Goal: Task Accomplishment & Management: Complete application form

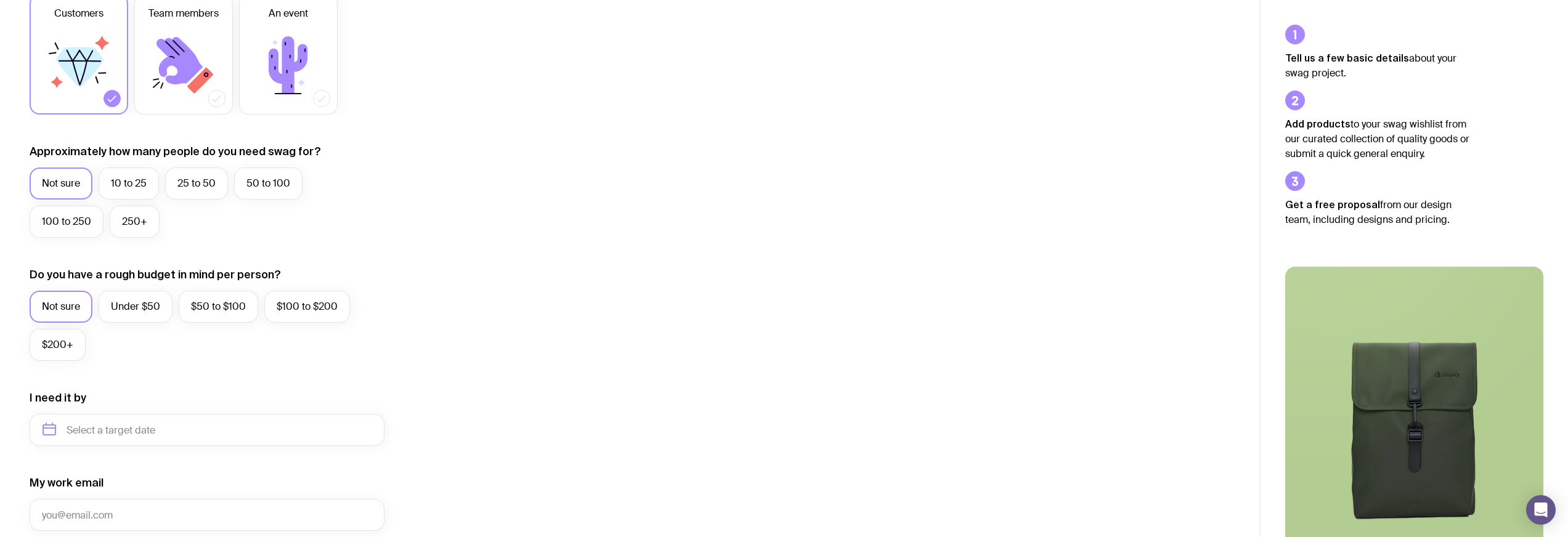
scroll to position [219, 0]
click at [66, 227] on label "100 to 250" at bounding box center [67, 221] width 74 height 32
click at [0, 0] on input "100 to 250" at bounding box center [0, 0] width 0 height 0
click at [197, 310] on label "$50 to $100" at bounding box center [218, 306] width 80 height 32
click at [0, 0] on input "$50 to $100" at bounding box center [0, 0] width 0 height 0
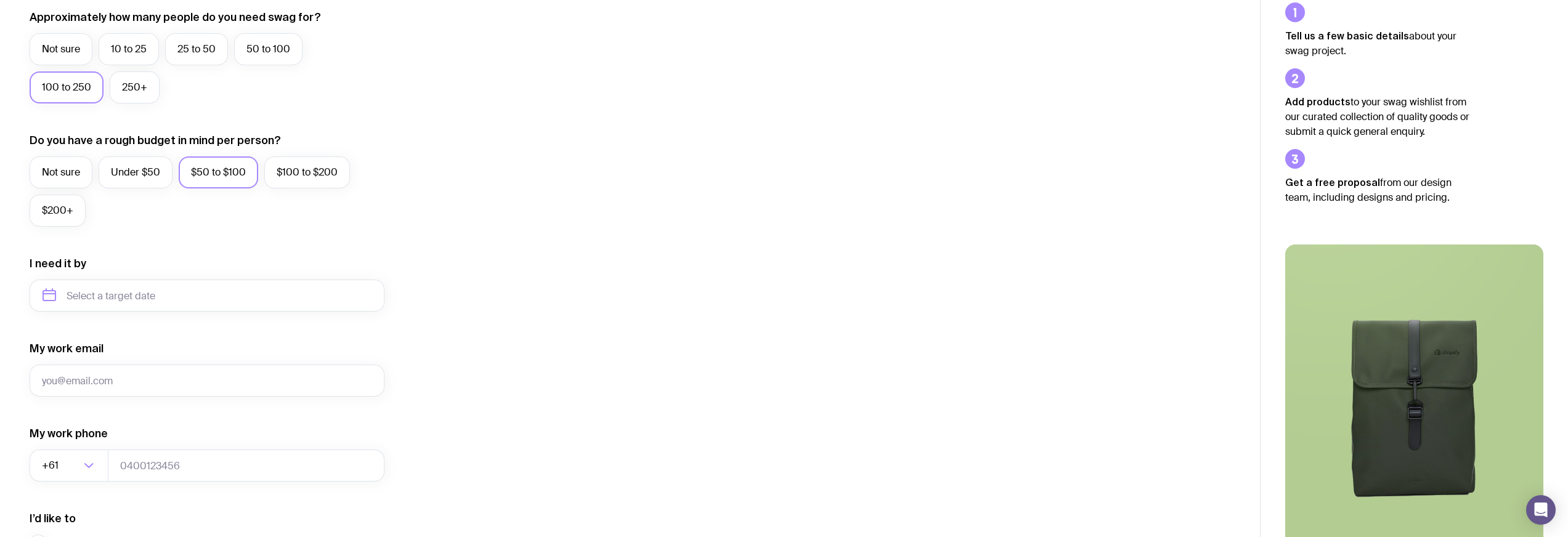
scroll to position [387, 0]
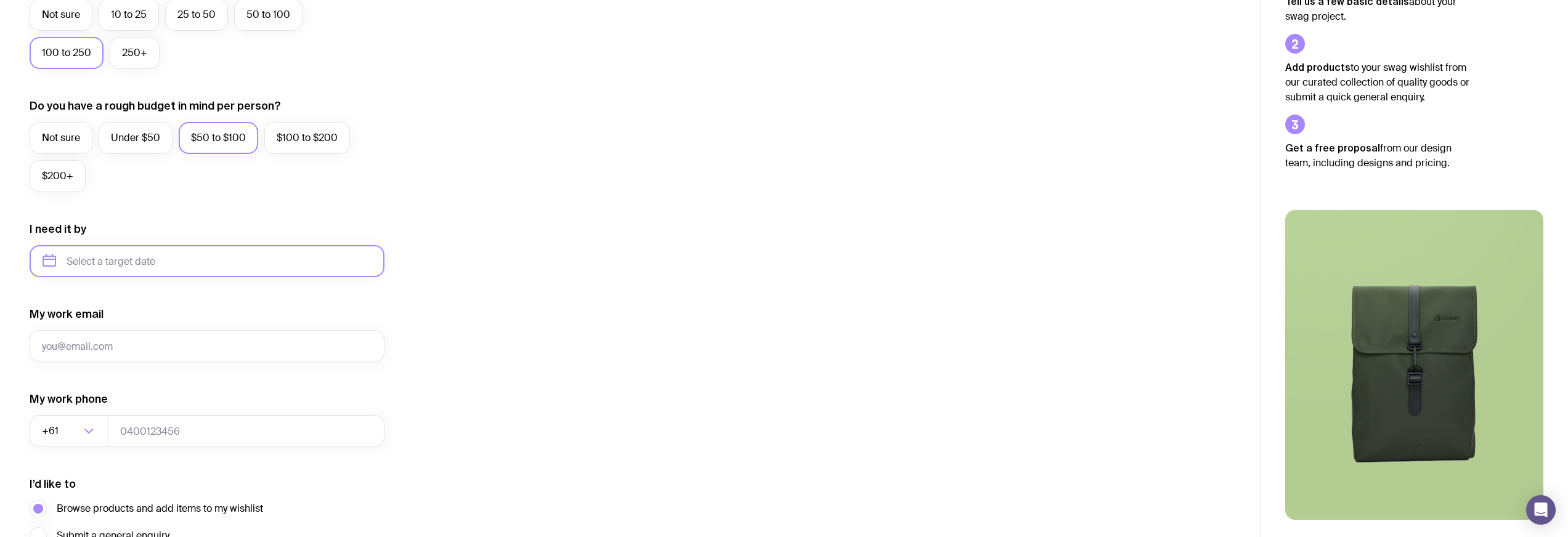
click at [174, 264] on input "text" at bounding box center [207, 261] width 355 height 32
click at [148, 411] on button "Dec" at bounding box center [159, 412] width 45 height 25
type input "[DATE]"
click at [136, 348] on input "My work email" at bounding box center [207, 346] width 355 height 32
type input "[EMAIL_ADDRESS][DOMAIN_NAME]"
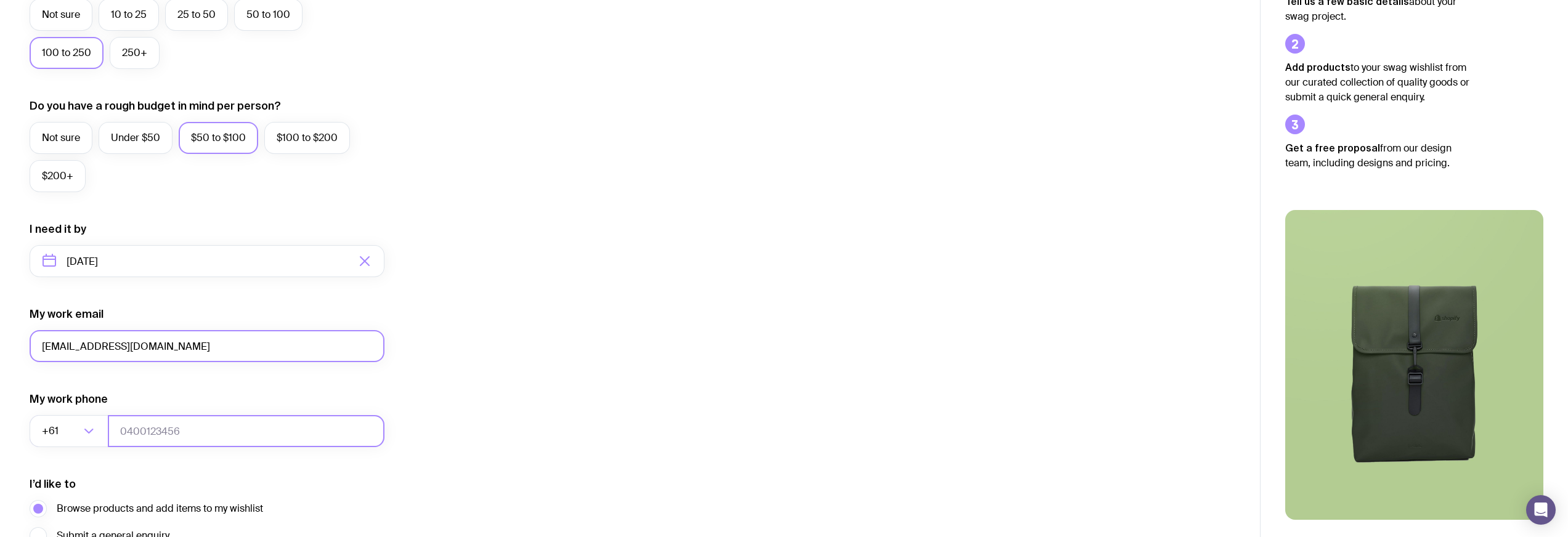
type input "0430811119"
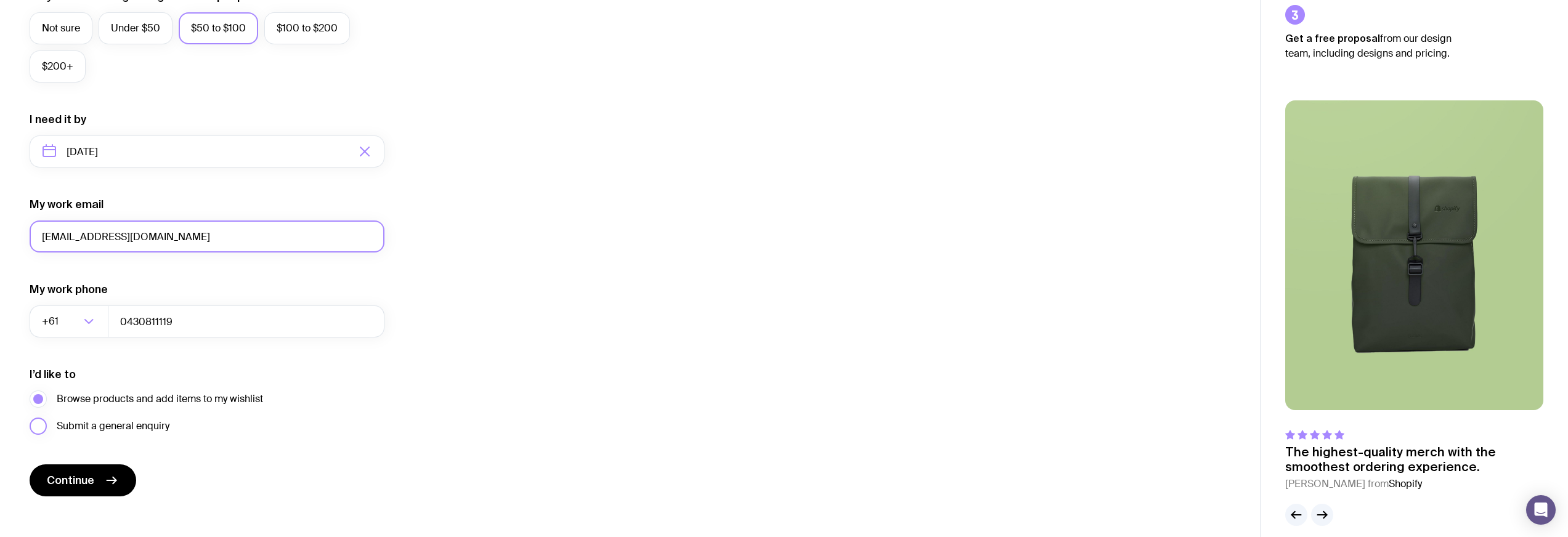
scroll to position [510, 0]
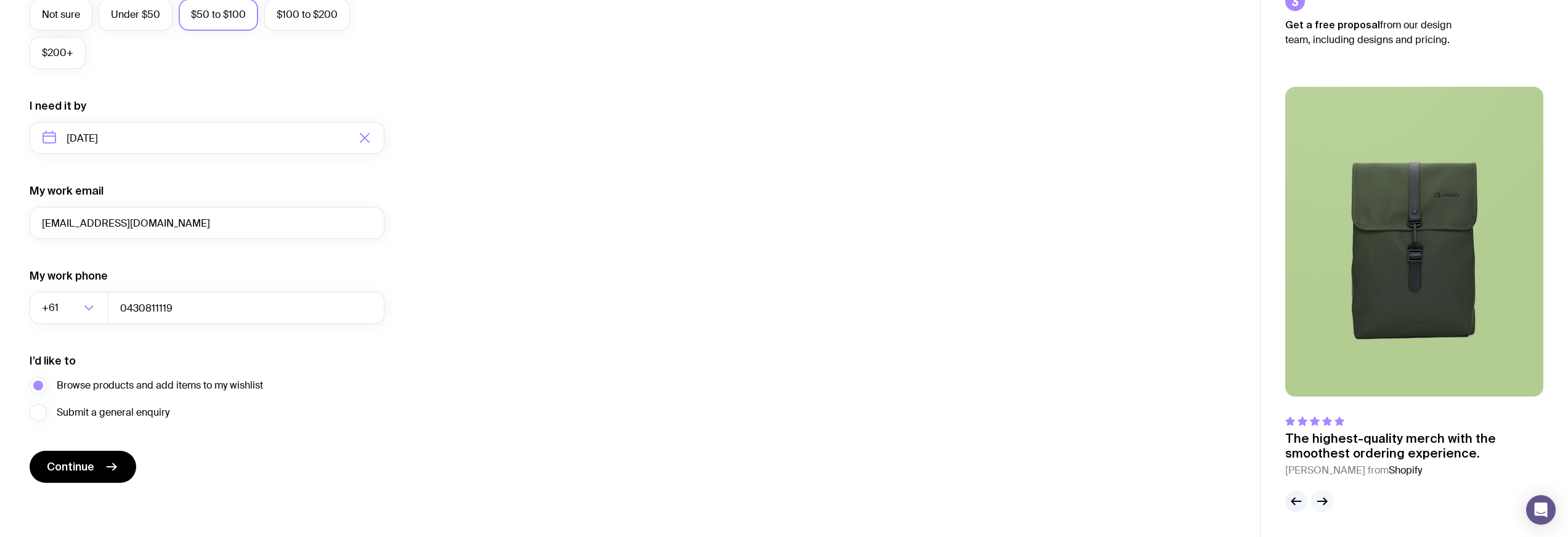
click at [1315, 502] on icon "button" at bounding box center [1323, 501] width 15 height 15
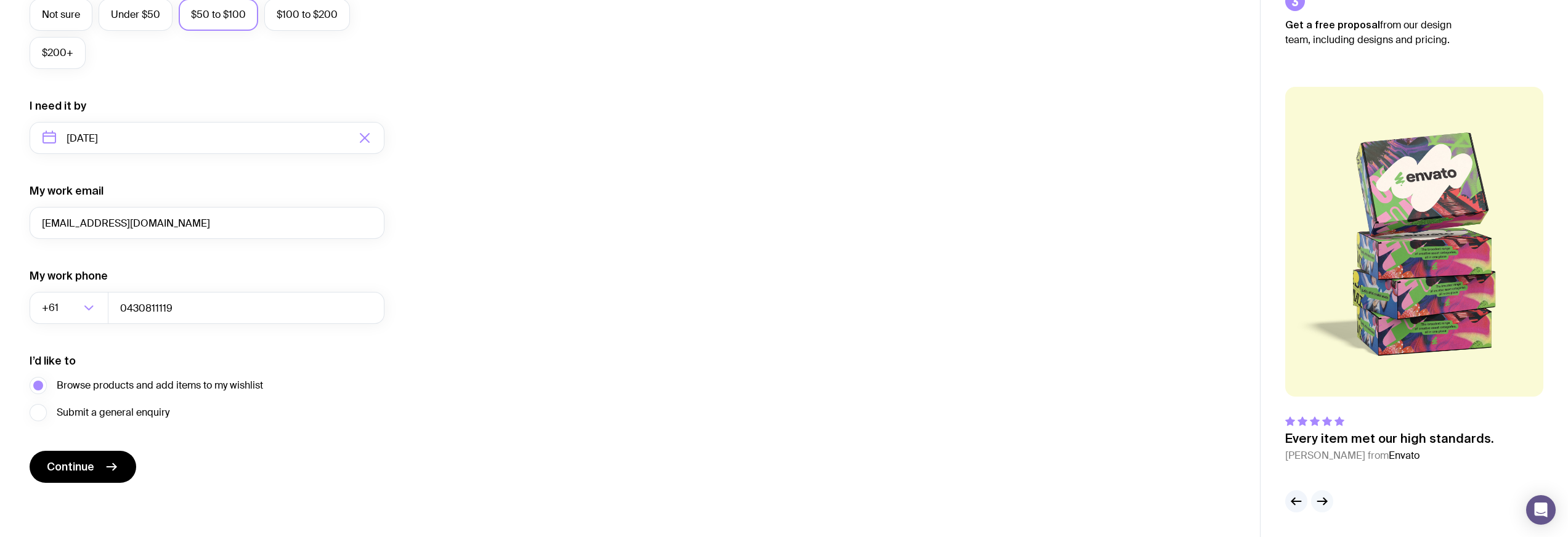
click at [1315, 502] on icon "button" at bounding box center [1323, 501] width 15 height 15
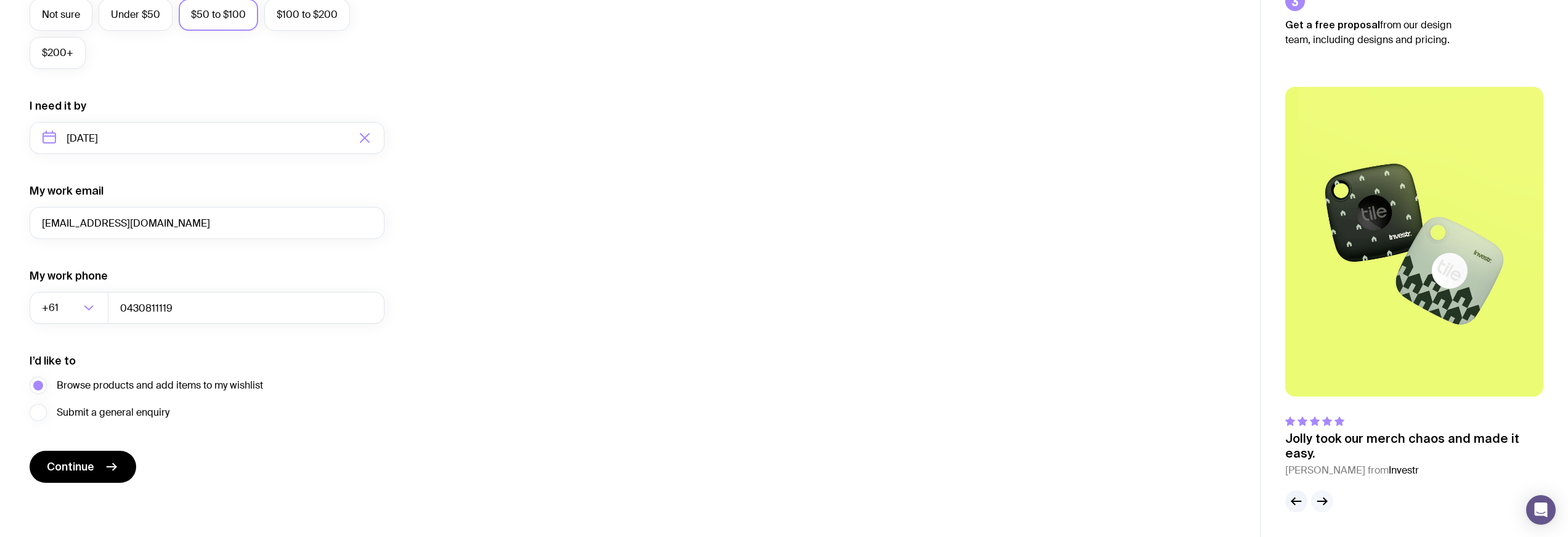
click at [1315, 502] on icon "button" at bounding box center [1323, 501] width 15 height 15
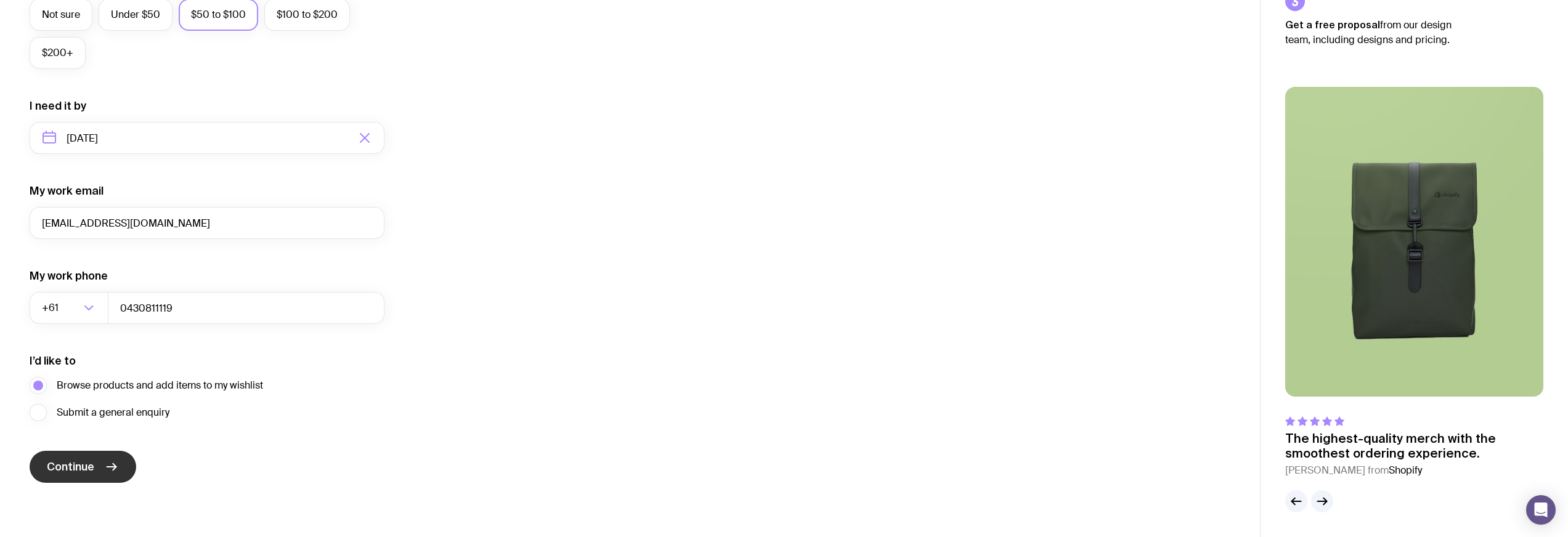
click at [130, 465] on button "Continue" at bounding box center [83, 467] width 107 height 32
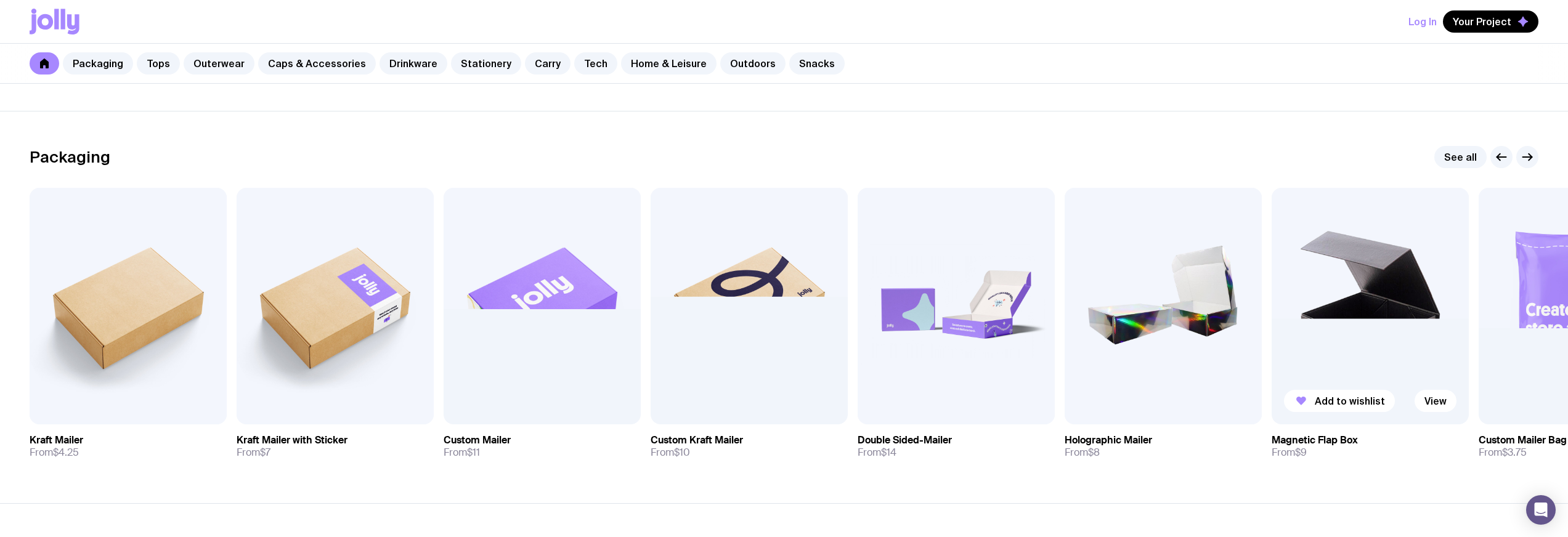
scroll to position [114, 0]
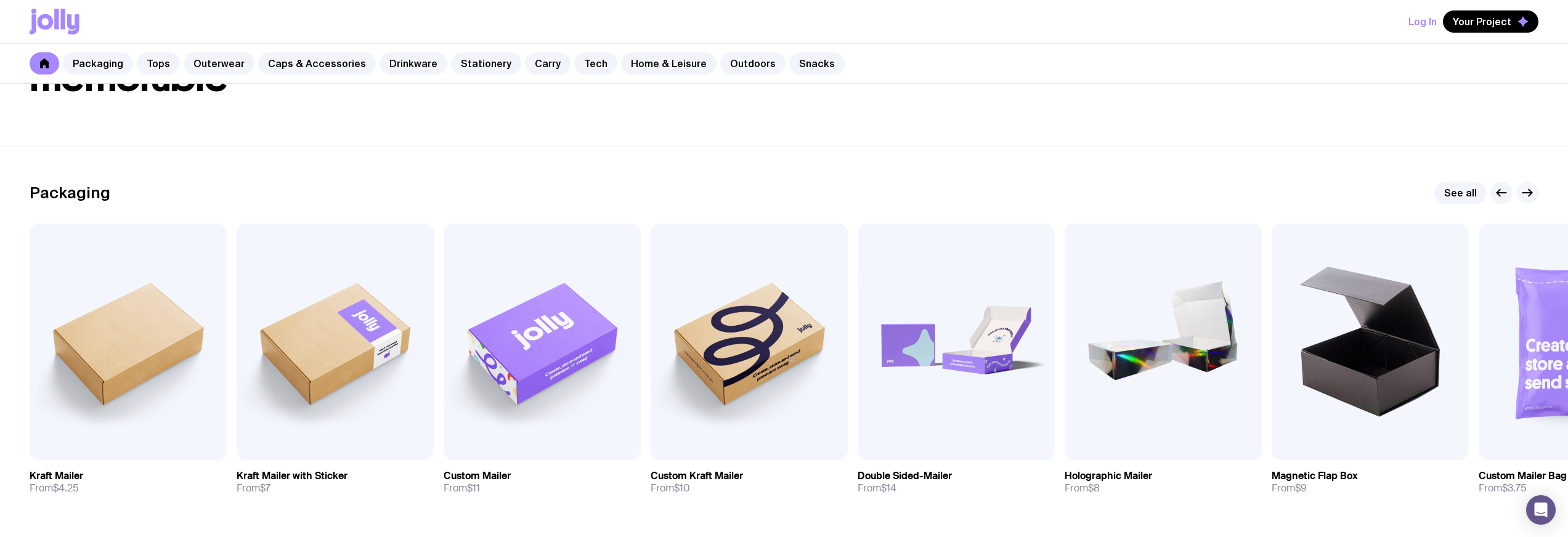
click at [1528, 198] on icon "button" at bounding box center [1528, 193] width 15 height 15
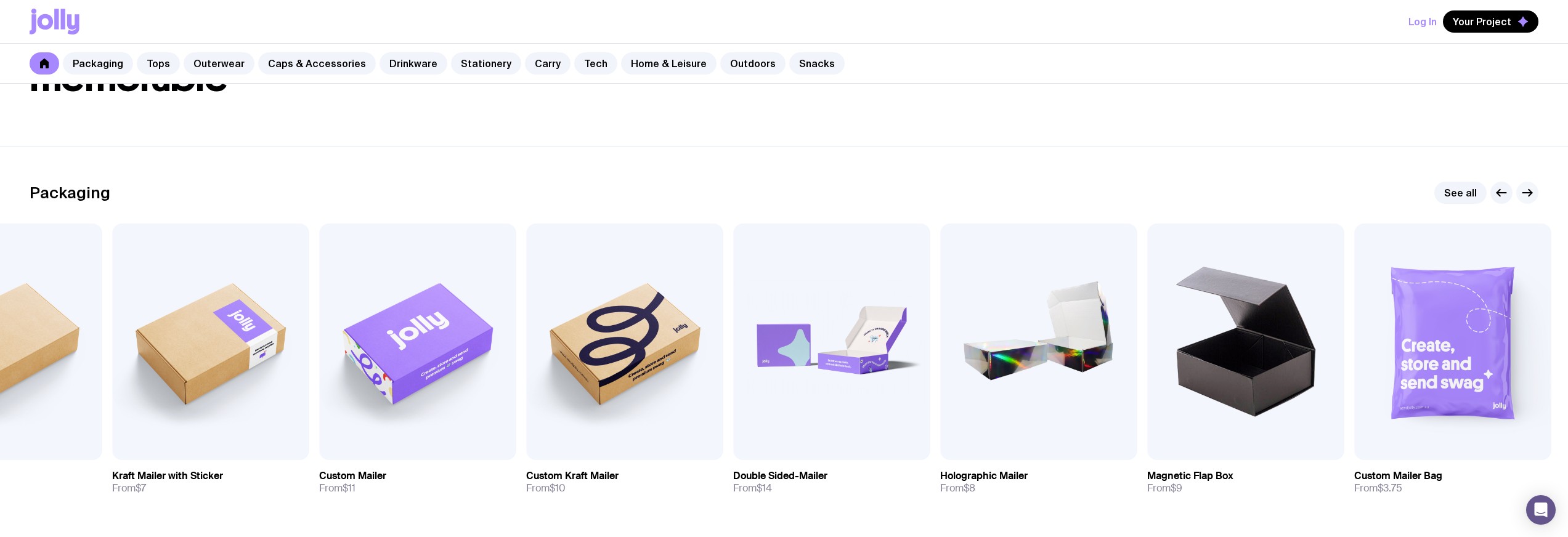
click at [1527, 194] on icon "button" at bounding box center [1528, 193] width 15 height 15
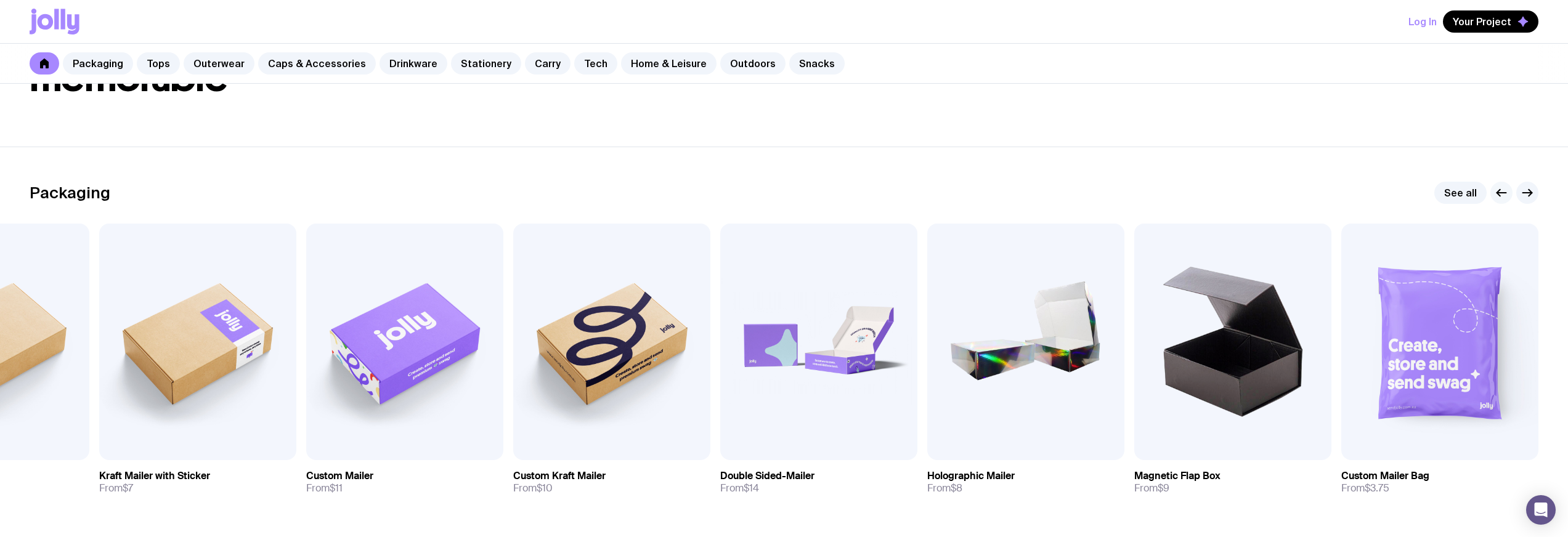
click at [1498, 189] on icon "button" at bounding box center [1502, 193] width 15 height 15
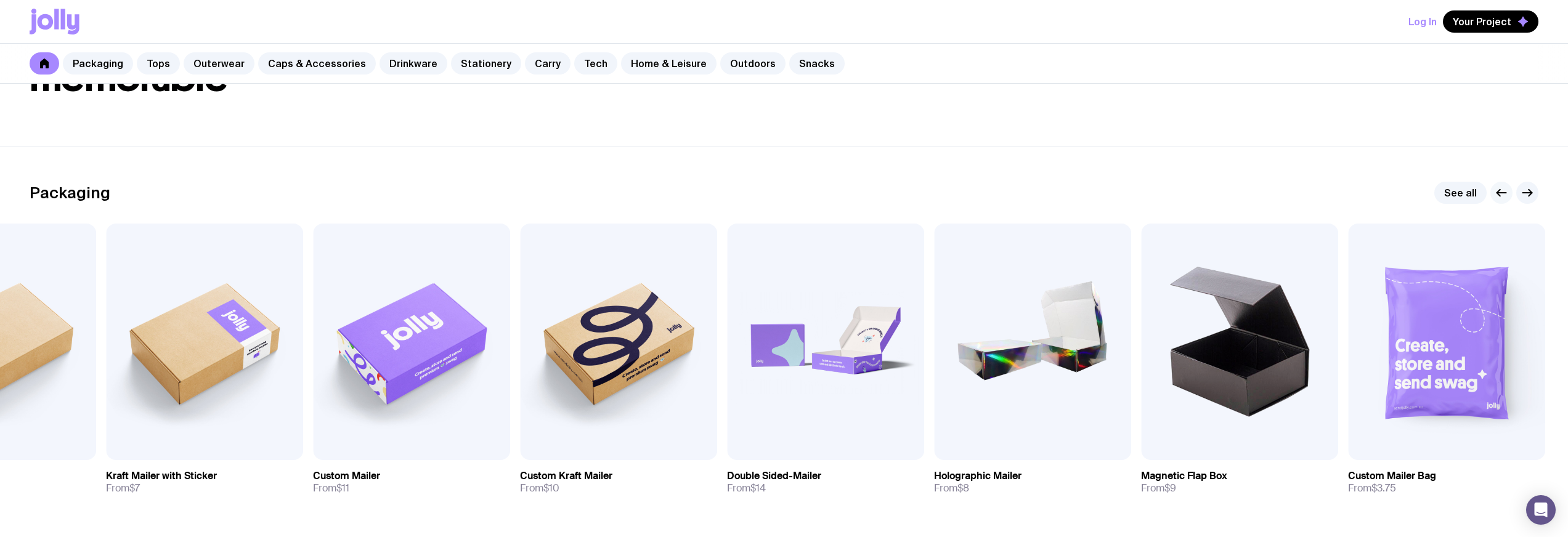
click at [1498, 189] on icon "button" at bounding box center [1502, 193] width 15 height 15
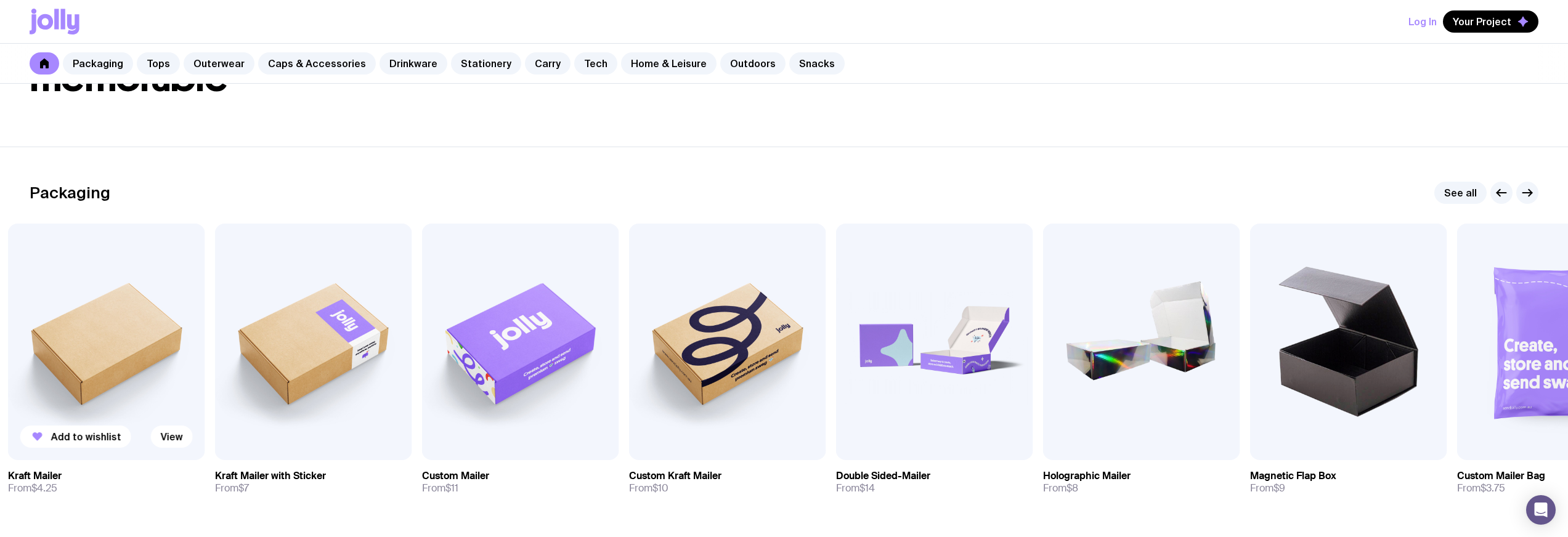
click at [148, 410] on img at bounding box center [107, 341] width 197 height 236
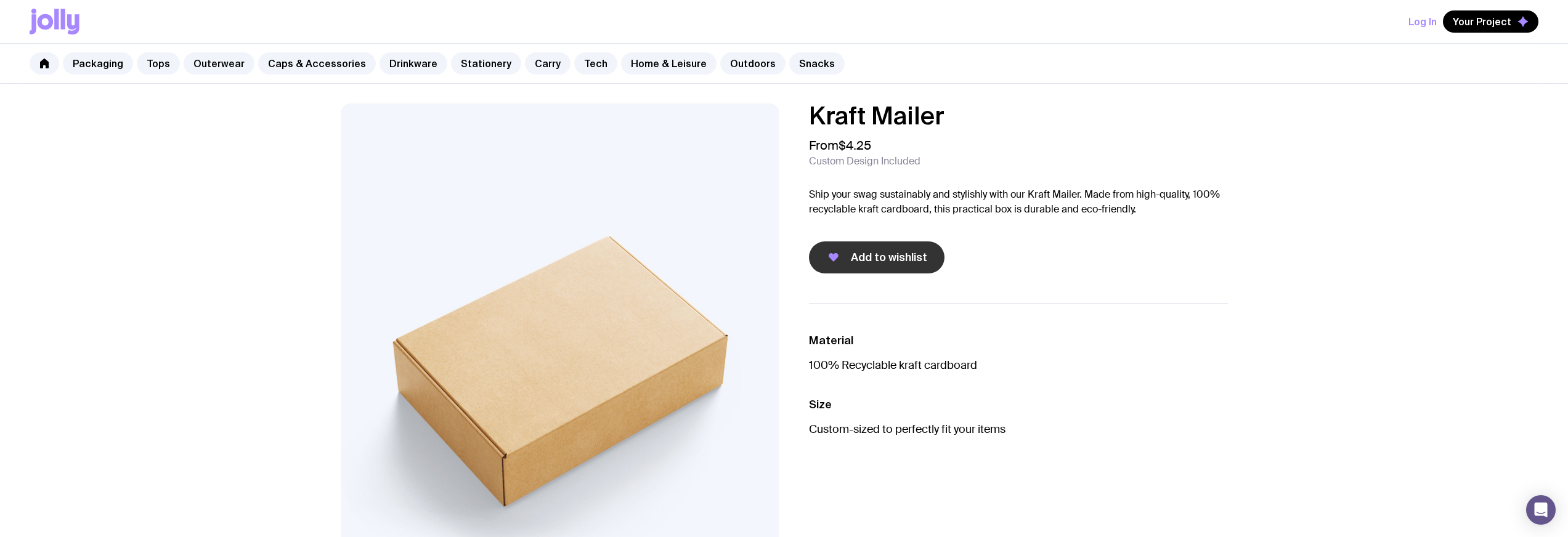
click at [864, 250] on span "Add to wishlist" at bounding box center [889, 257] width 77 height 15
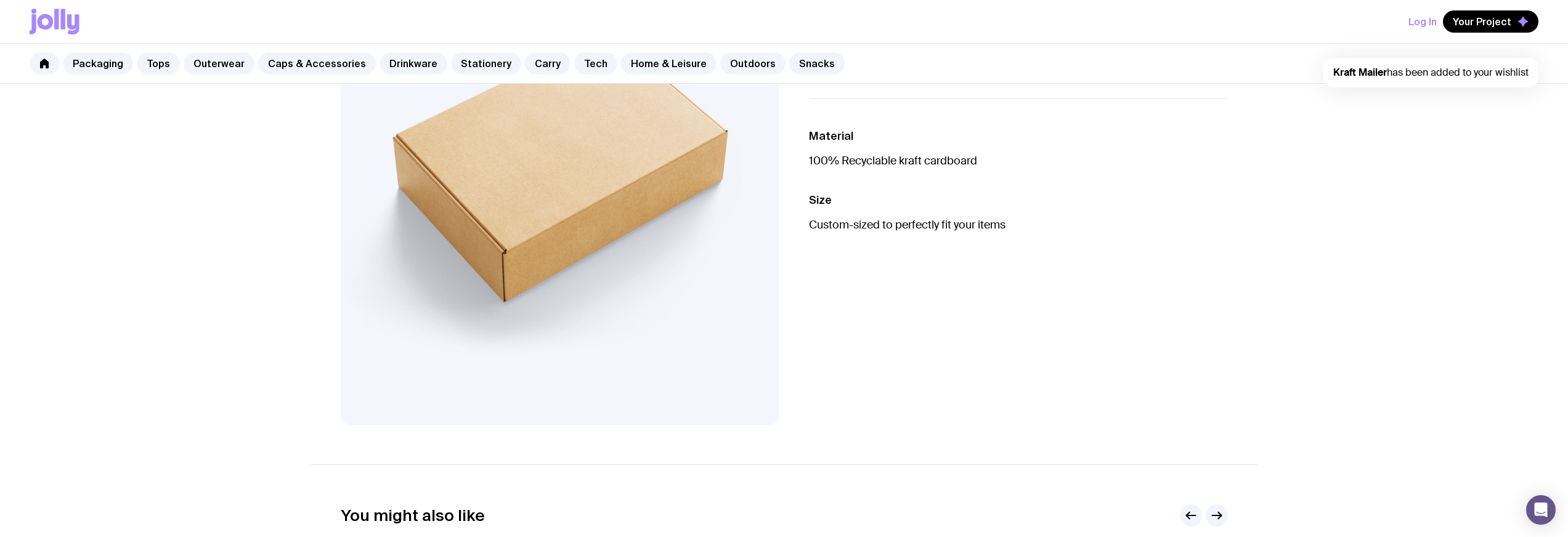
scroll to position [440, 0]
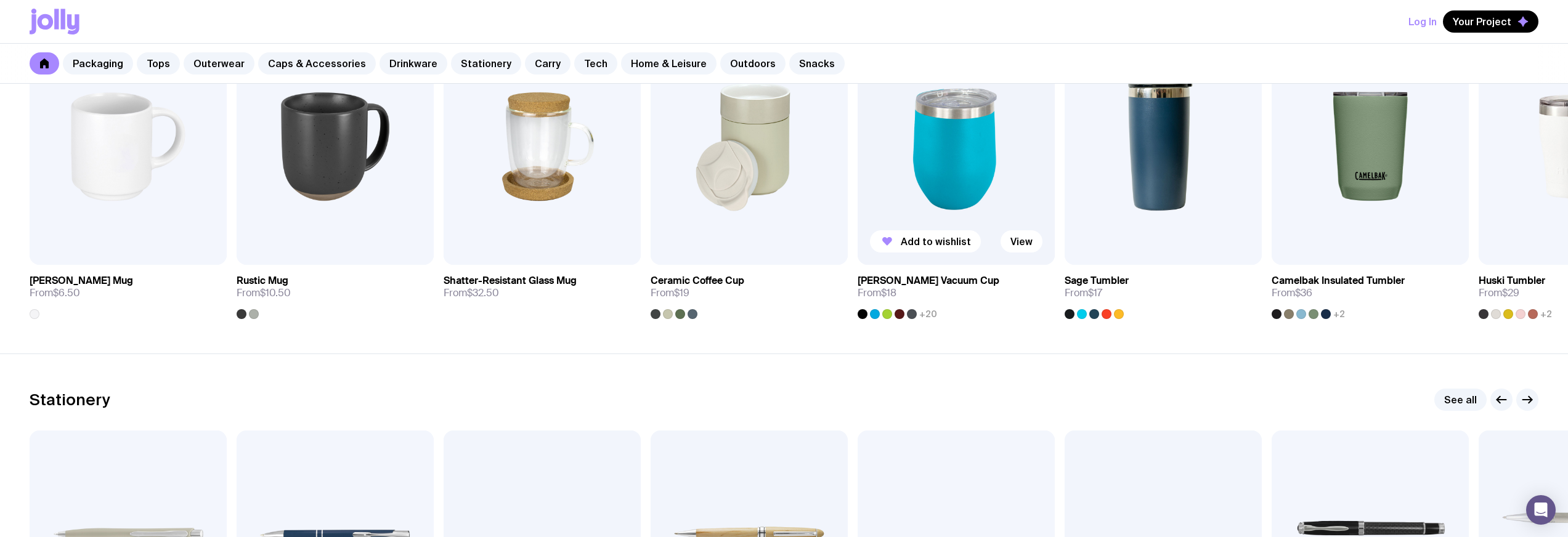
scroll to position [1817, 0]
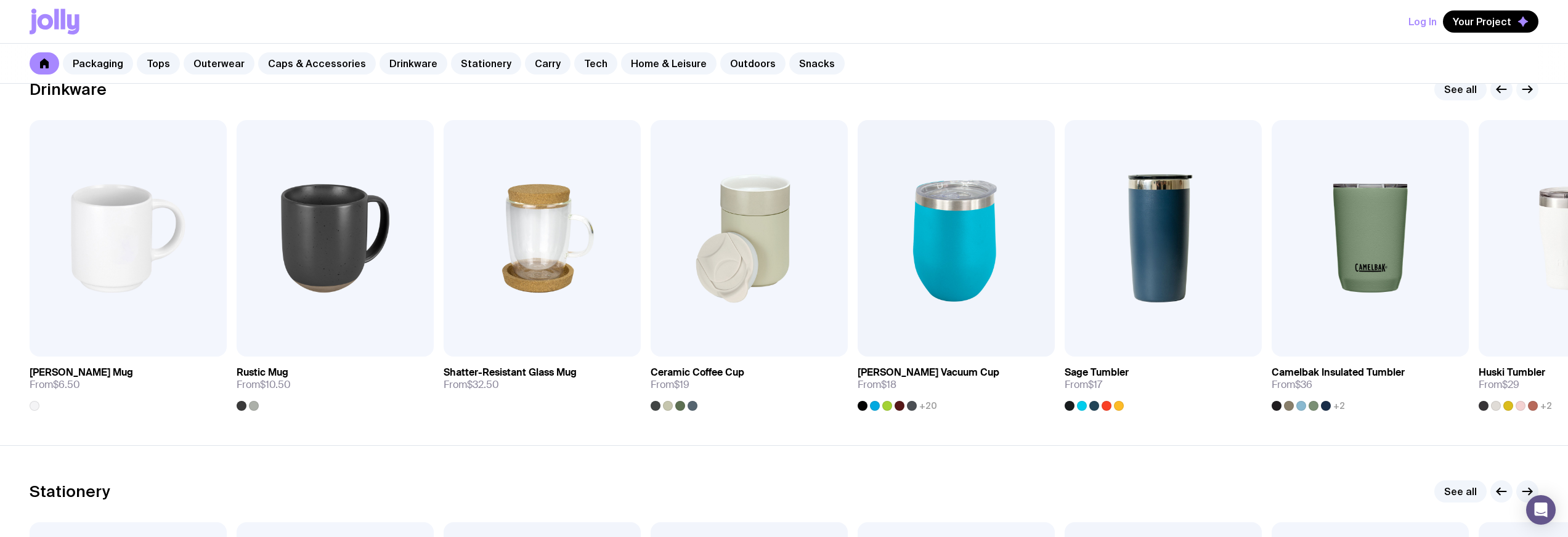
click at [1532, 94] on icon "button" at bounding box center [1528, 90] width 15 height 15
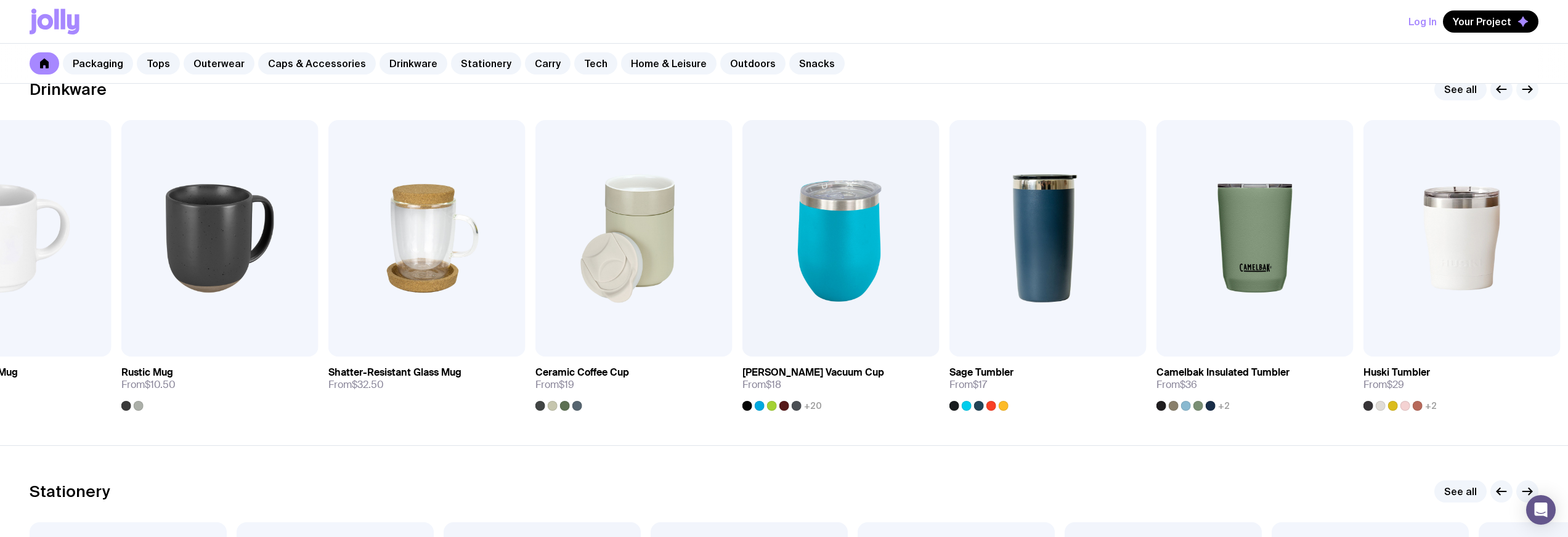
click at [1532, 94] on icon "button" at bounding box center [1528, 90] width 15 height 15
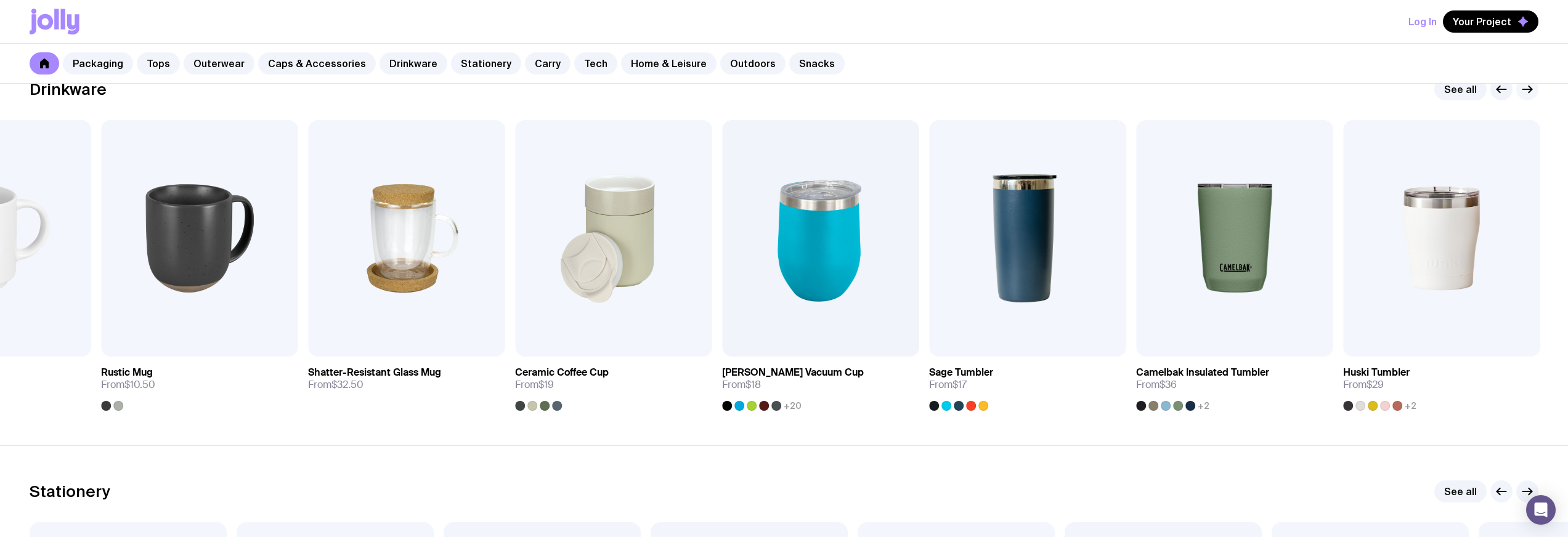
click at [1532, 94] on icon "button" at bounding box center [1528, 90] width 15 height 15
click at [1466, 92] on link "See all" at bounding box center [1461, 89] width 52 height 22
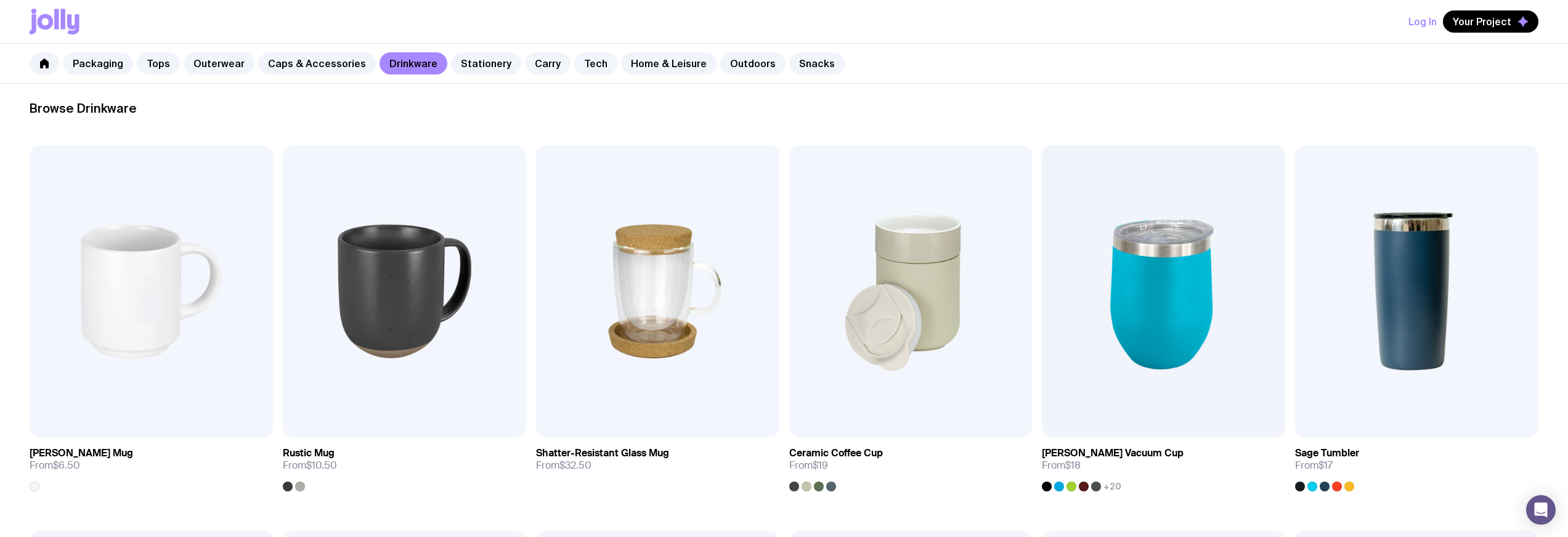
scroll to position [176, 0]
click at [911, 269] on img at bounding box center [911, 290] width 244 height 292
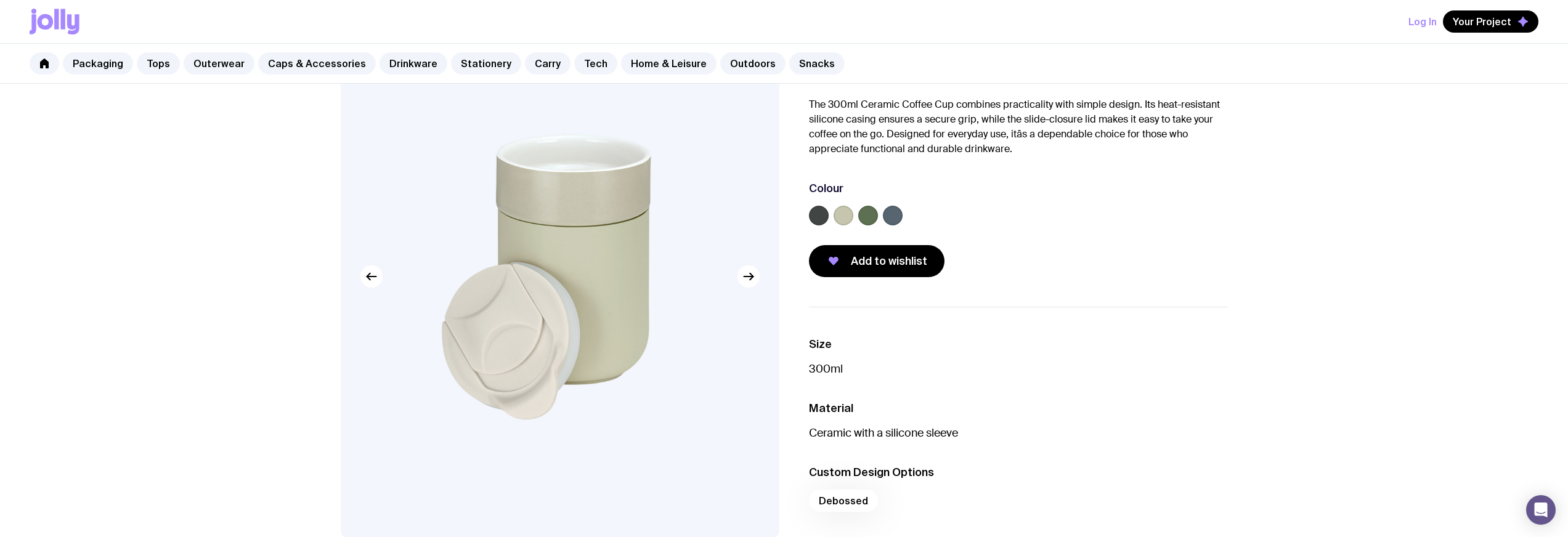
scroll to position [90, 0]
click at [753, 274] on icon "button" at bounding box center [749, 277] width 15 height 15
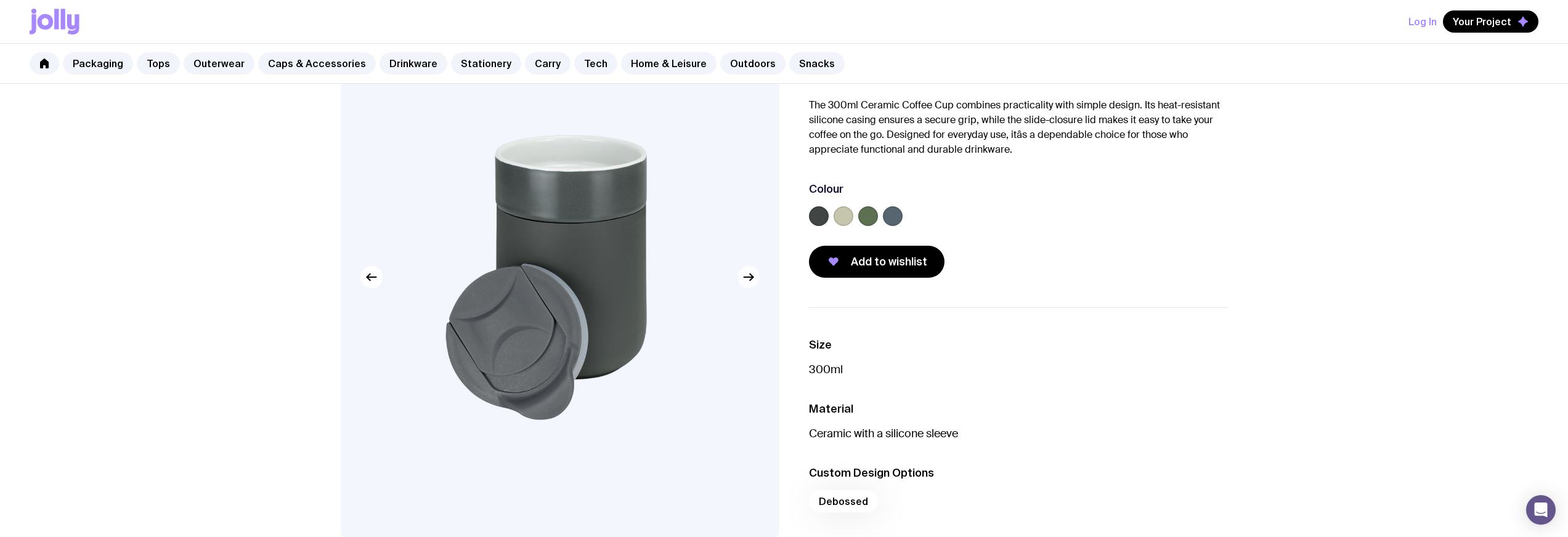
click at [753, 274] on icon "button" at bounding box center [749, 277] width 15 height 15
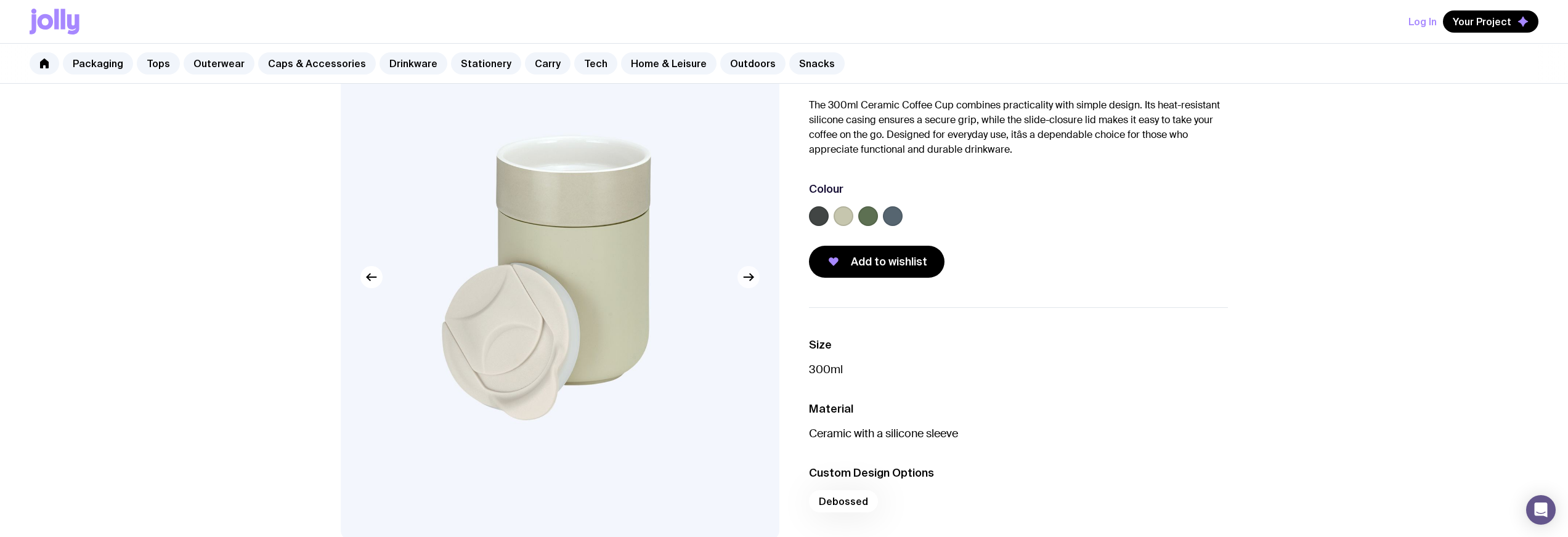
click at [753, 274] on icon "button" at bounding box center [749, 277] width 15 height 15
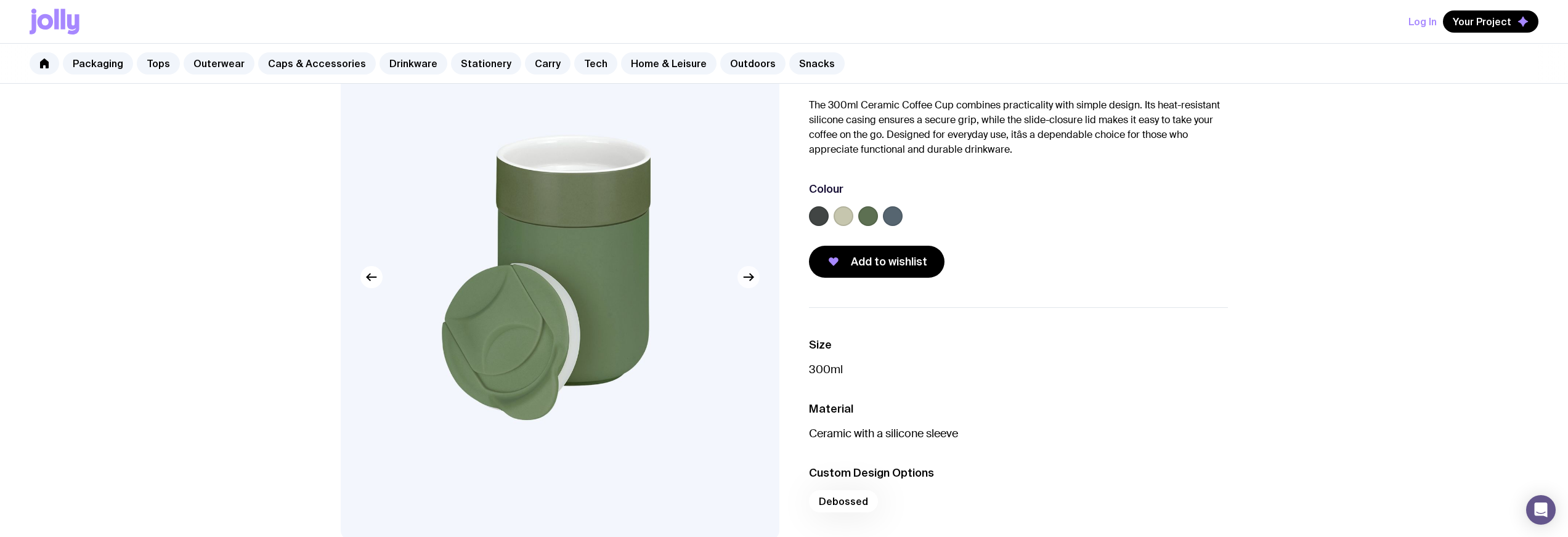
click at [753, 274] on icon "button" at bounding box center [749, 277] width 15 height 15
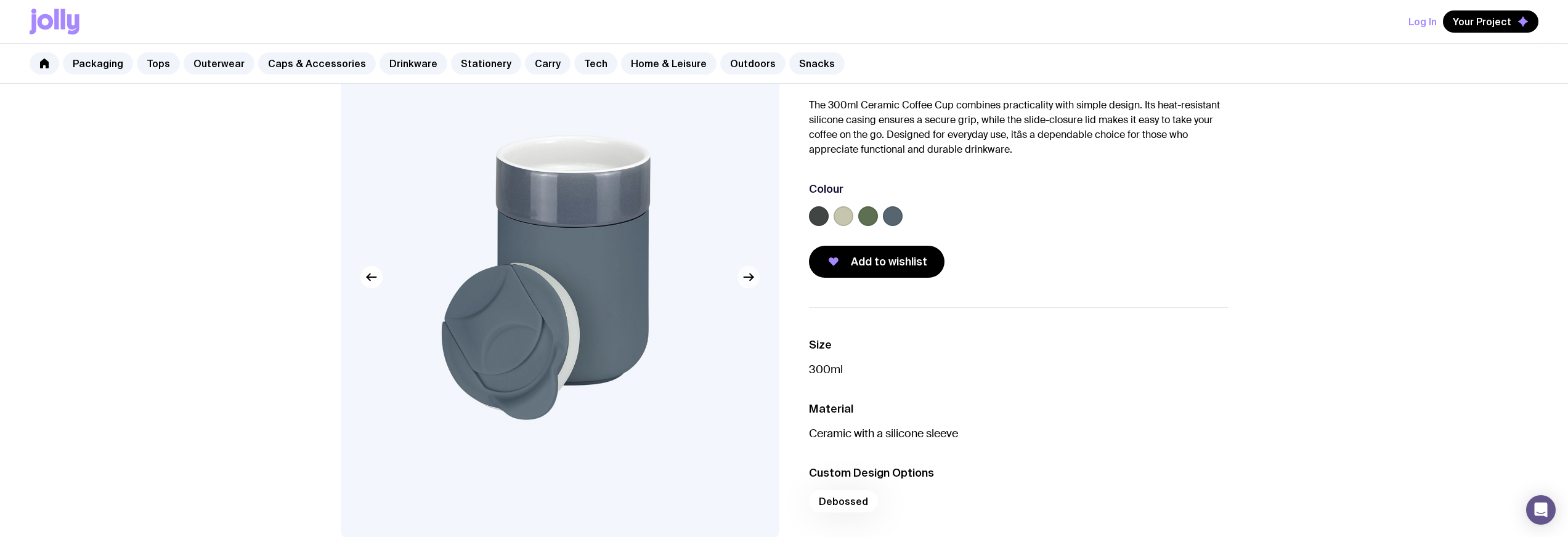
click at [753, 274] on icon "button" at bounding box center [749, 277] width 15 height 15
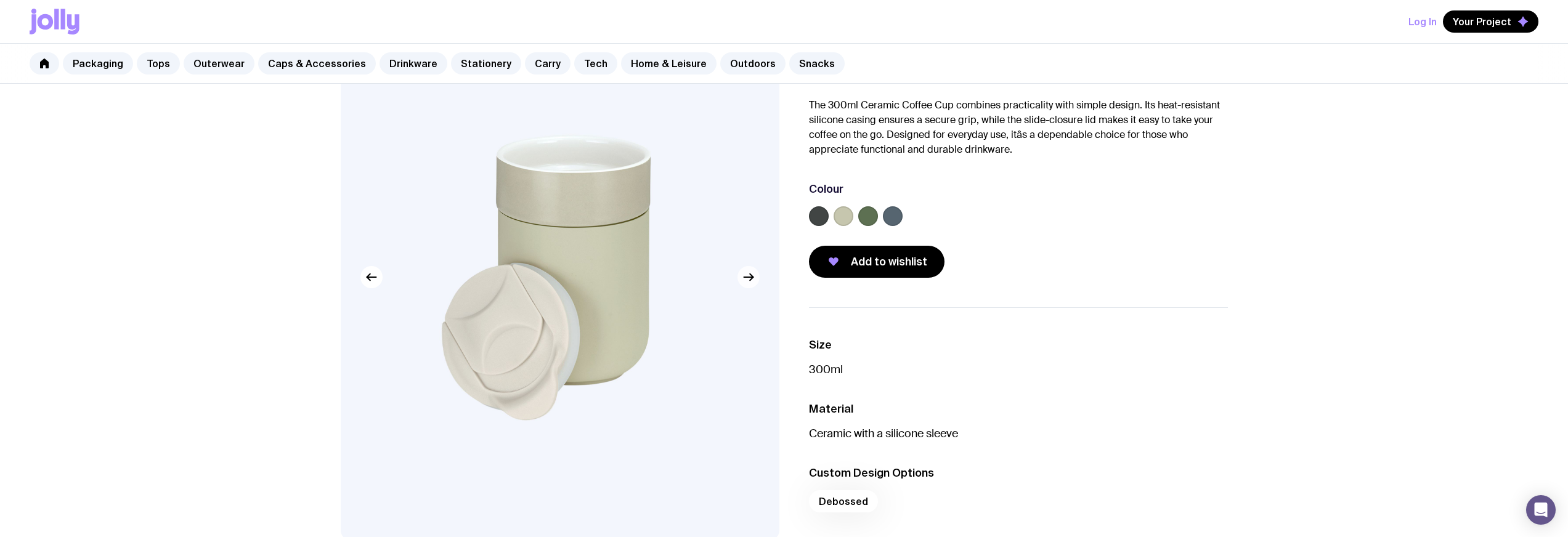
click at [753, 274] on icon "button" at bounding box center [749, 277] width 15 height 15
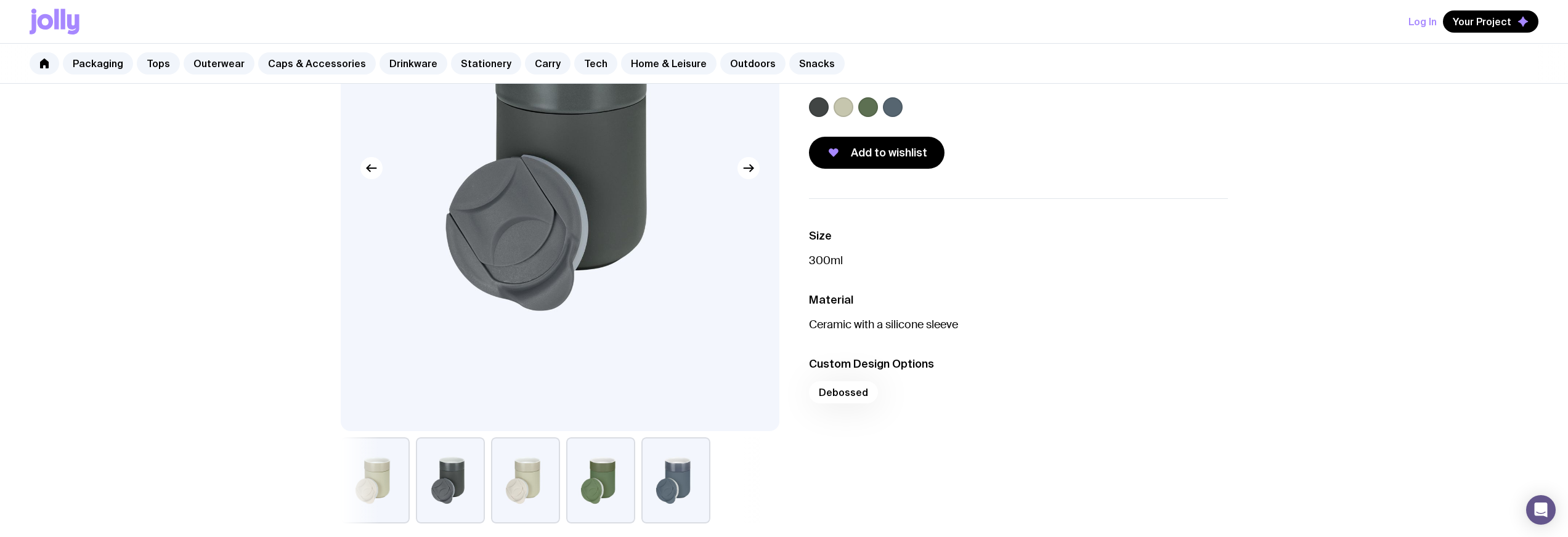
scroll to position [0, 0]
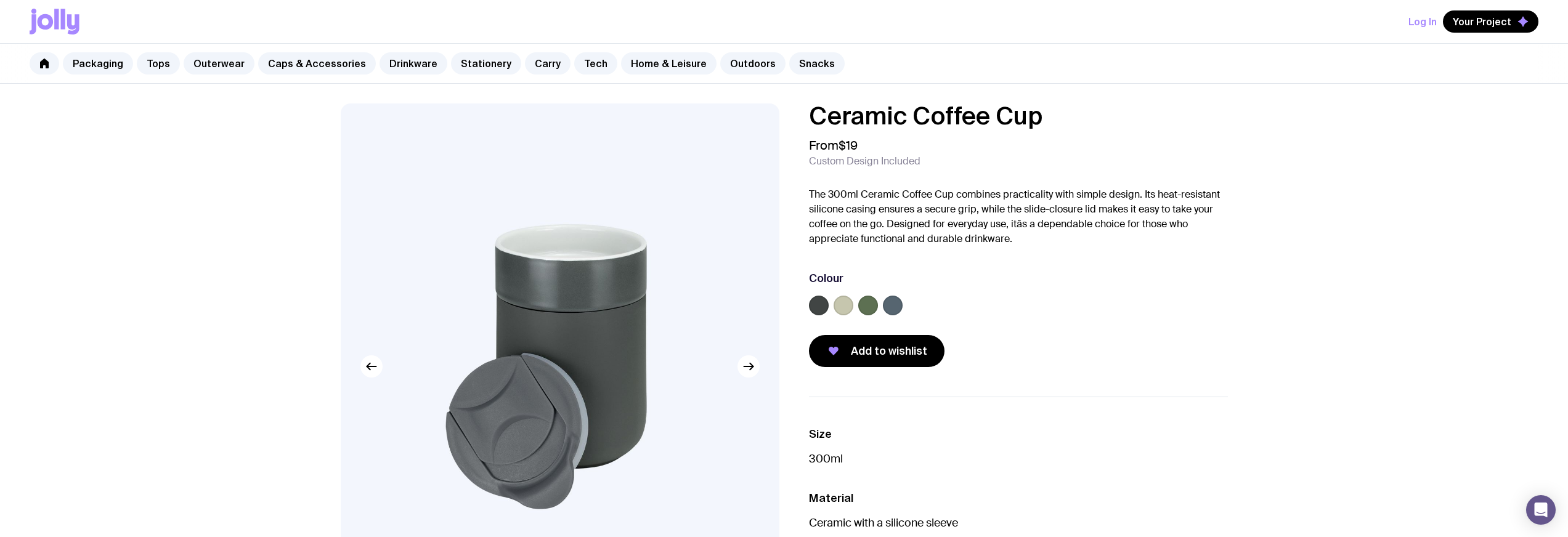
click at [851, 306] on label at bounding box center [843, 306] width 19 height 19
click at [0, 0] on input "radio" at bounding box center [0, 0] width 0 height 0
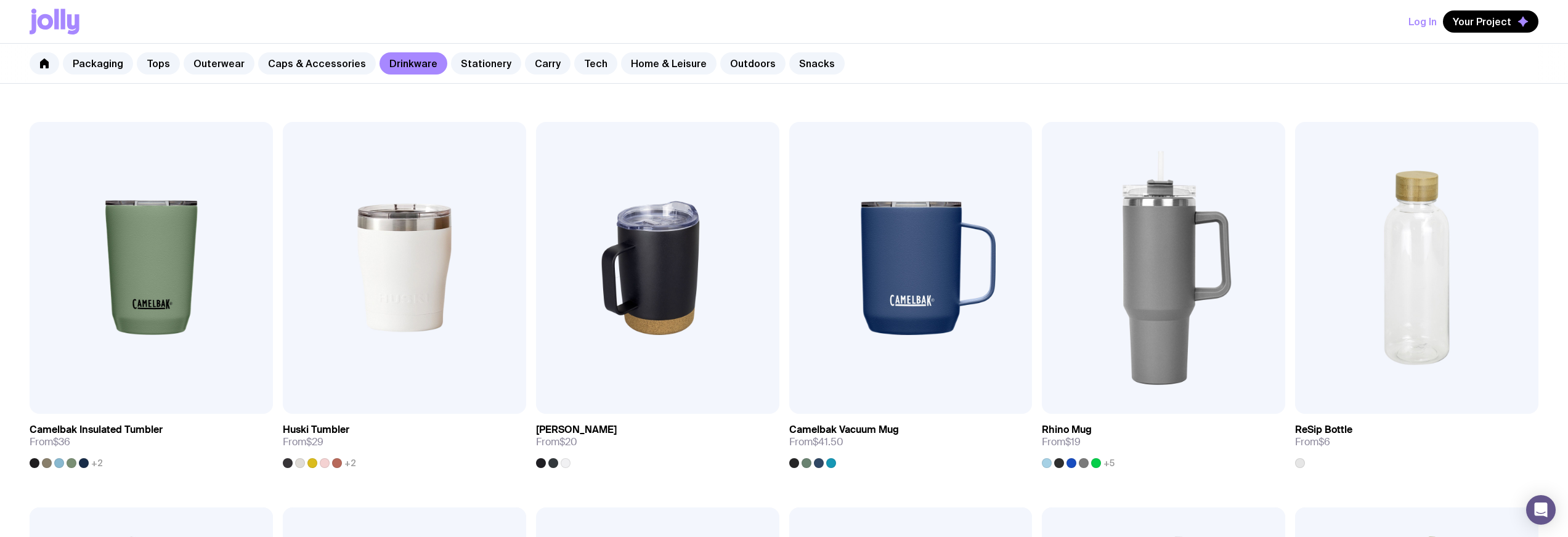
scroll to position [585, 0]
click at [1153, 320] on img at bounding box center [1164, 267] width 244 height 292
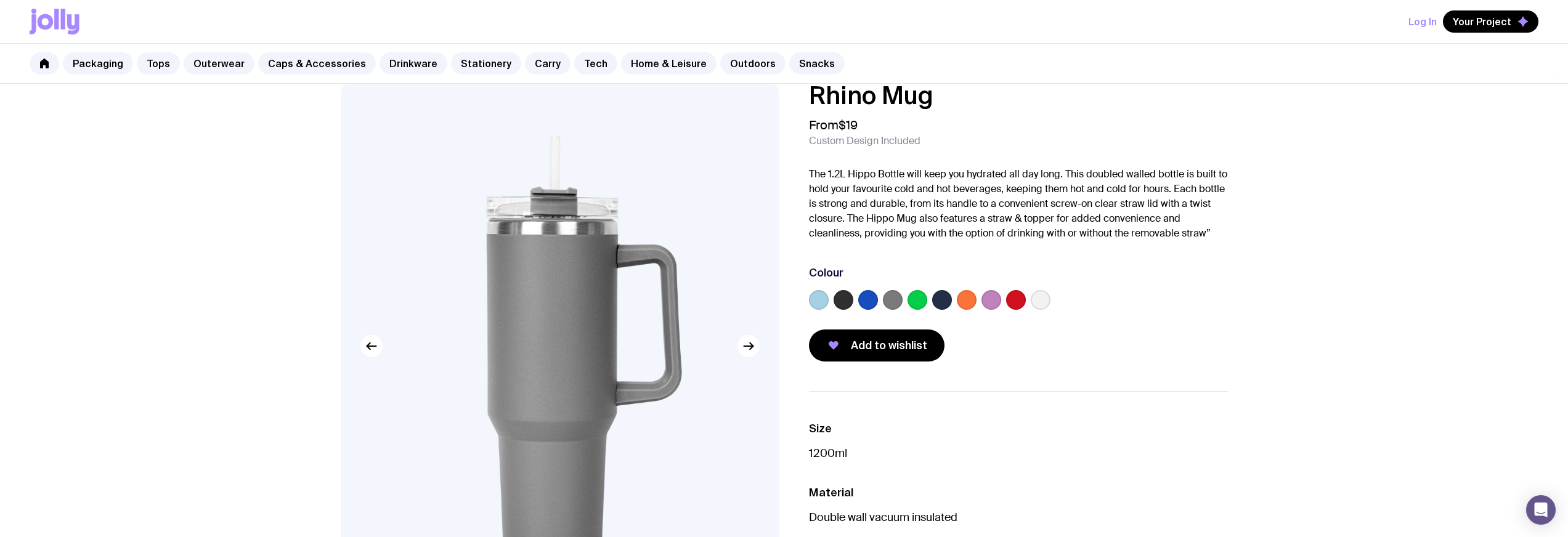
scroll to position [25, 0]
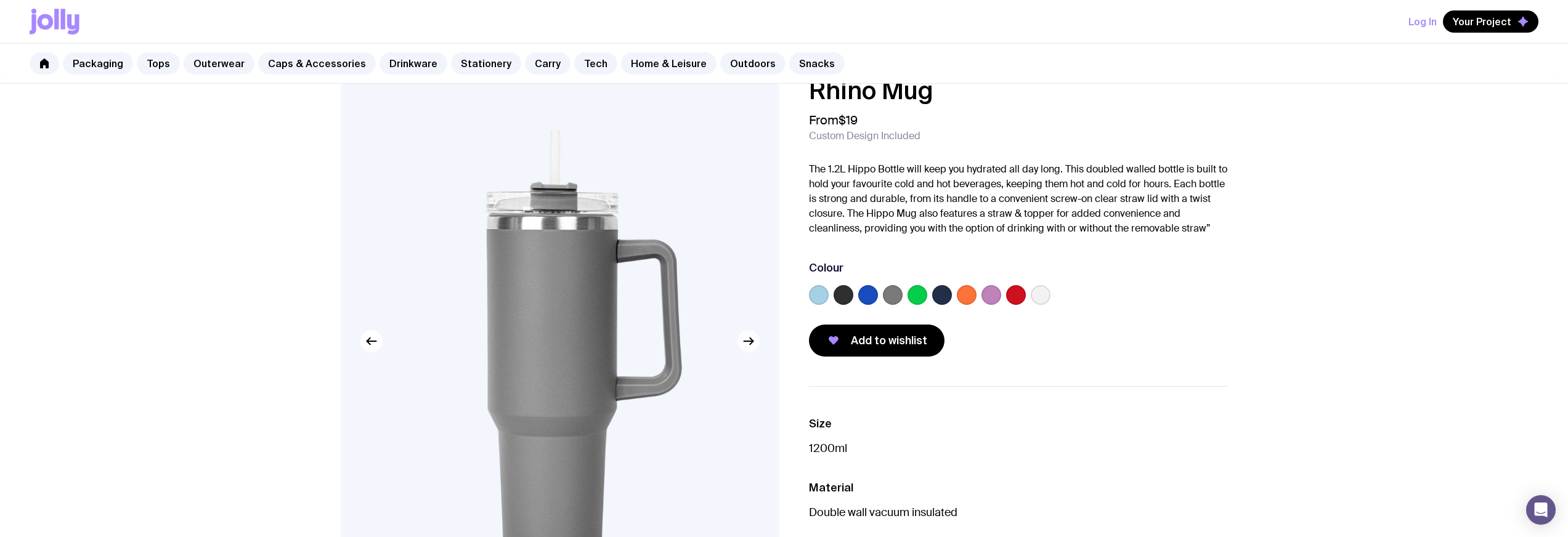
click at [751, 348] on icon "button" at bounding box center [749, 341] width 15 height 15
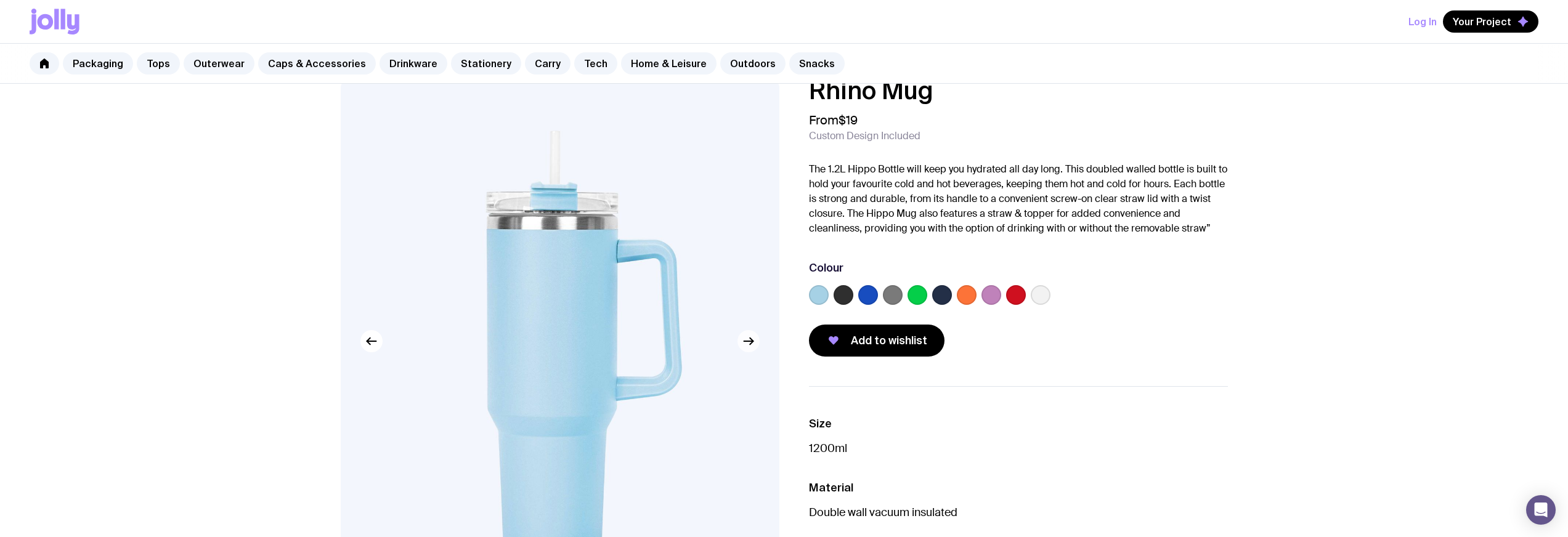
click at [751, 348] on icon "button" at bounding box center [749, 341] width 15 height 15
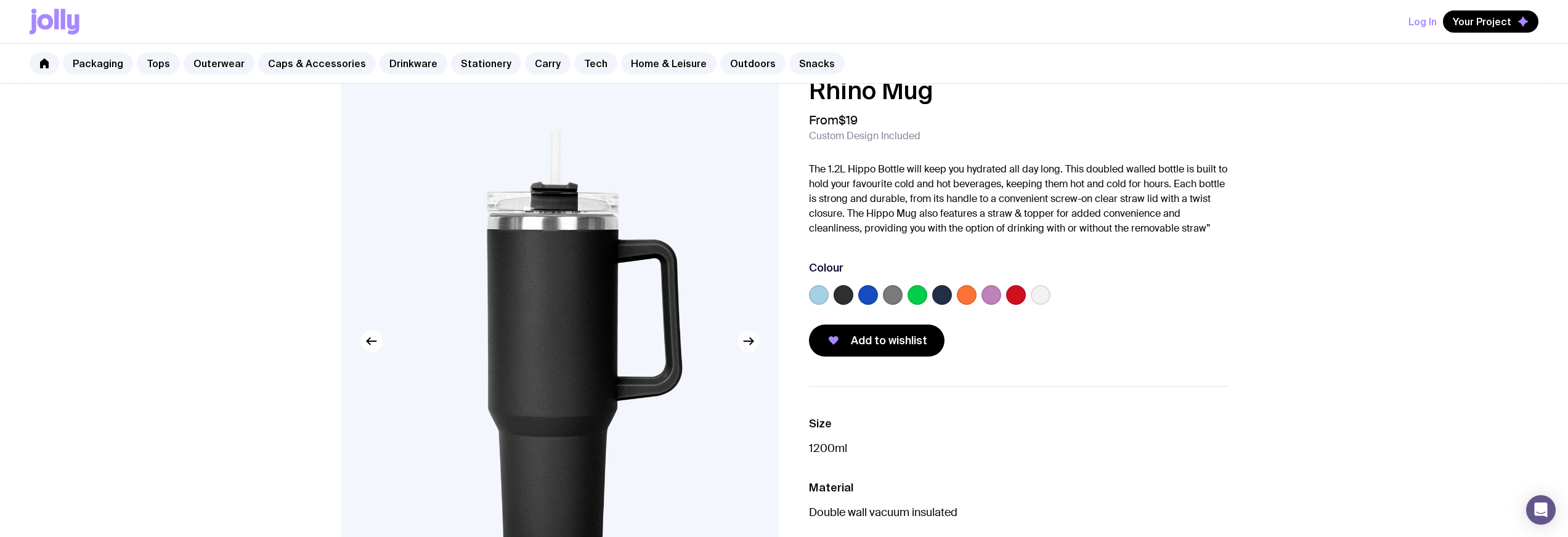
click at [751, 348] on icon "button" at bounding box center [749, 341] width 15 height 15
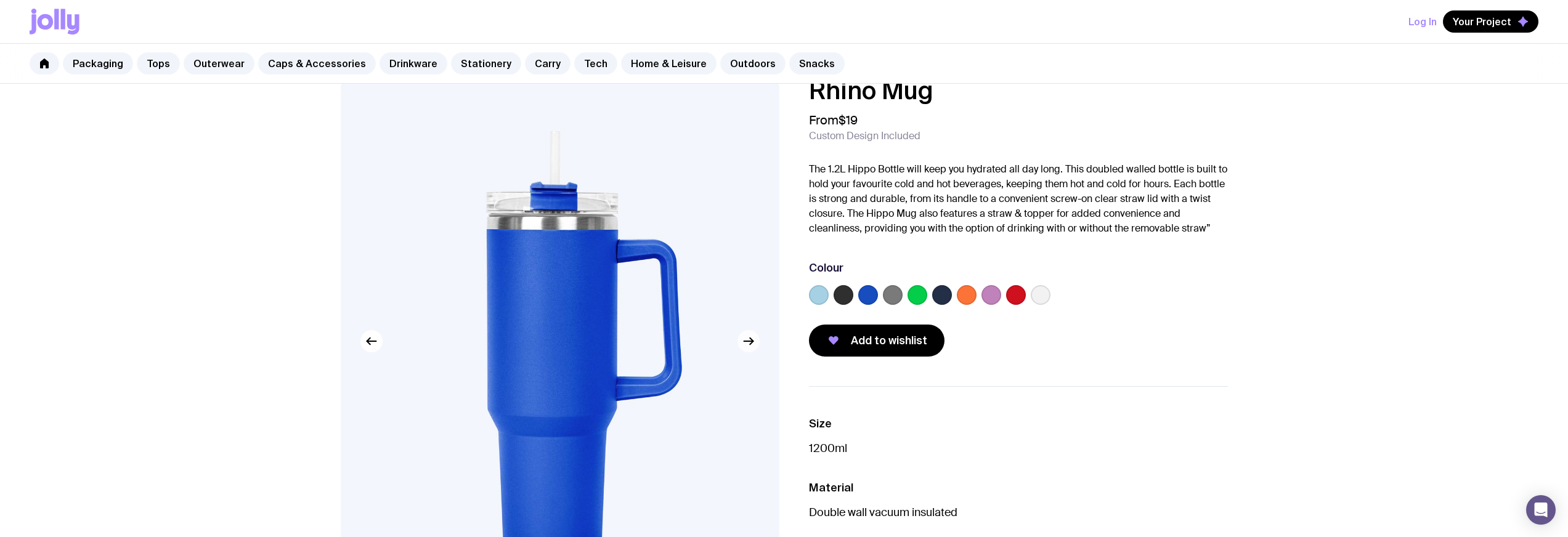
click at [751, 348] on icon "button" at bounding box center [749, 341] width 15 height 15
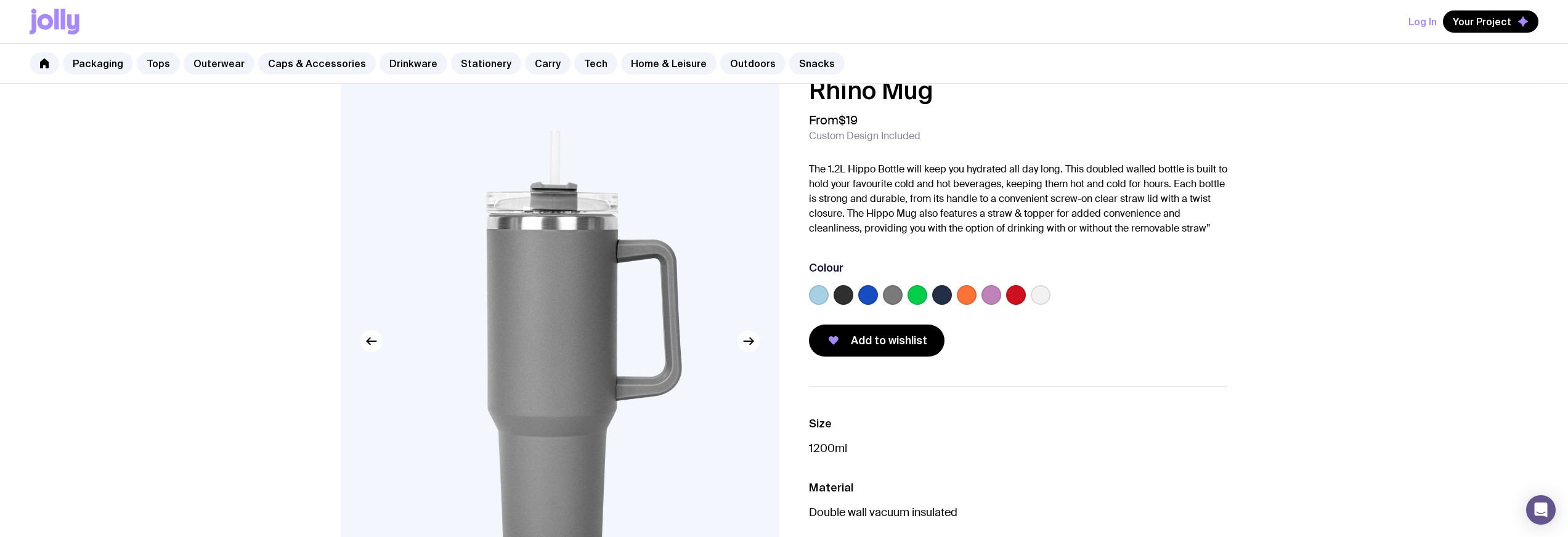
click at [751, 348] on icon "button" at bounding box center [749, 341] width 15 height 15
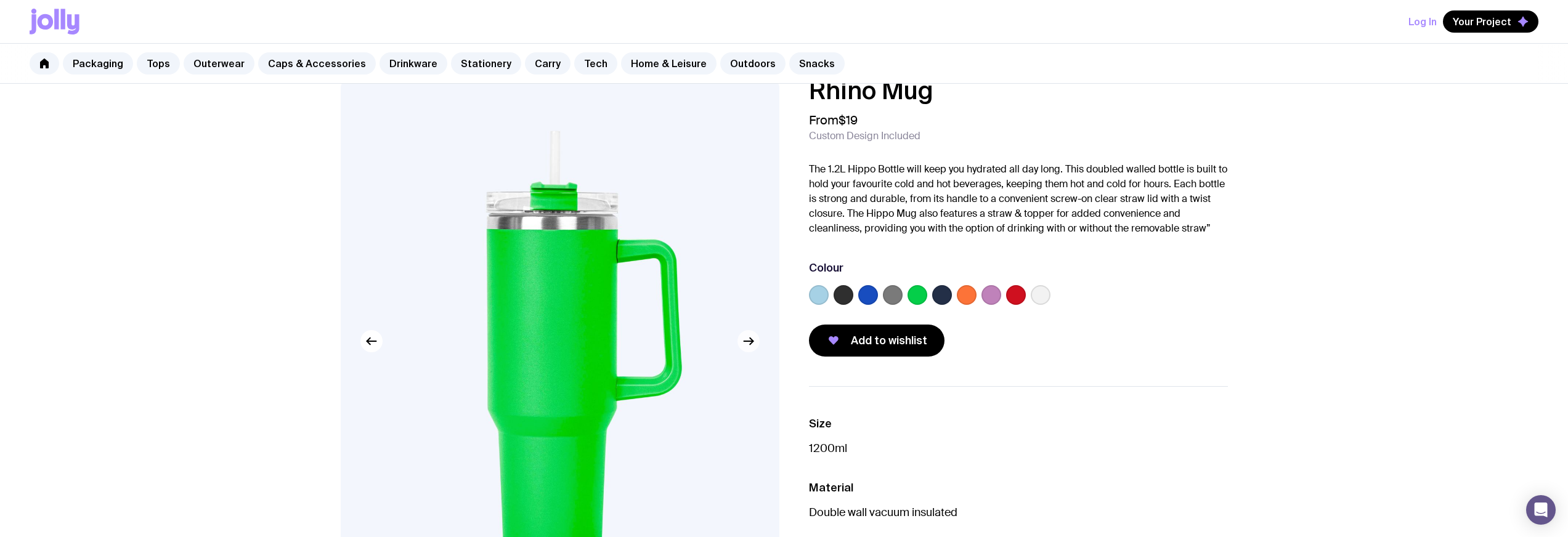
click at [751, 348] on icon "button" at bounding box center [749, 341] width 15 height 15
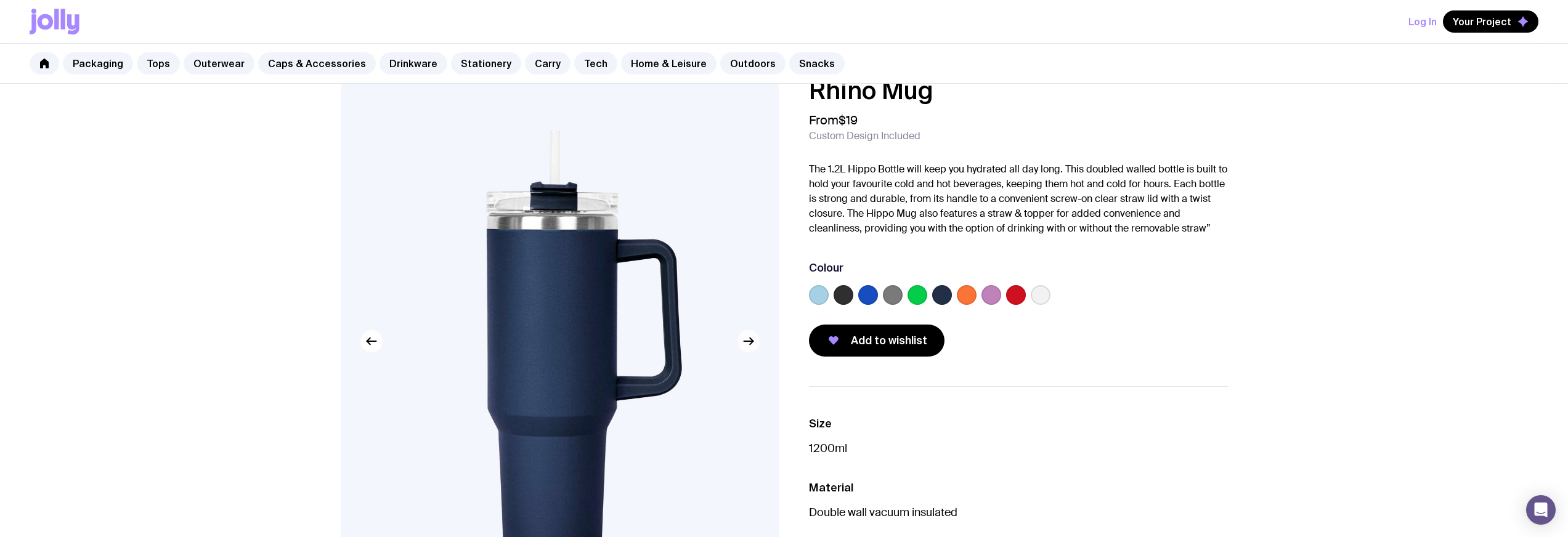
click at [751, 348] on icon "button" at bounding box center [749, 341] width 15 height 15
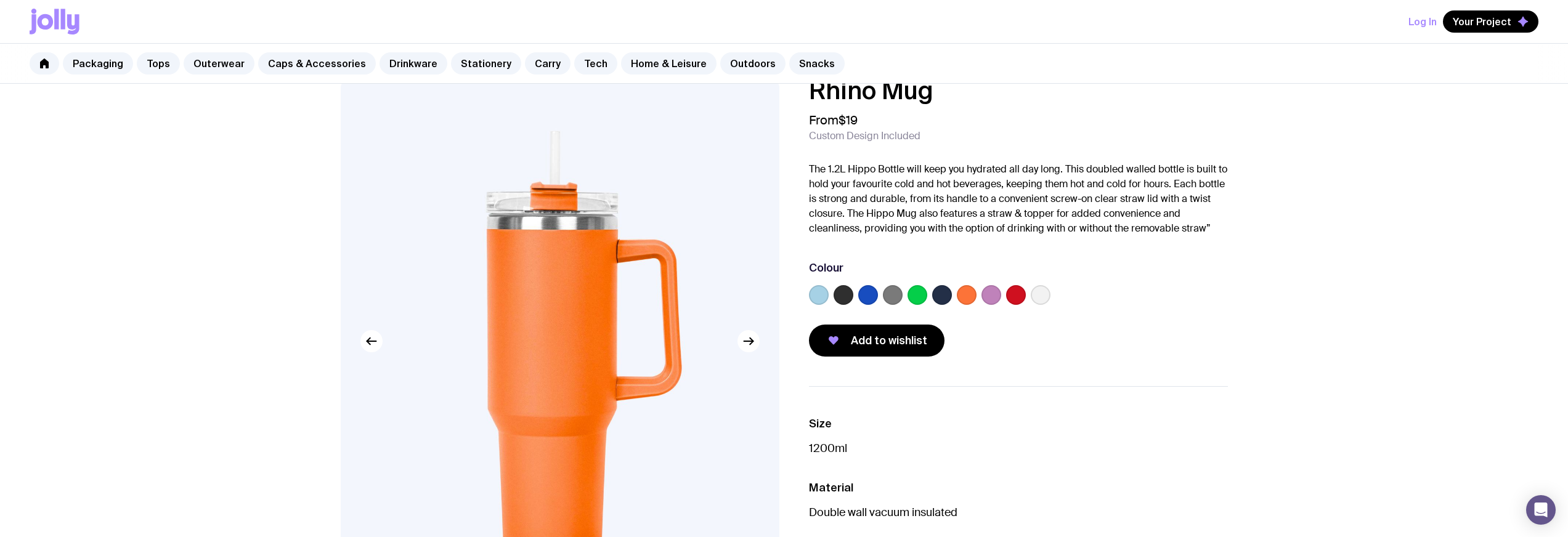
click at [986, 298] on label at bounding box center [991, 295] width 19 height 19
click at [0, 0] on input "radio" at bounding box center [0, 0] width 0 height 0
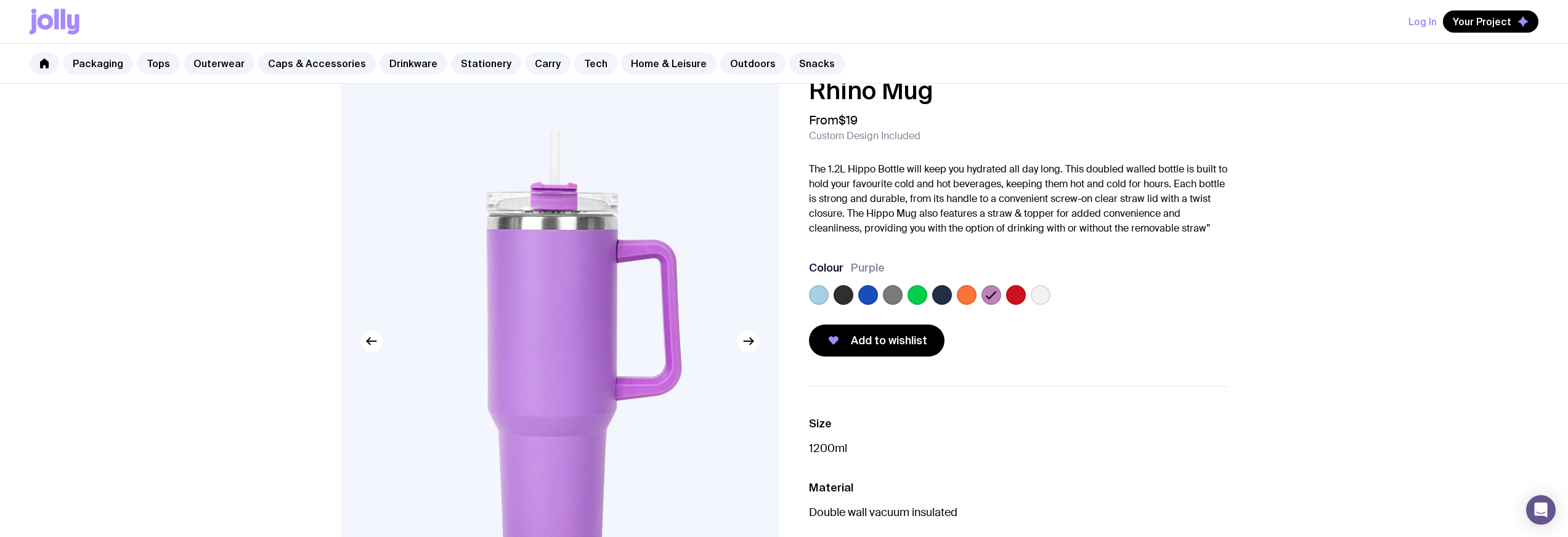
click at [1010, 298] on label at bounding box center [1016, 295] width 19 height 19
click at [0, 0] on input "radio" at bounding box center [0, 0] width 0 height 0
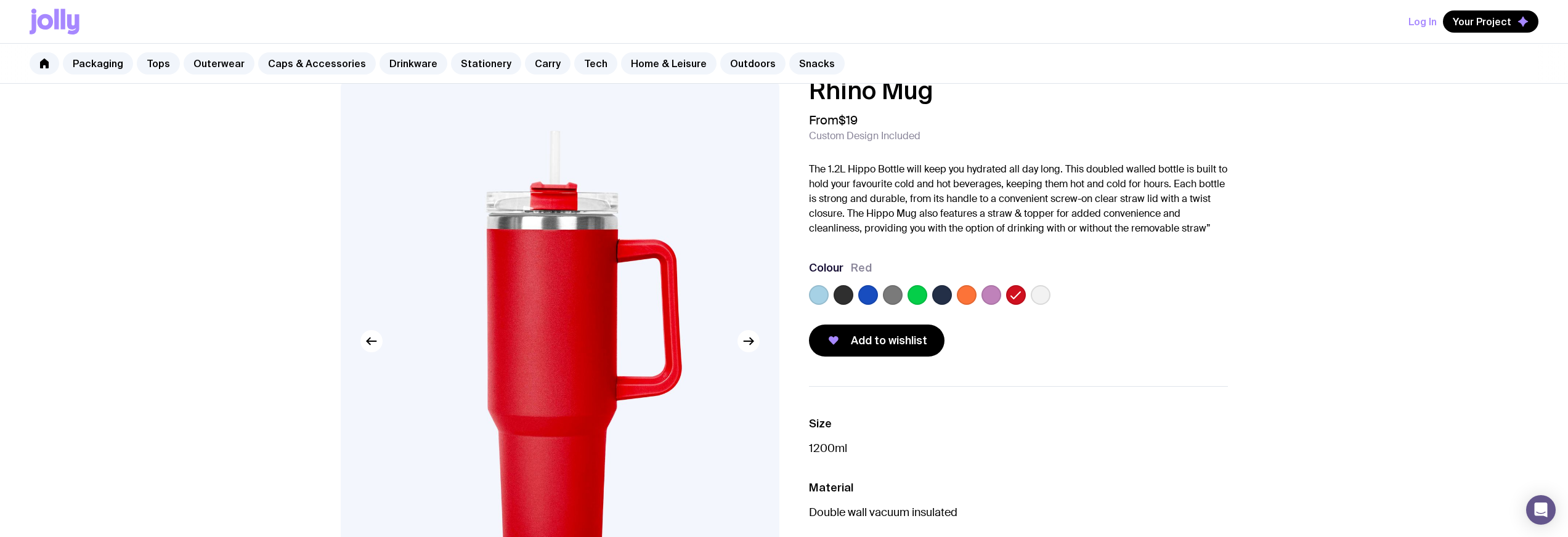
click at [1027, 296] on div at bounding box center [1018, 298] width 419 height 25
click at [1036, 294] on label at bounding box center [1041, 295] width 19 height 19
click at [0, 0] on input "radio" at bounding box center [0, 0] width 0 height 0
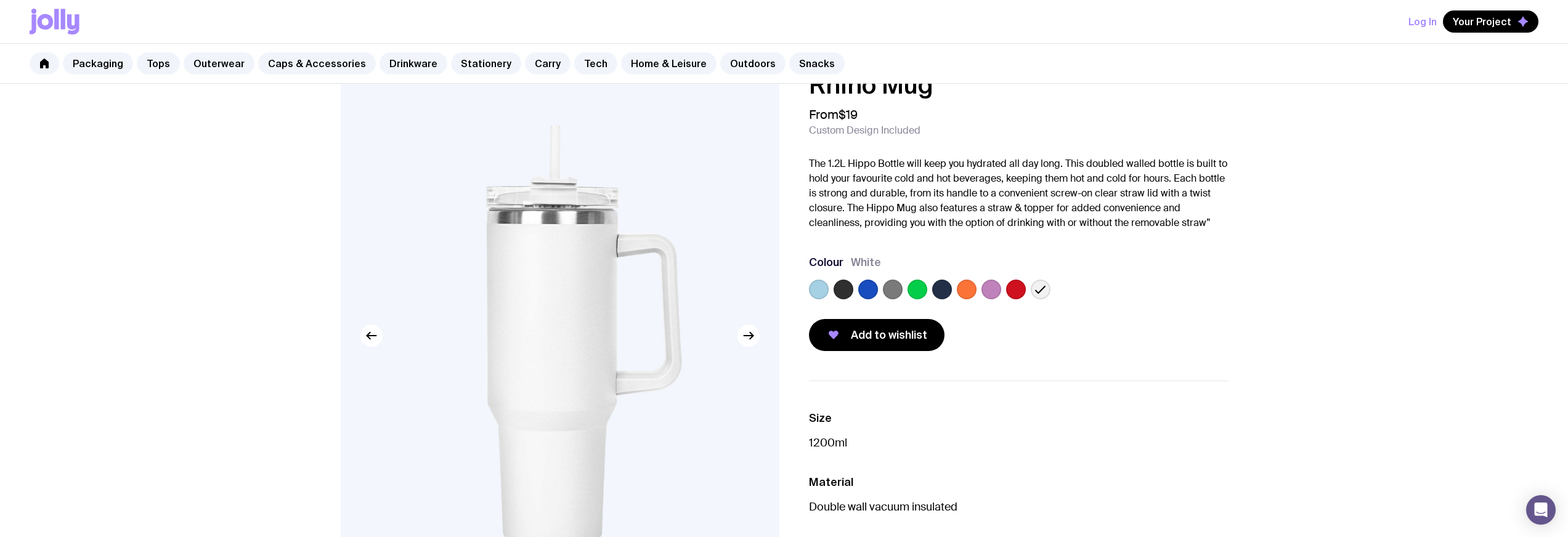
scroll to position [35, 0]
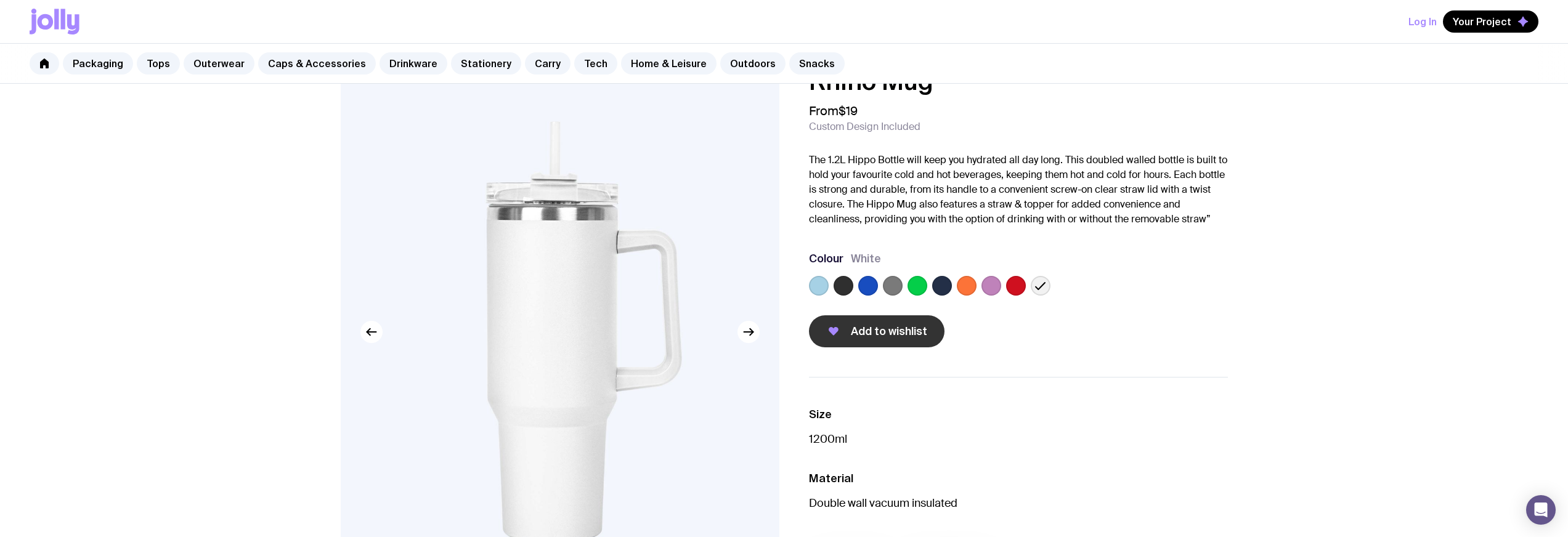
click at [897, 333] on span "Add to wishlist" at bounding box center [889, 331] width 77 height 15
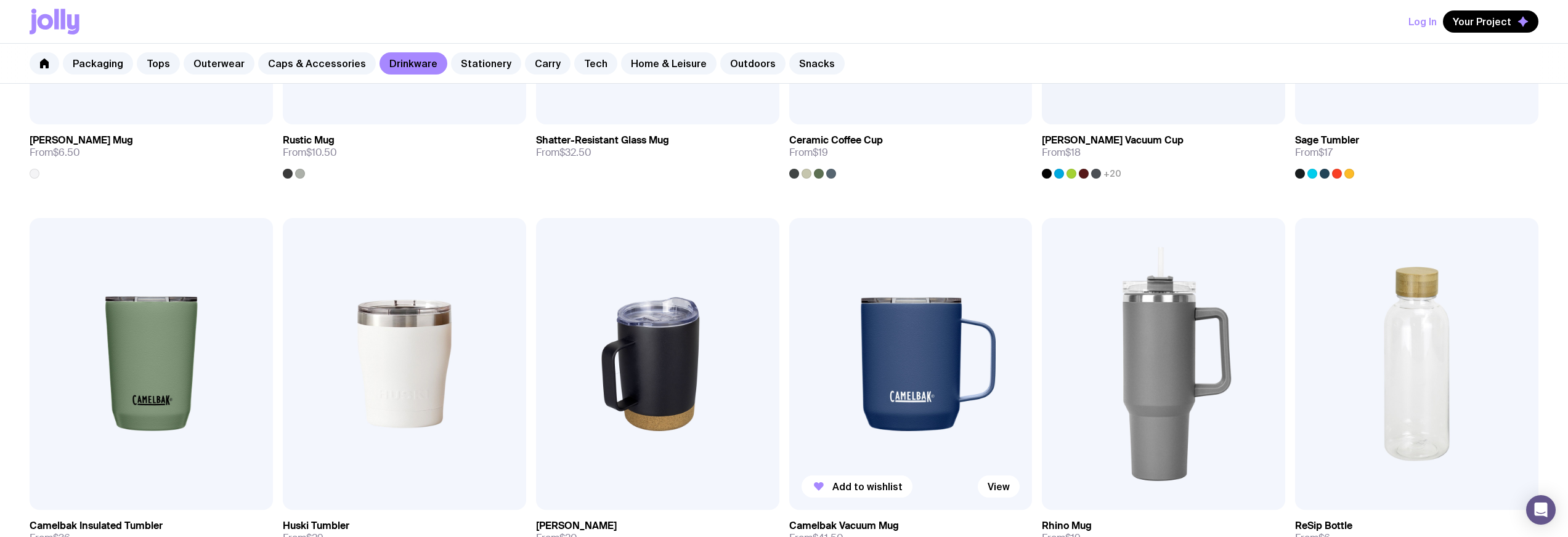
scroll to position [221, 0]
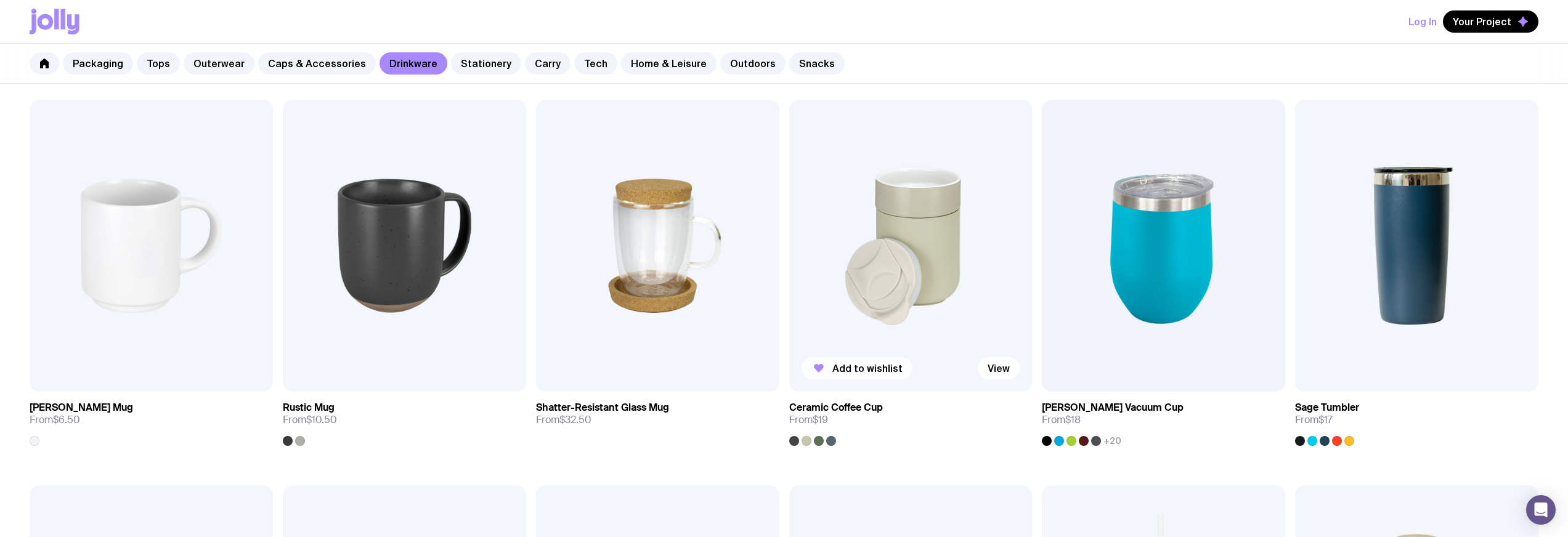
click at [884, 366] on span "Add to wishlist" at bounding box center [868, 368] width 70 height 12
click at [95, 368] on span "Add to wishlist" at bounding box center [107, 368] width 70 height 12
click at [460, 61] on link "Stationery" at bounding box center [486, 63] width 70 height 22
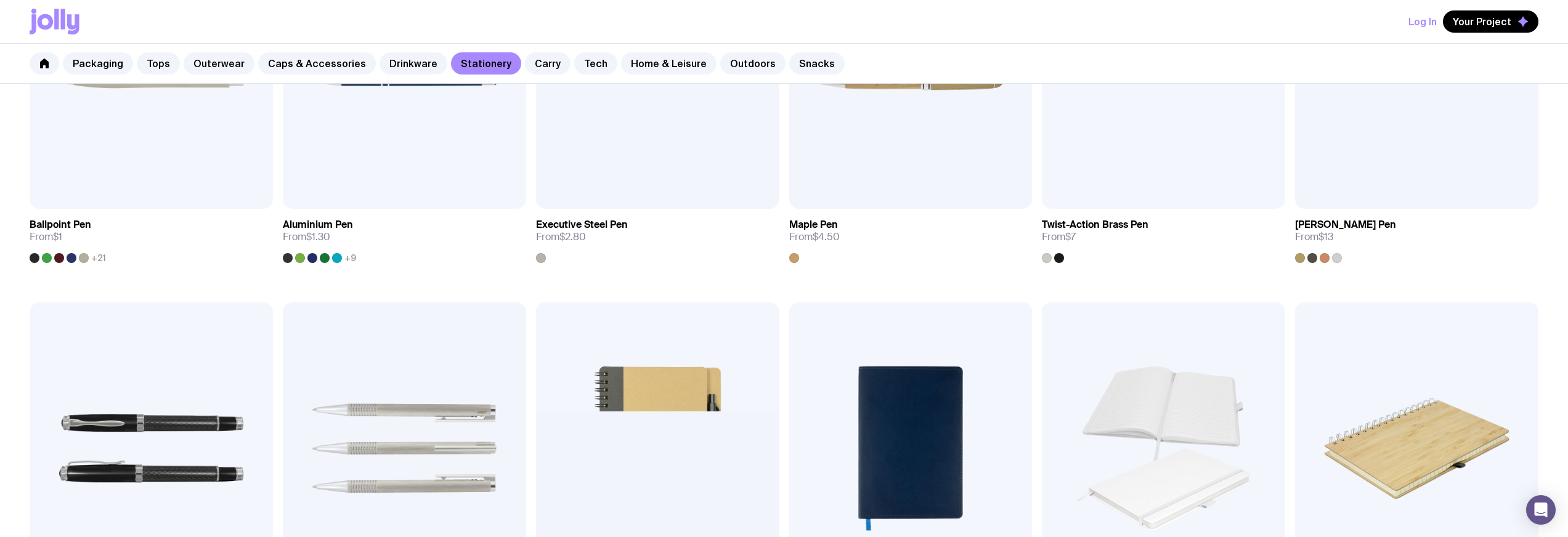
scroll to position [536, 0]
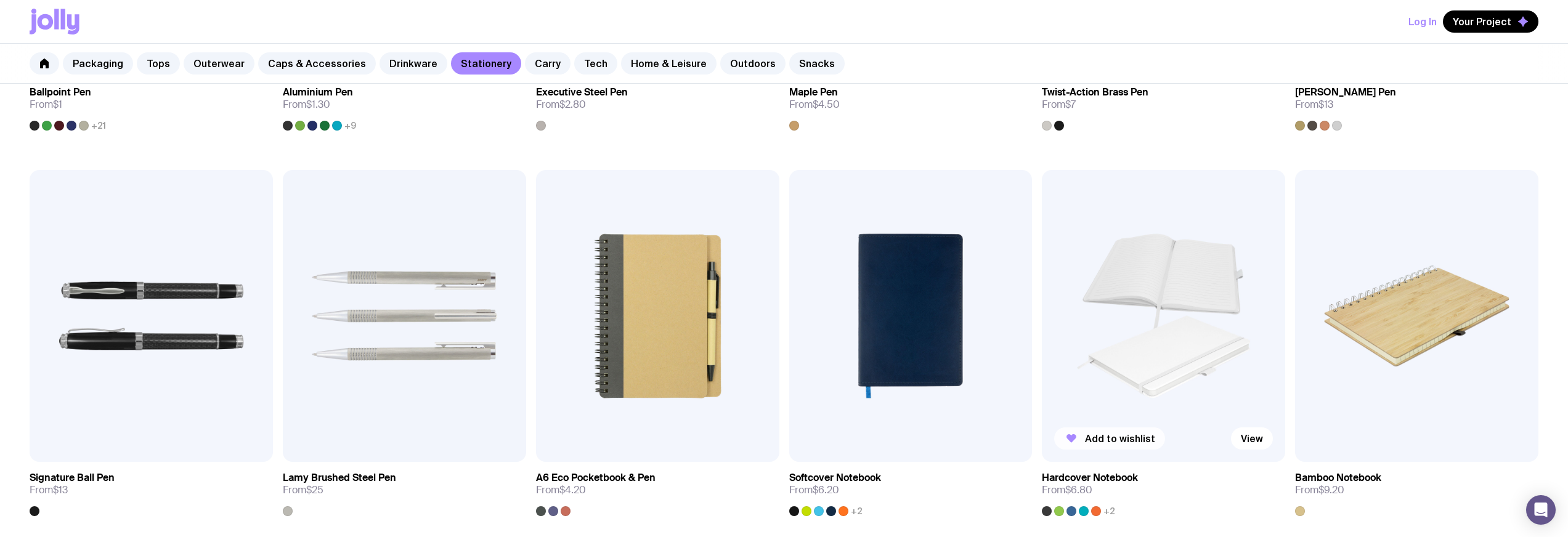
click at [1123, 438] on span "Add to wishlist" at bounding box center [1120, 438] width 70 height 12
click at [538, 66] on link "Carry" at bounding box center [548, 63] width 46 height 22
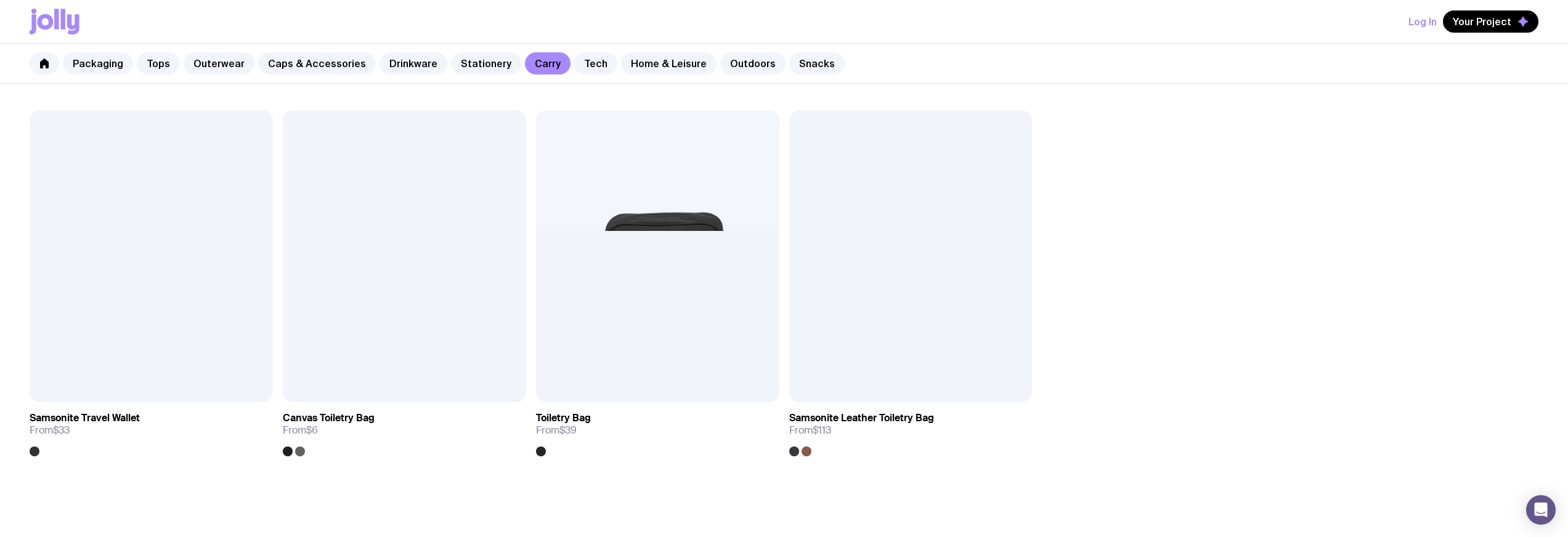
scroll to position [2143, 0]
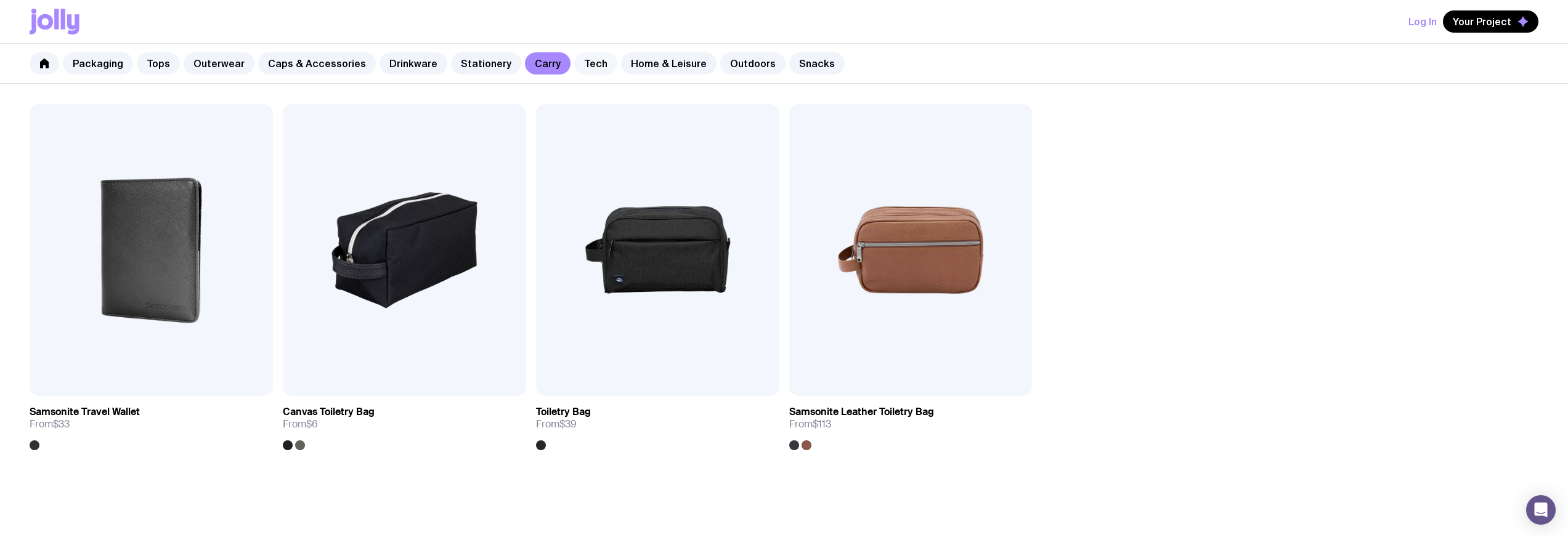
click at [588, 61] on link "Tech" at bounding box center [596, 63] width 43 height 22
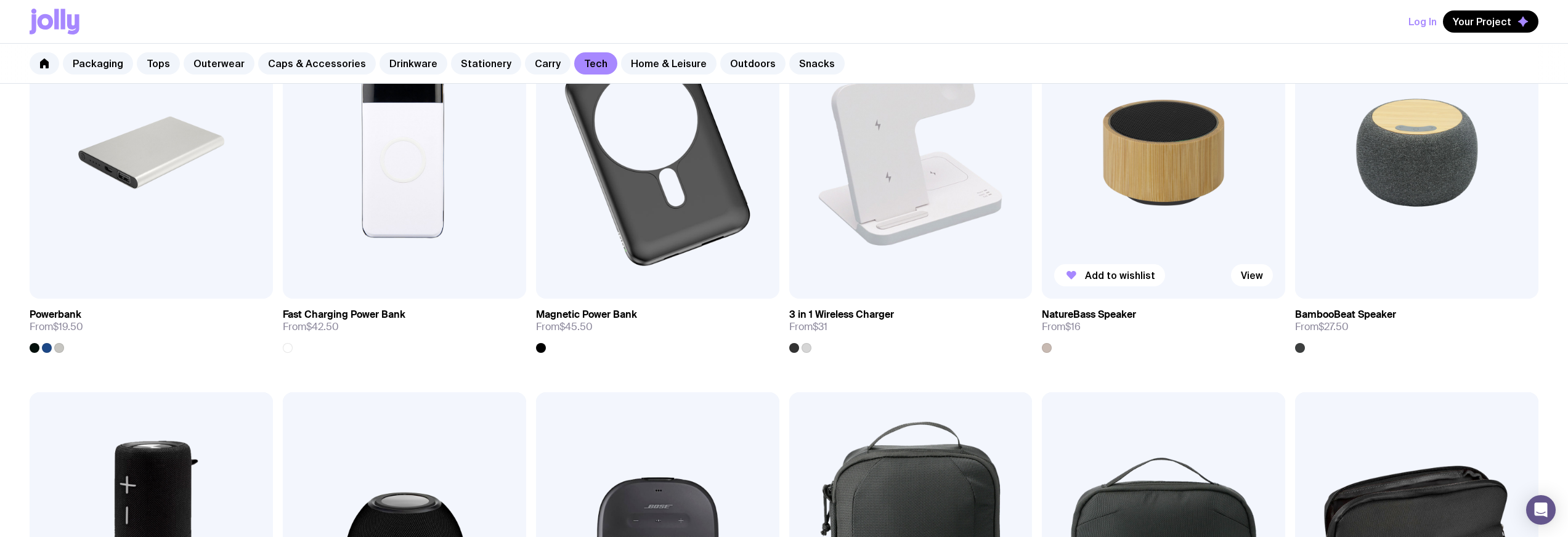
scroll to position [645, 0]
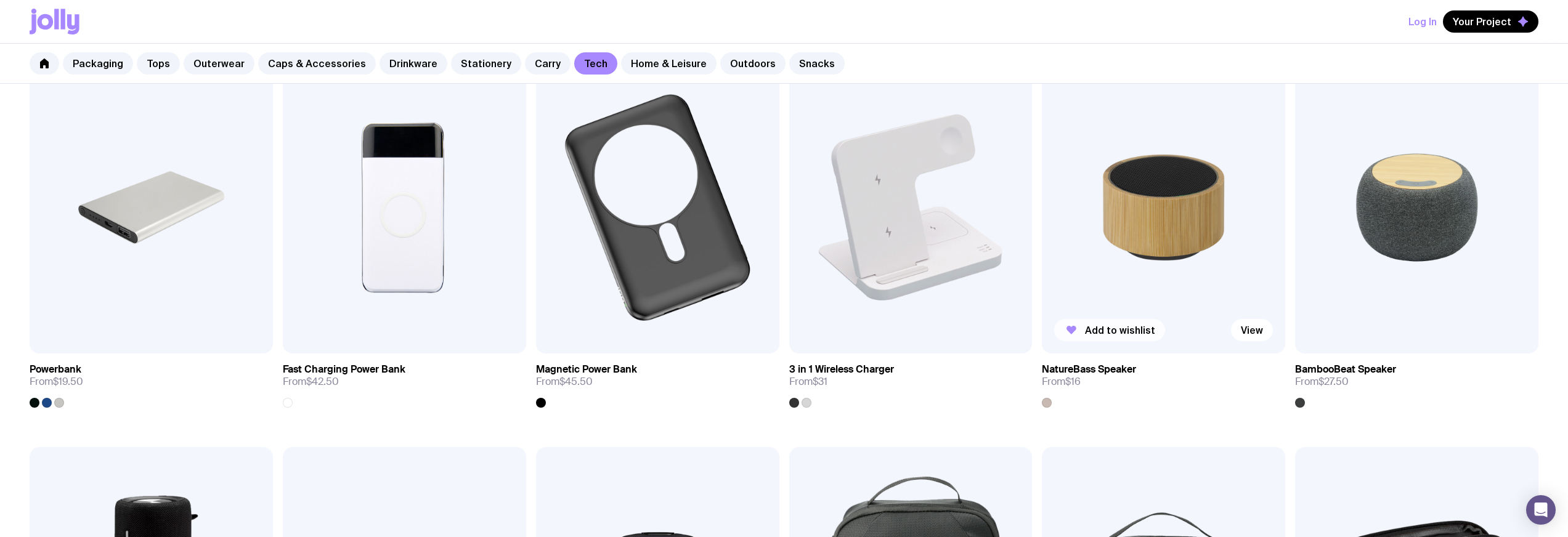
click at [1130, 327] on span "Add to wishlist" at bounding box center [1120, 330] width 70 height 12
click at [85, 331] on span "Add to wishlist" at bounding box center [107, 330] width 70 height 12
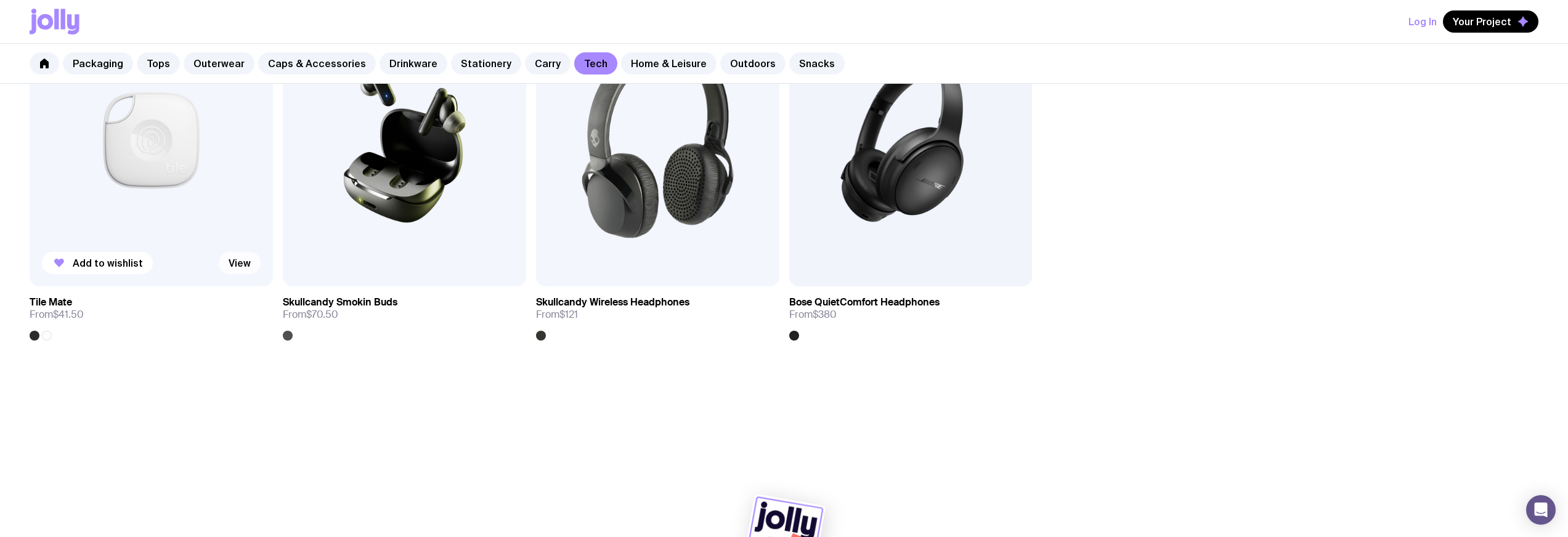
scroll to position [1880, 0]
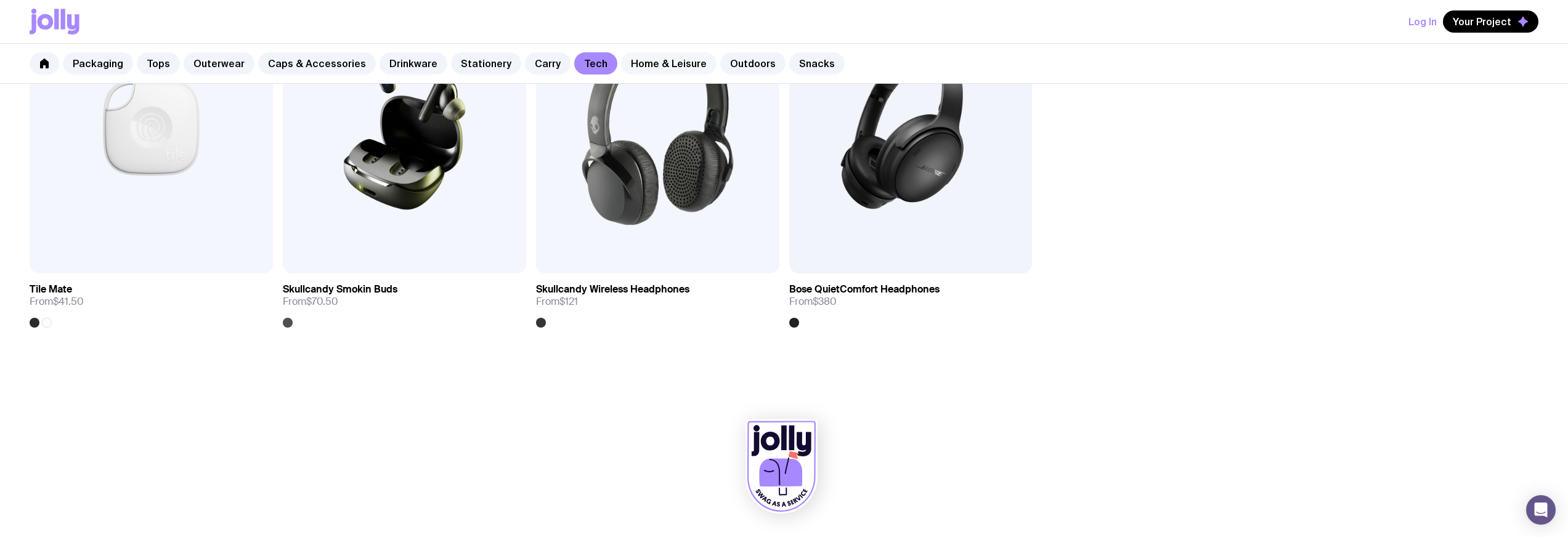
click at [671, 56] on link "Home & Leisure" at bounding box center [669, 63] width 95 height 22
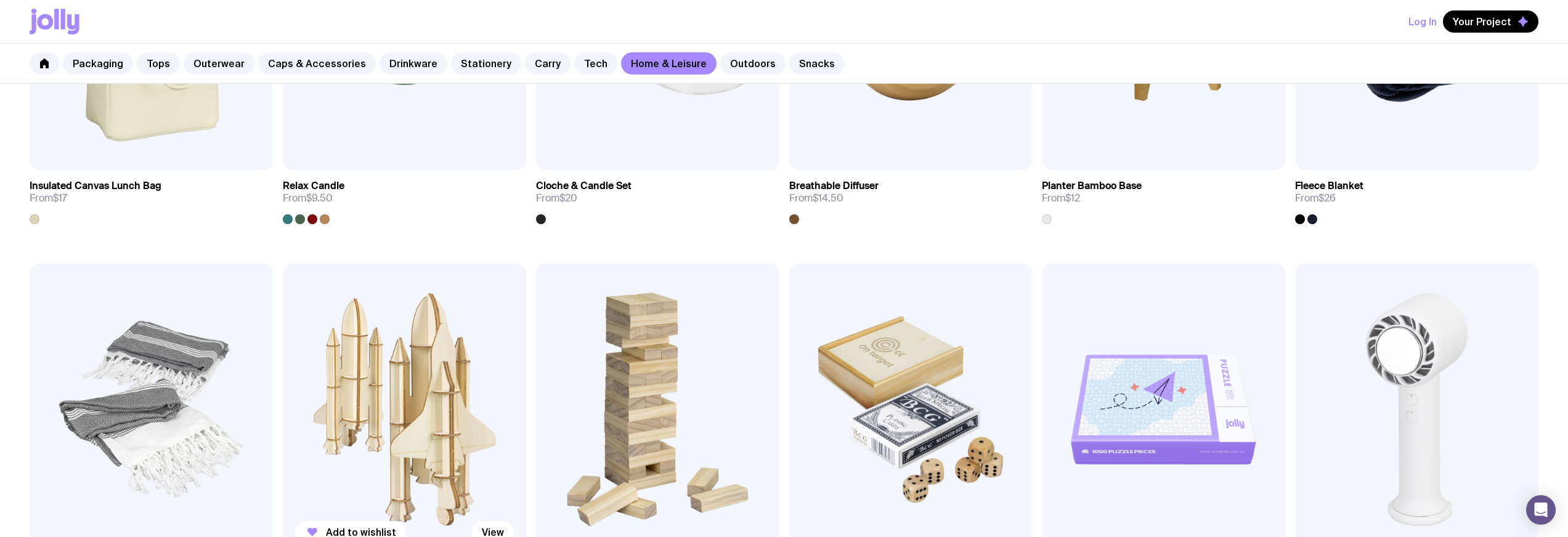
scroll to position [1598, 0]
click at [346, 149] on span "Add to wishlist" at bounding box center [361, 147] width 70 height 12
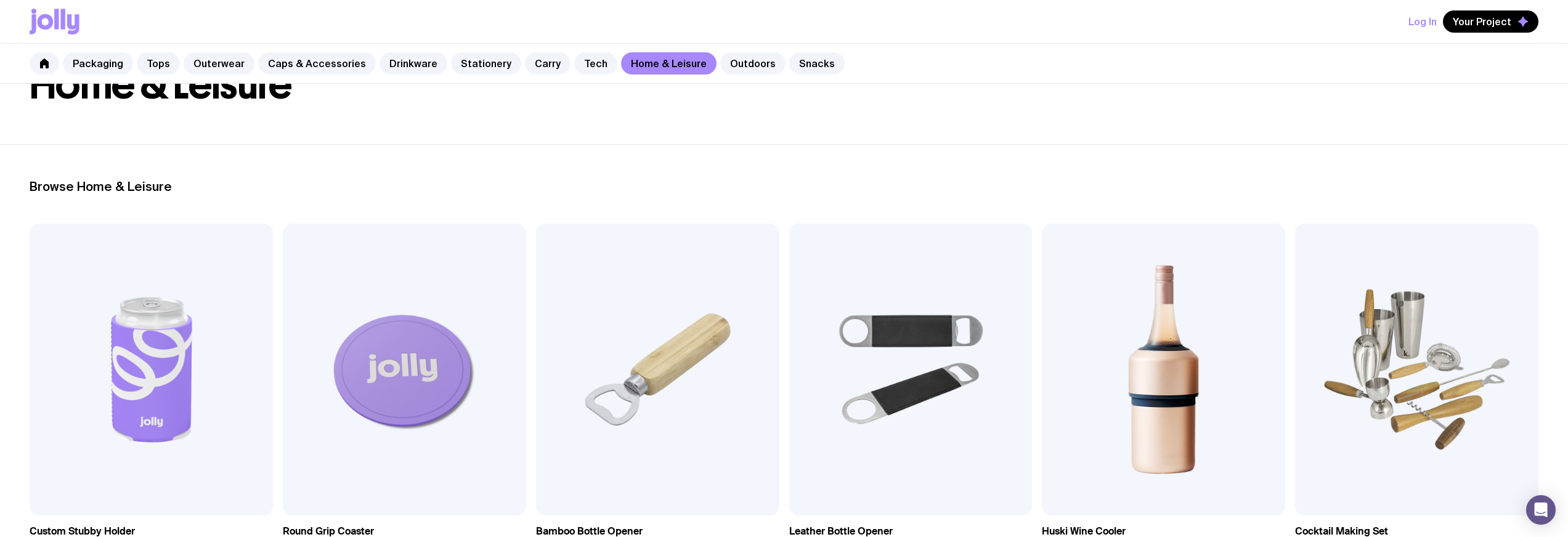
scroll to position [0, 0]
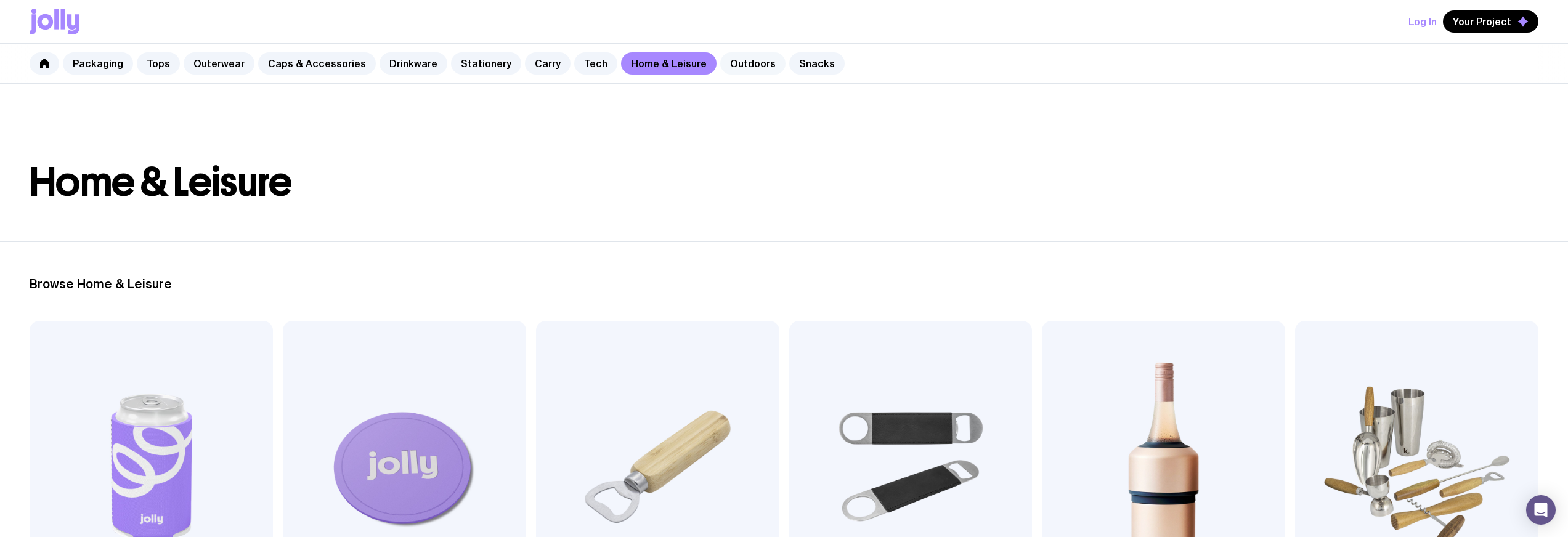
click at [721, 70] on link "Outdoors" at bounding box center [753, 63] width 65 height 22
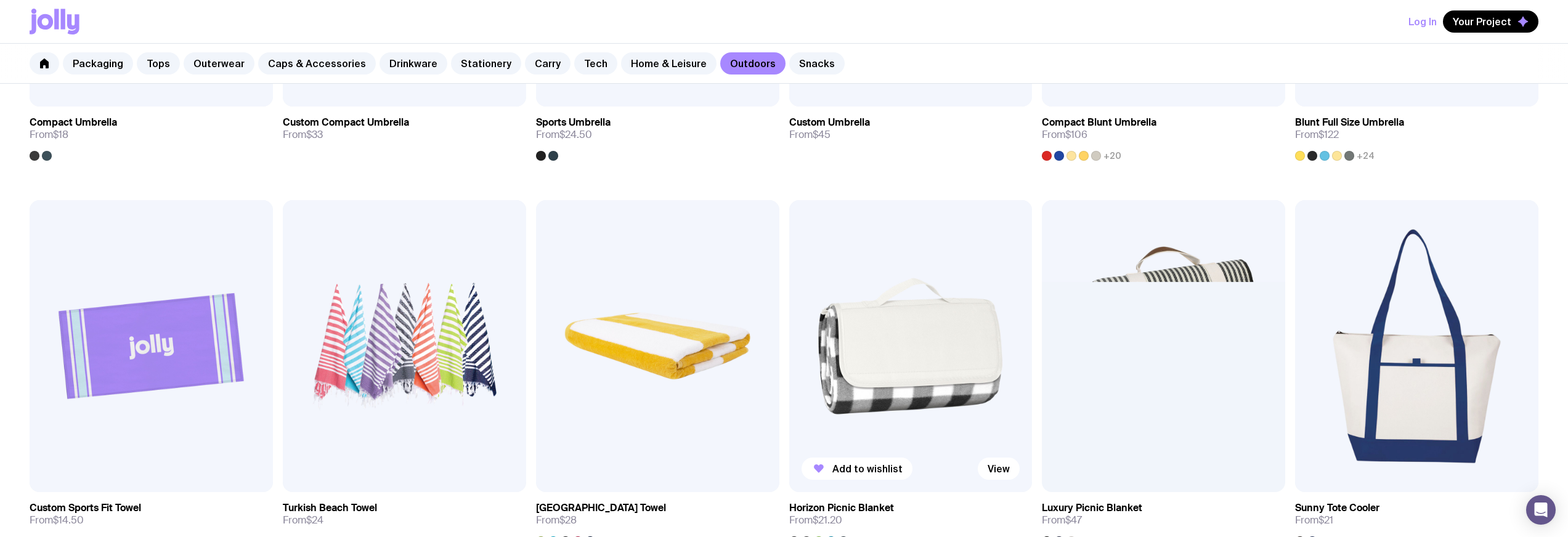
scroll to position [595, 0]
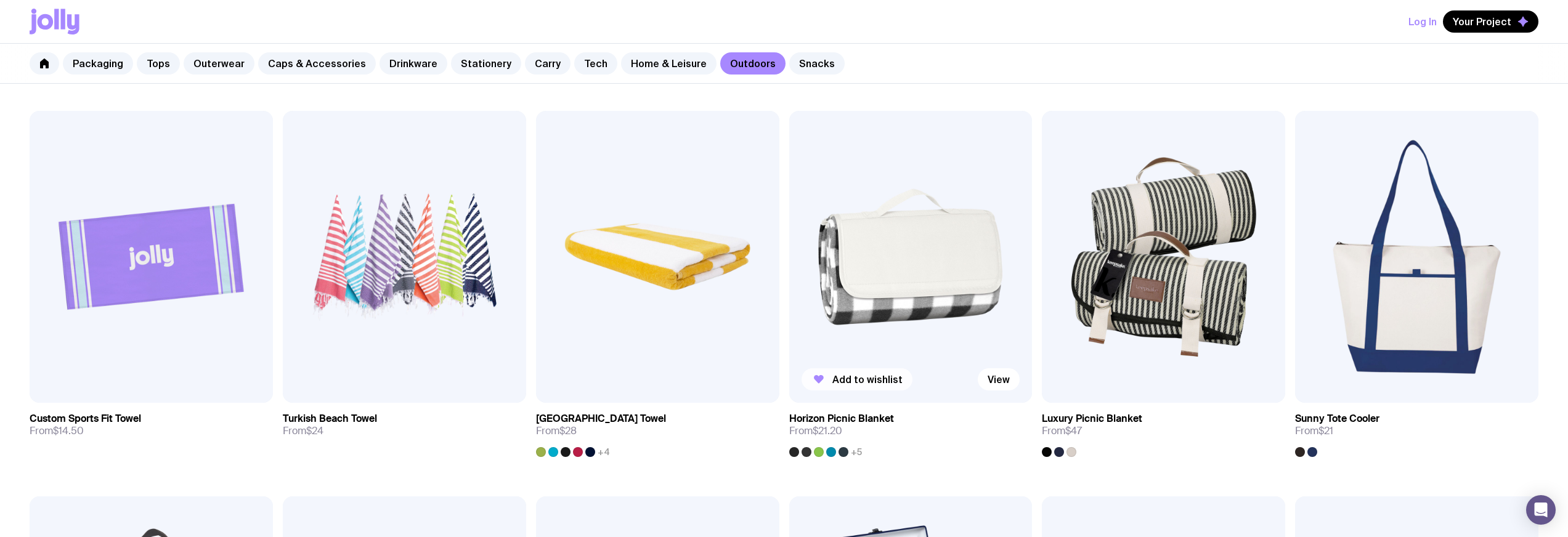
click at [826, 380] on icon "button" at bounding box center [819, 379] width 15 height 15
click at [814, 69] on link "Snacks" at bounding box center [817, 63] width 56 height 22
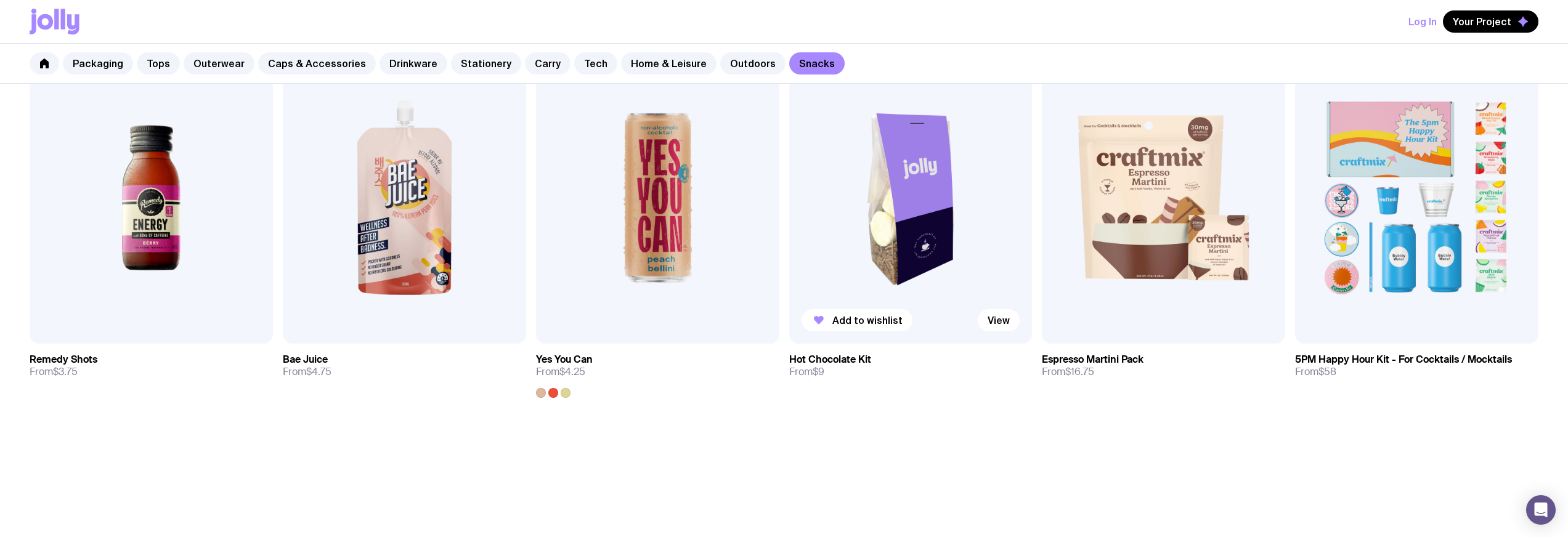
scroll to position [663, 0]
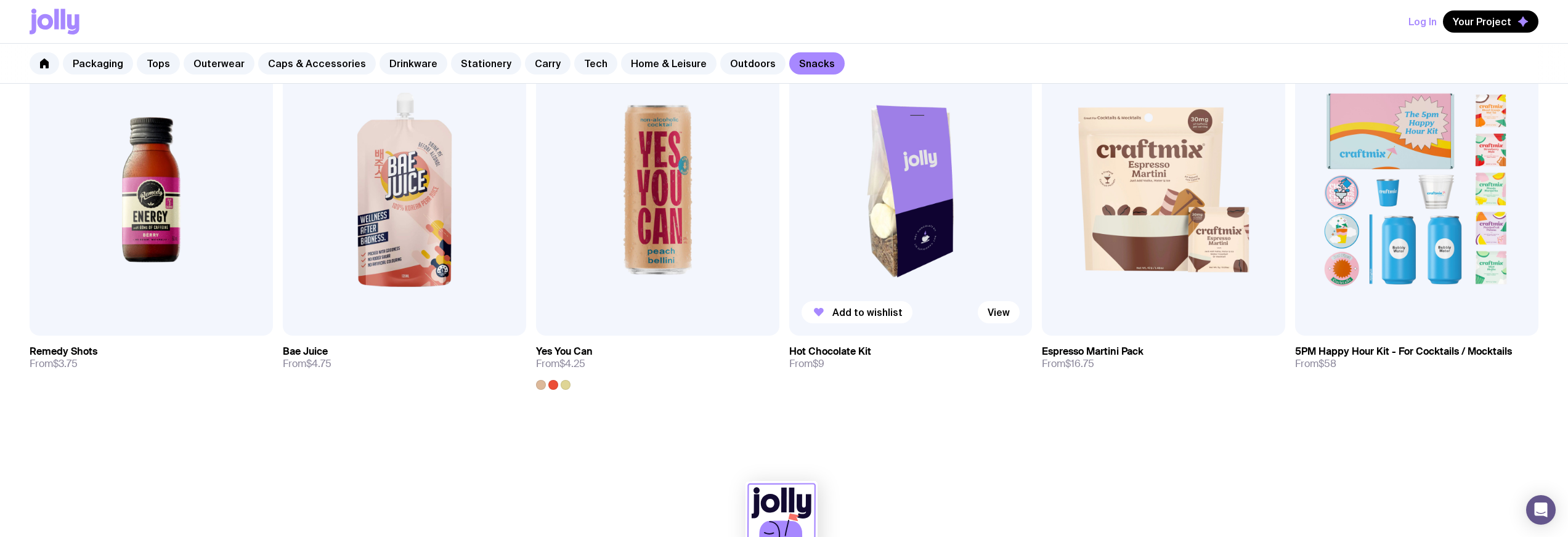
click at [881, 264] on img at bounding box center [911, 189] width 244 height 292
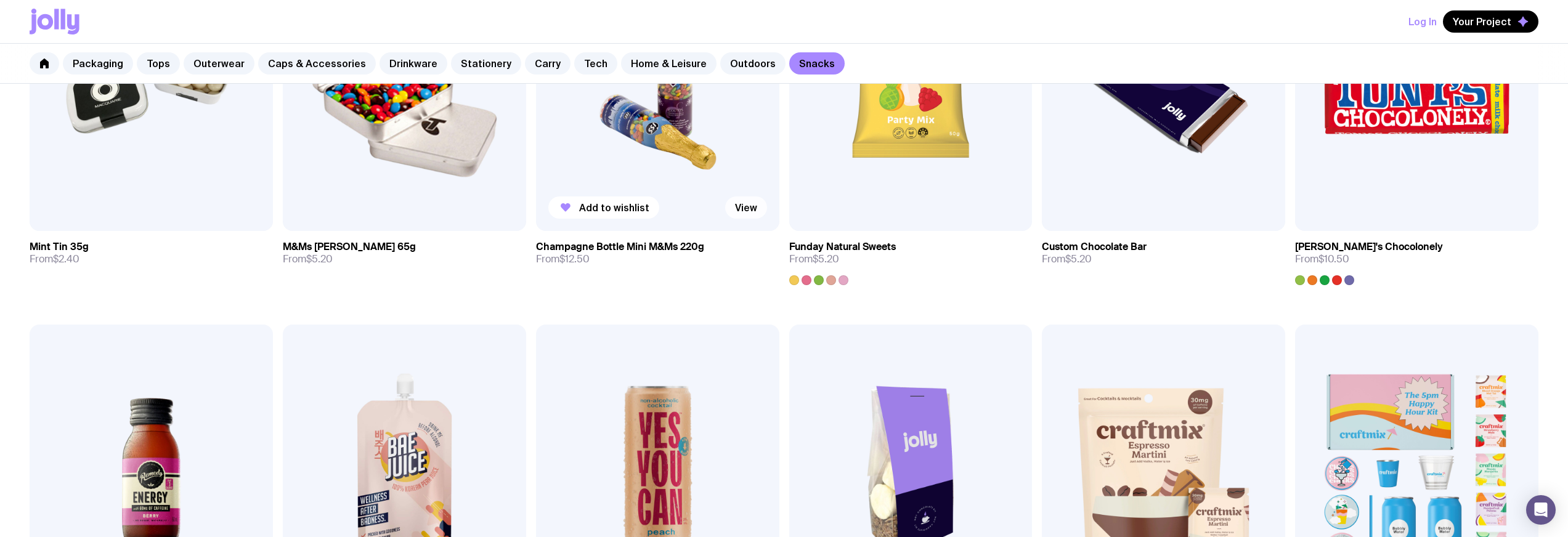
scroll to position [310, 0]
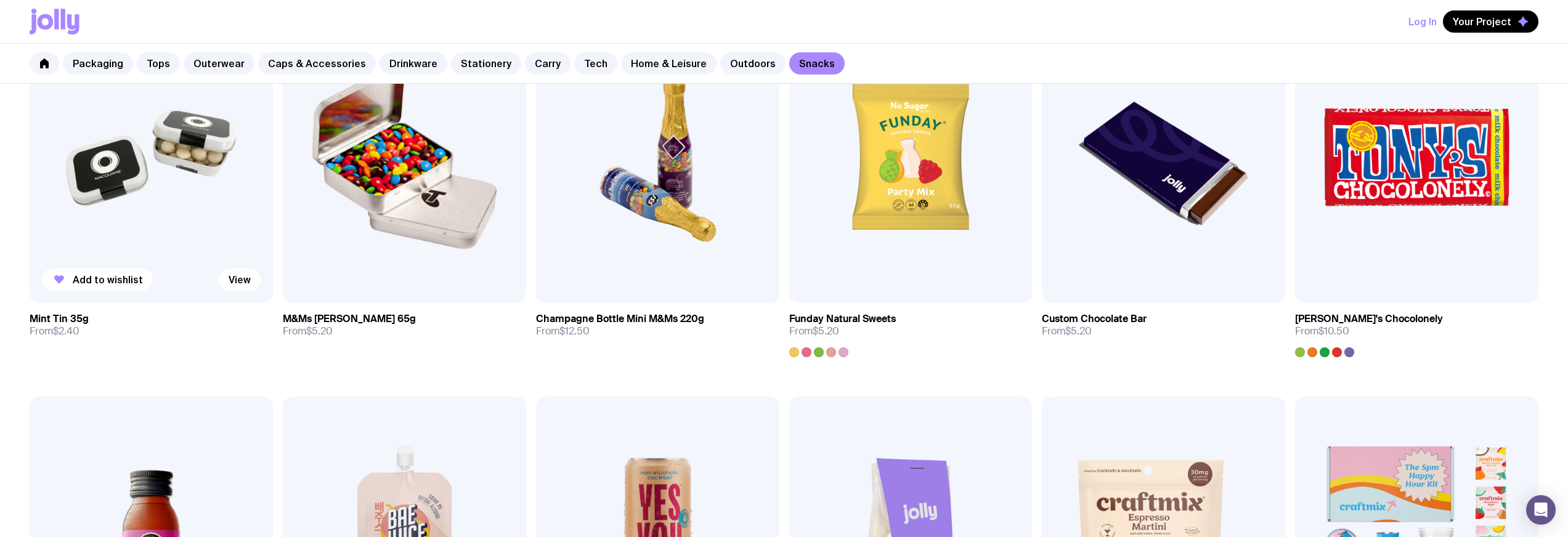
click at [111, 218] on img at bounding box center [152, 157] width 244 height 292
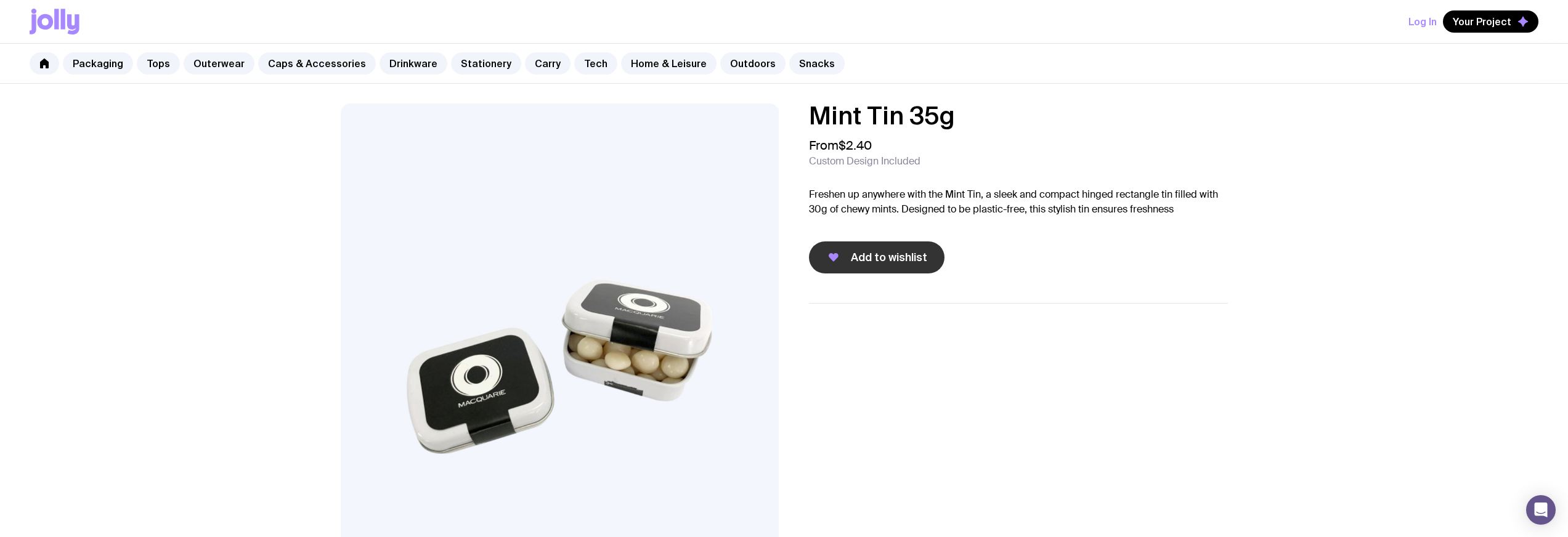
click at [862, 251] on span "Add to wishlist" at bounding box center [889, 257] width 77 height 15
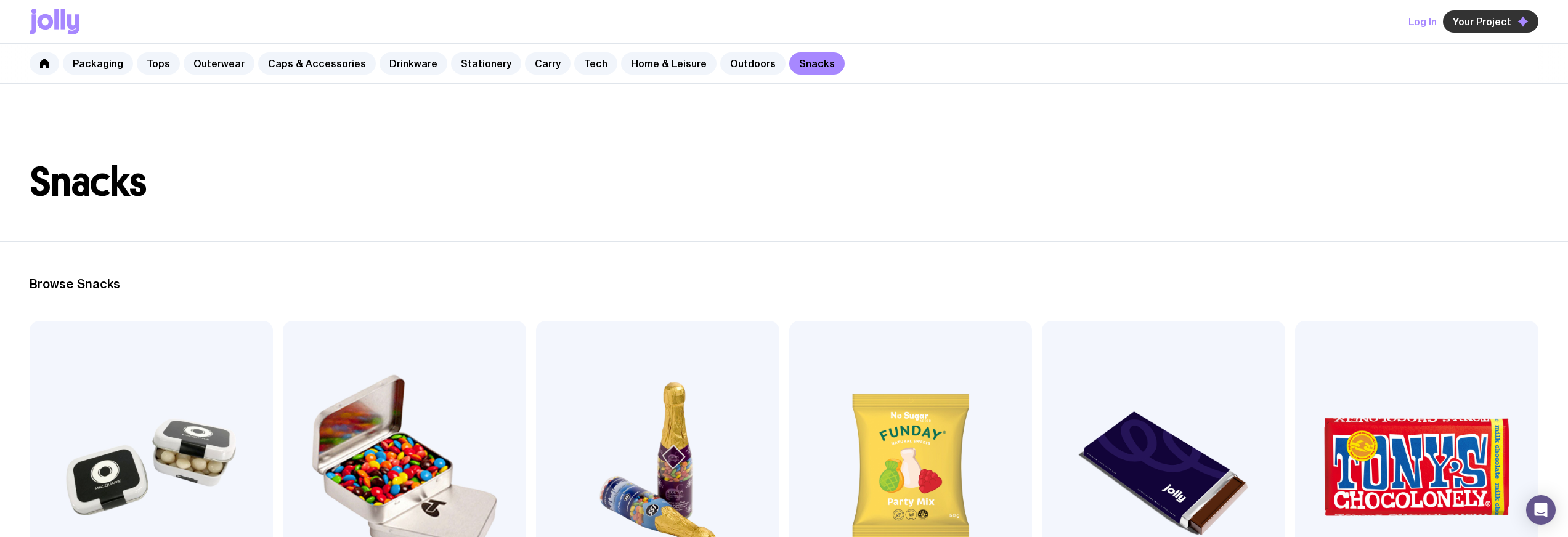
click at [1486, 27] on button "Your Project" at bounding box center [1491, 21] width 95 height 22
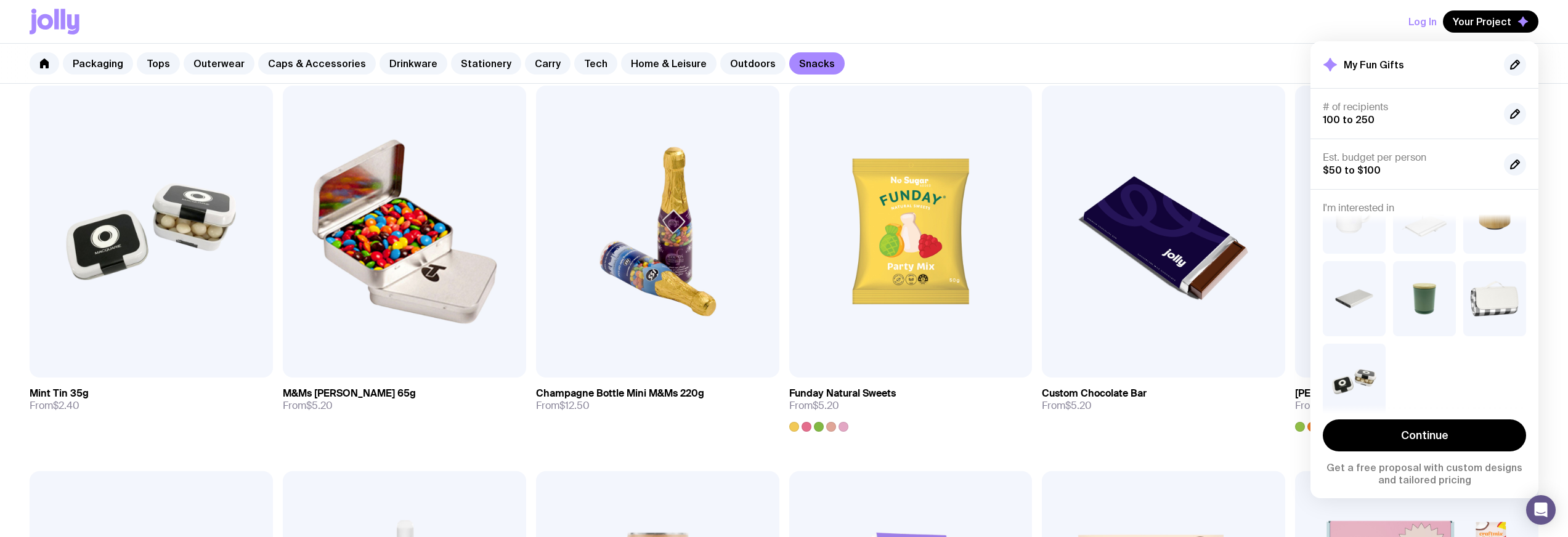
scroll to position [374, 0]
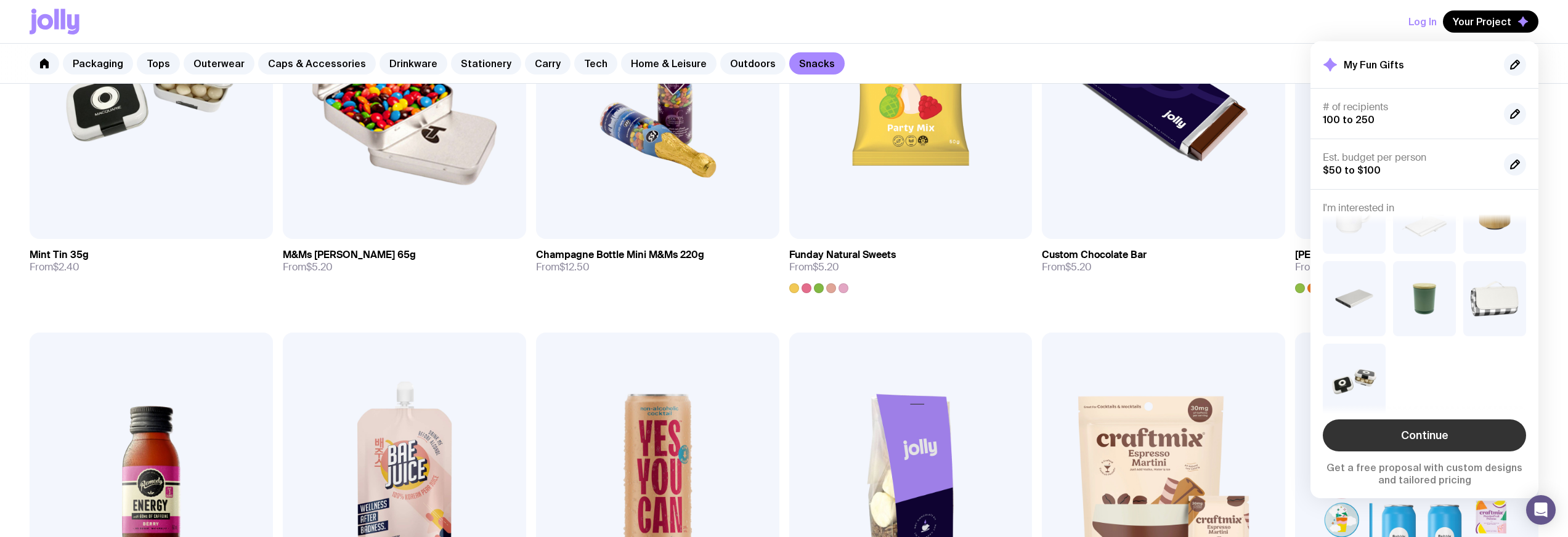
click at [1442, 432] on link "Continue" at bounding box center [1425, 435] width 203 height 32
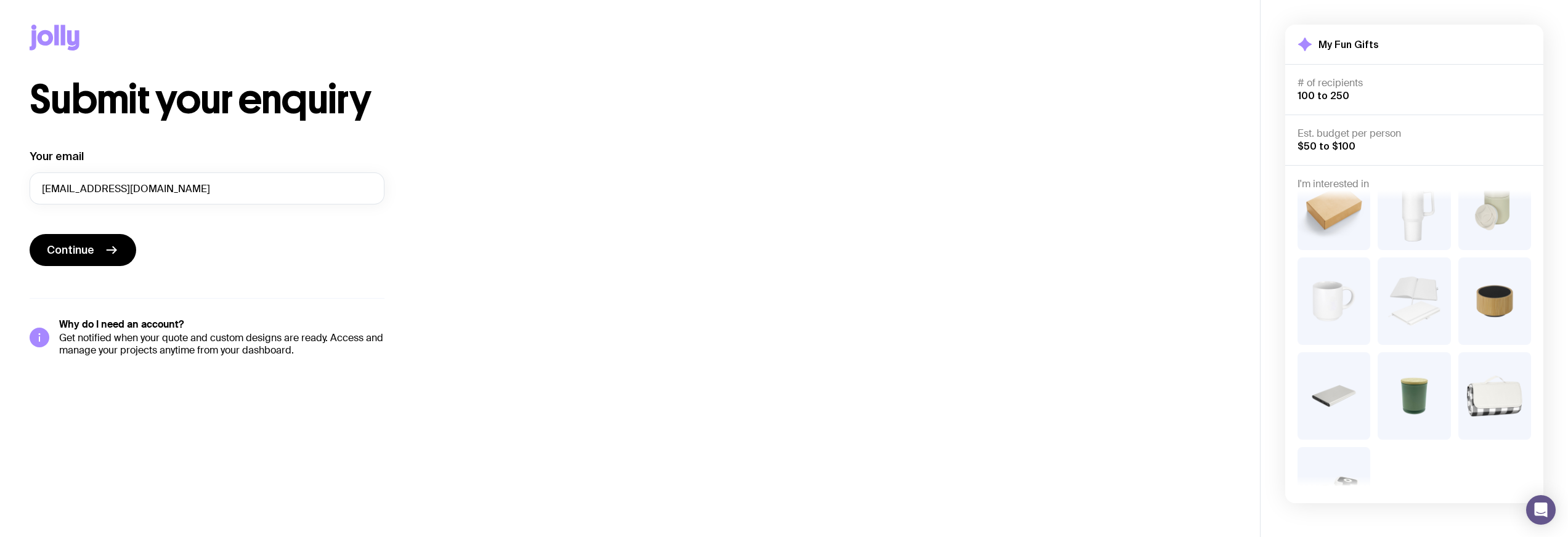
scroll to position [81, 0]
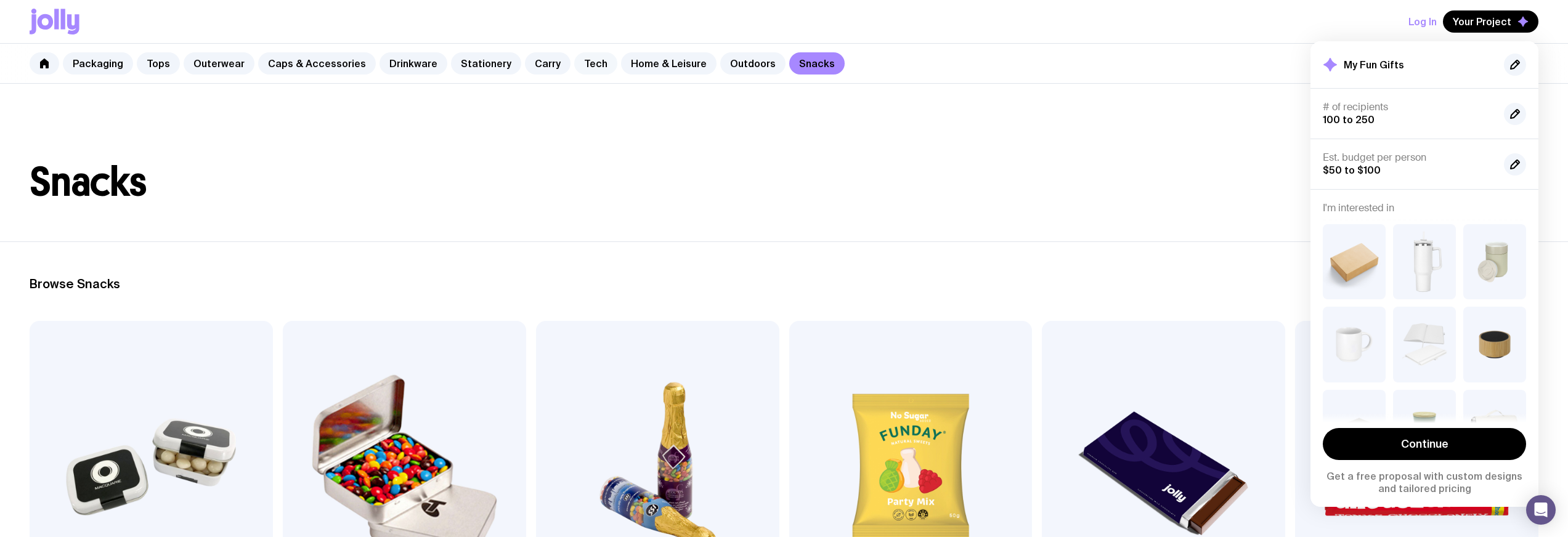
click at [578, 66] on link "Tech" at bounding box center [596, 63] width 43 height 22
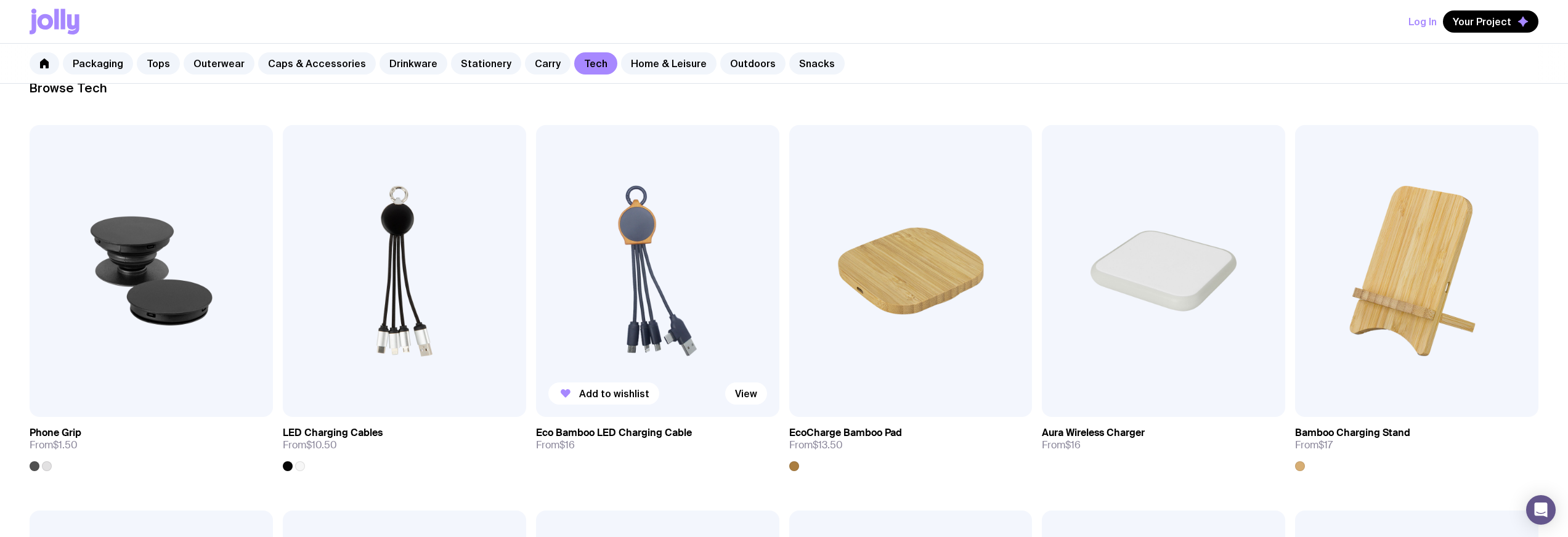
scroll to position [301, 0]
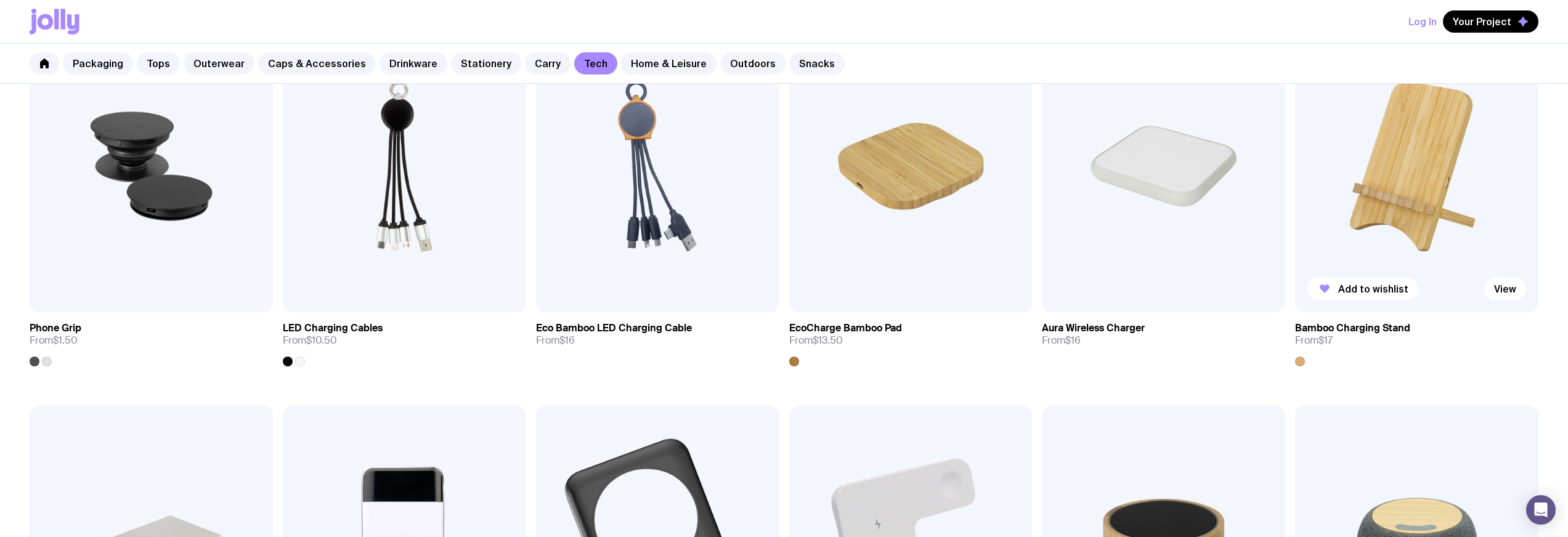
click at [1417, 189] on img at bounding box center [1417, 166] width 244 height 292
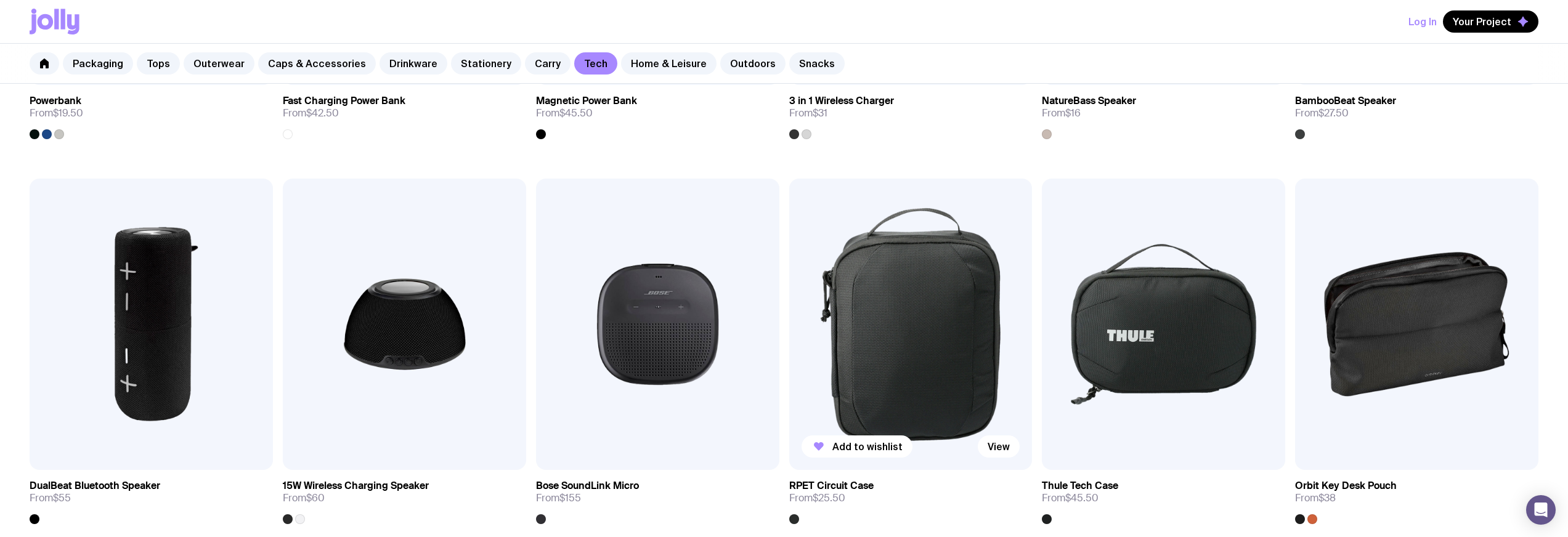
scroll to position [914, 0]
click at [439, 322] on img at bounding box center [405, 324] width 244 height 292
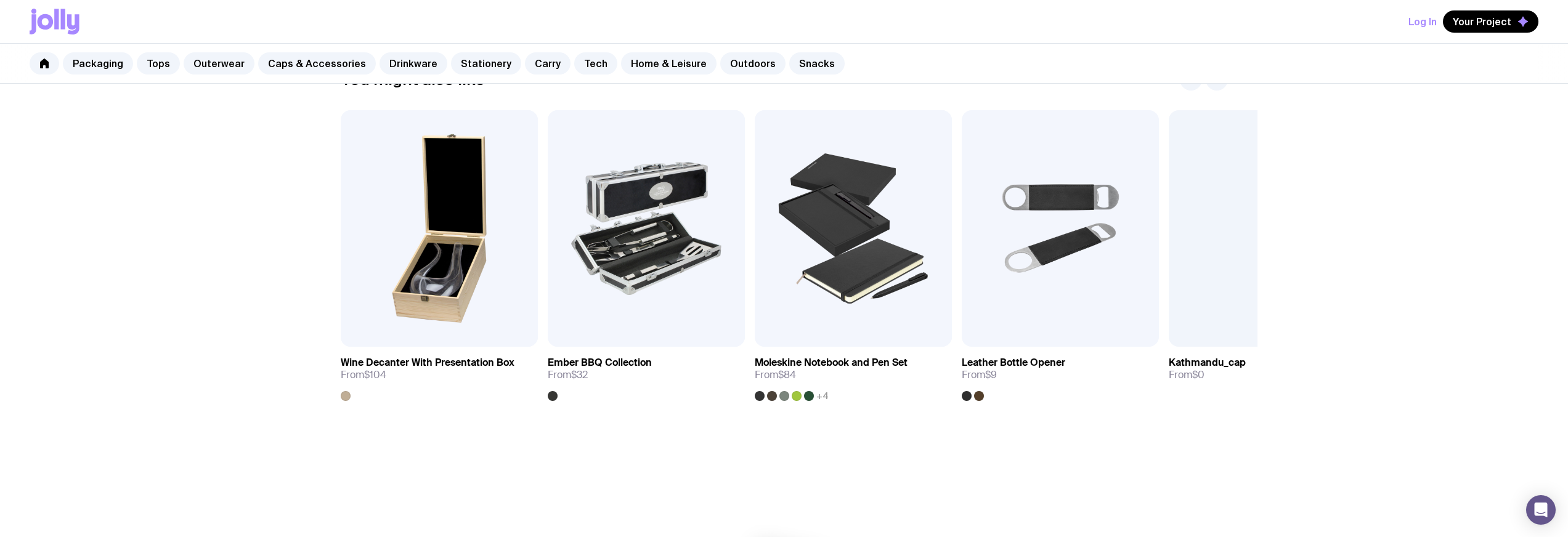
scroll to position [760, 0]
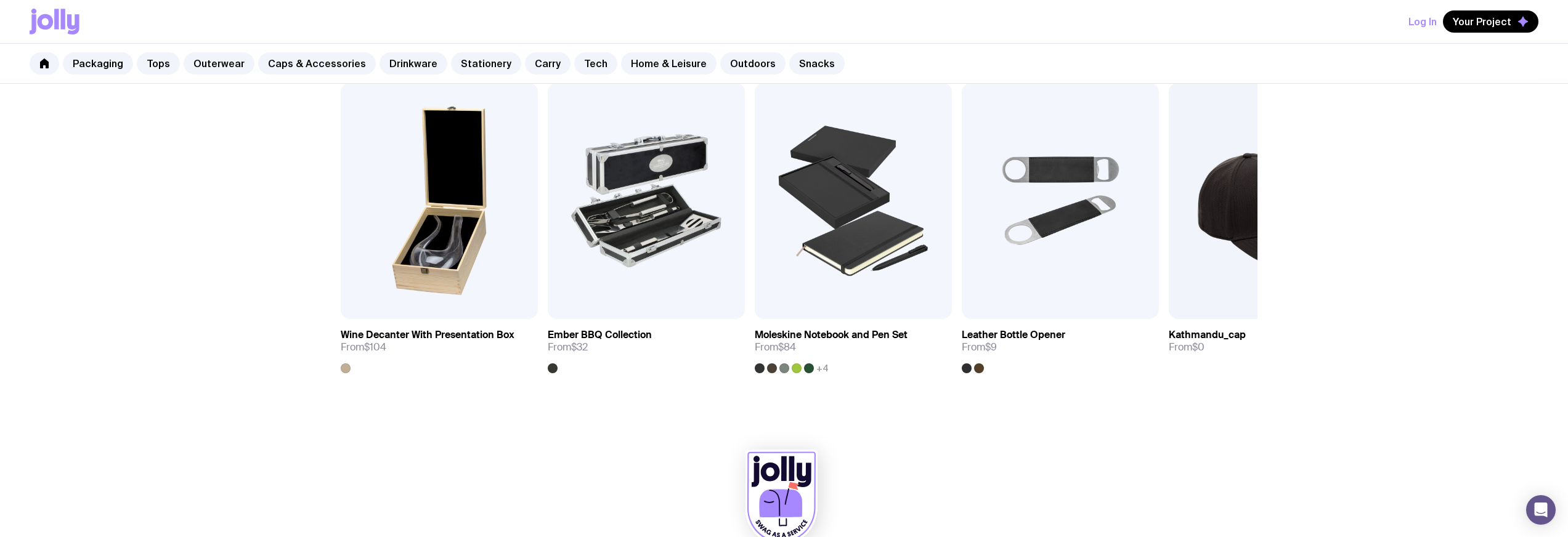
drag, startPoint x: 284, startPoint y: 272, endPoint x: 282, endPoint y: 265, distance: 7.3
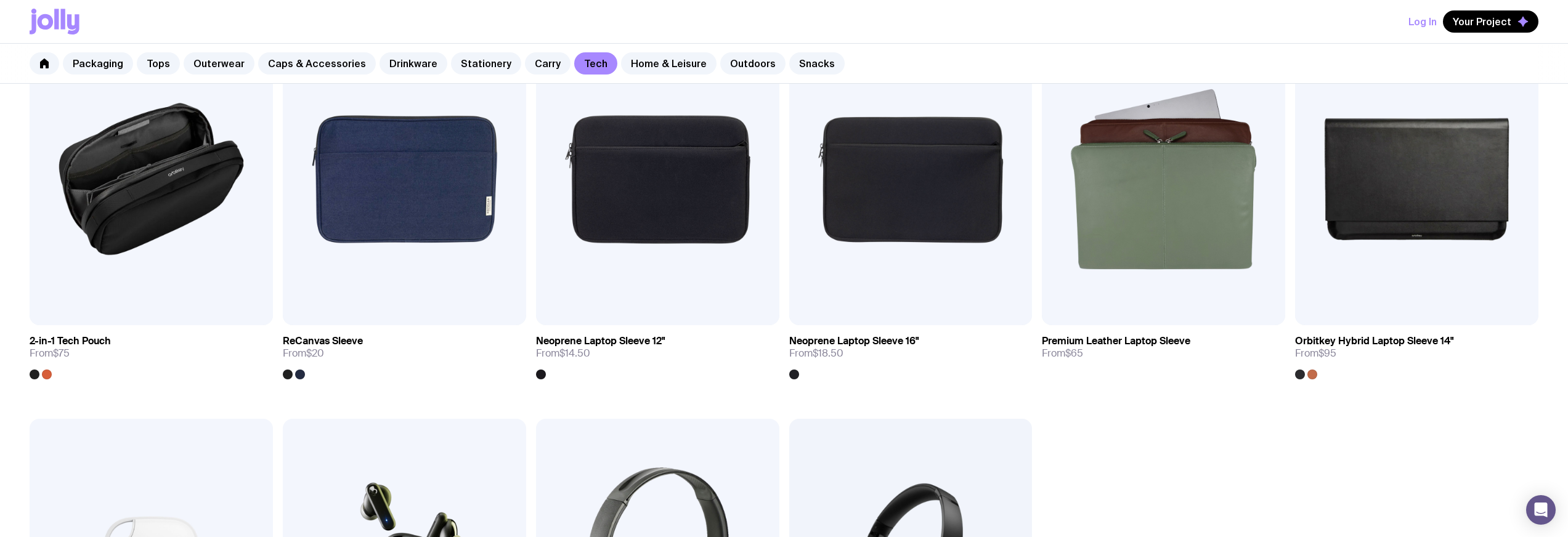
scroll to position [1683, 0]
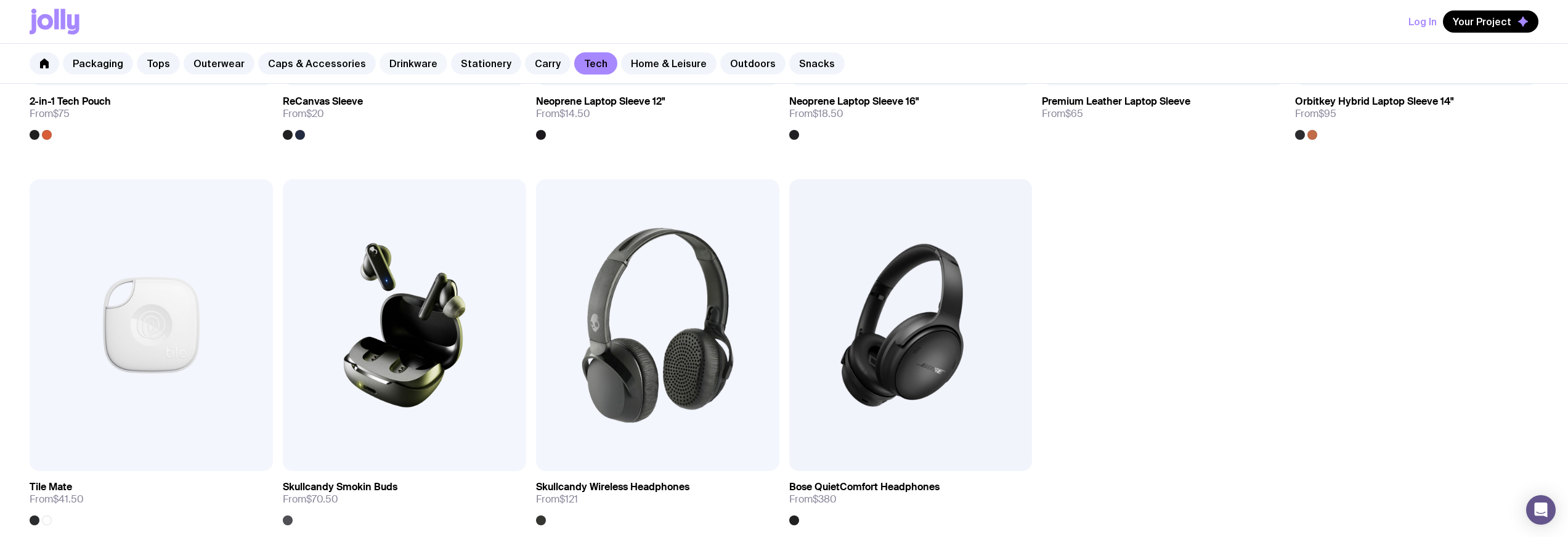
click at [379, 57] on link "Drinkware" at bounding box center [413, 63] width 68 height 22
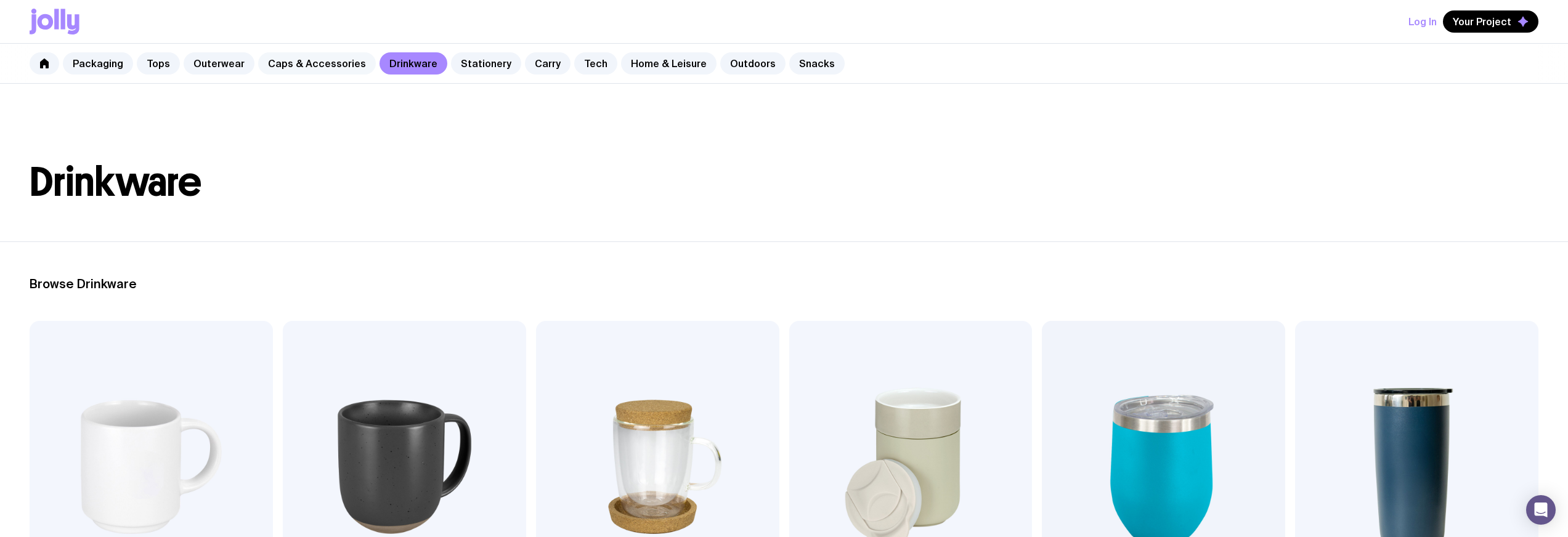
click at [303, 65] on link "Caps & Accessories" at bounding box center [317, 63] width 118 height 22
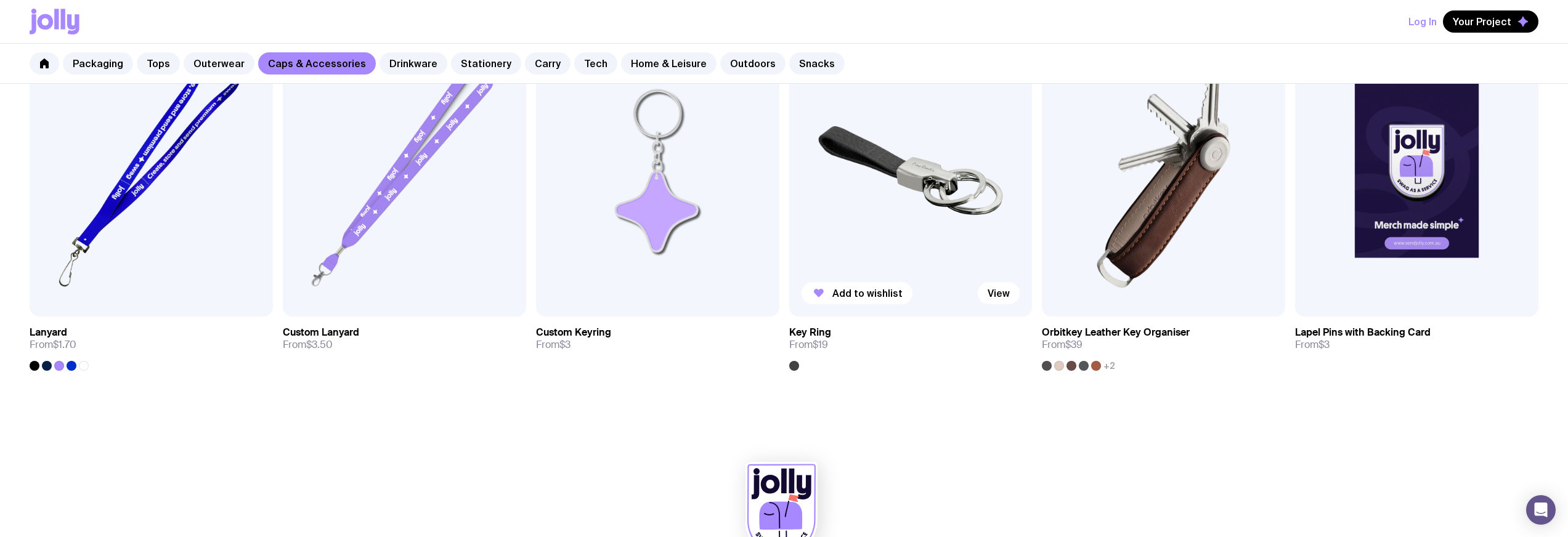
scroll to position [1451, 0]
click at [859, 186] on img at bounding box center [911, 172] width 244 height 292
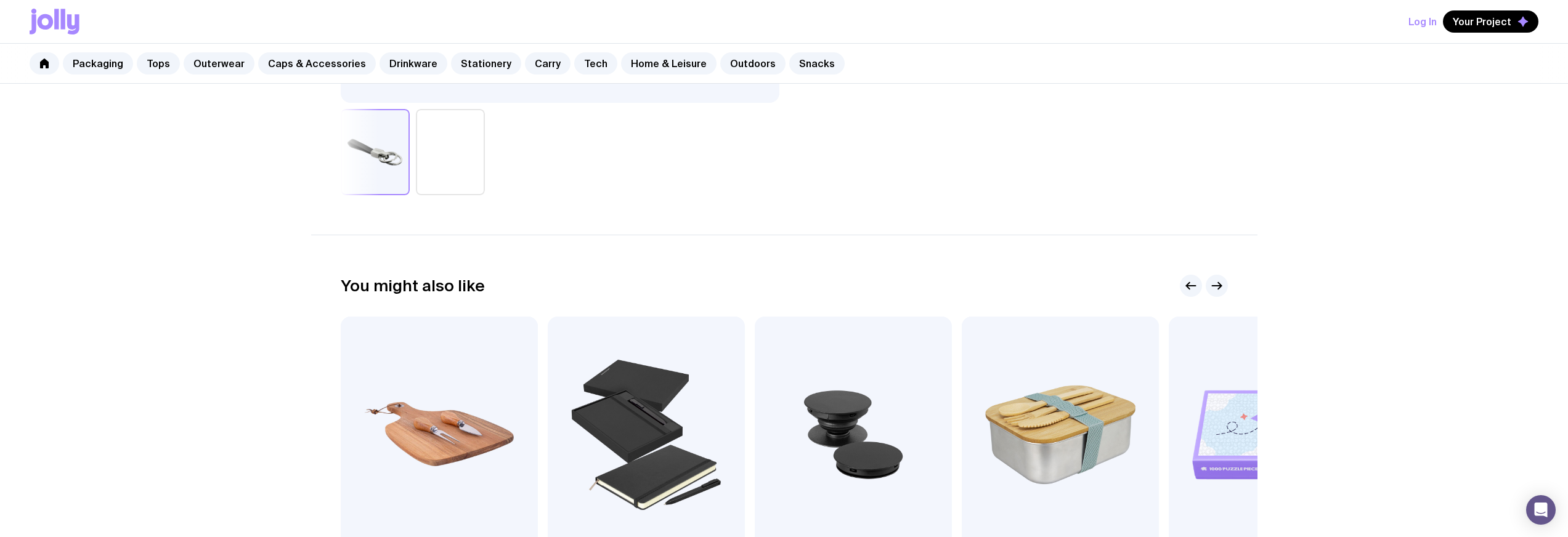
scroll to position [536, 0]
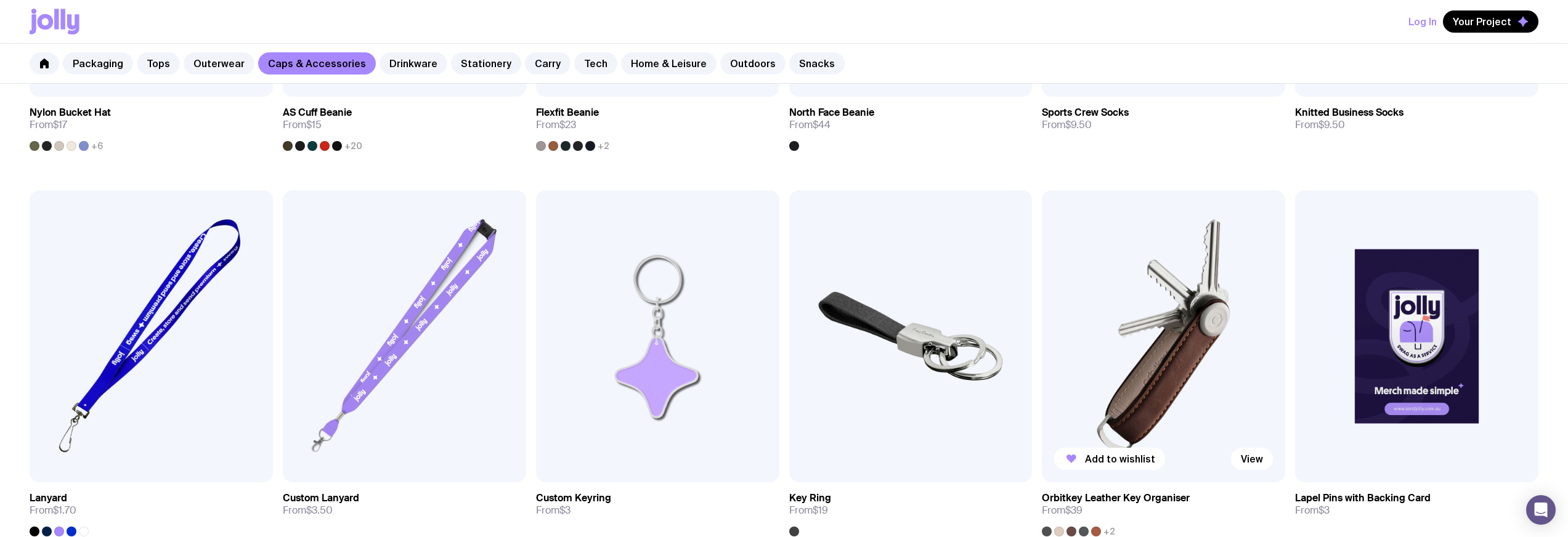
scroll to position [1464, 0]
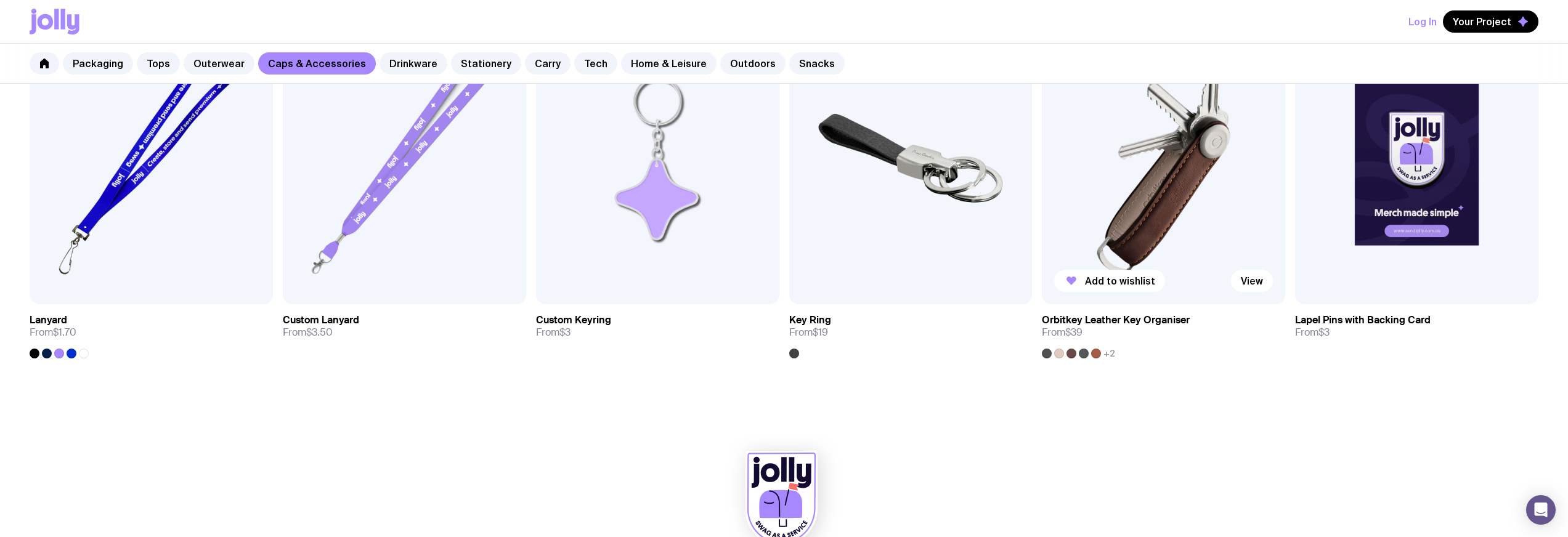
click at [1118, 210] on img at bounding box center [1164, 158] width 244 height 292
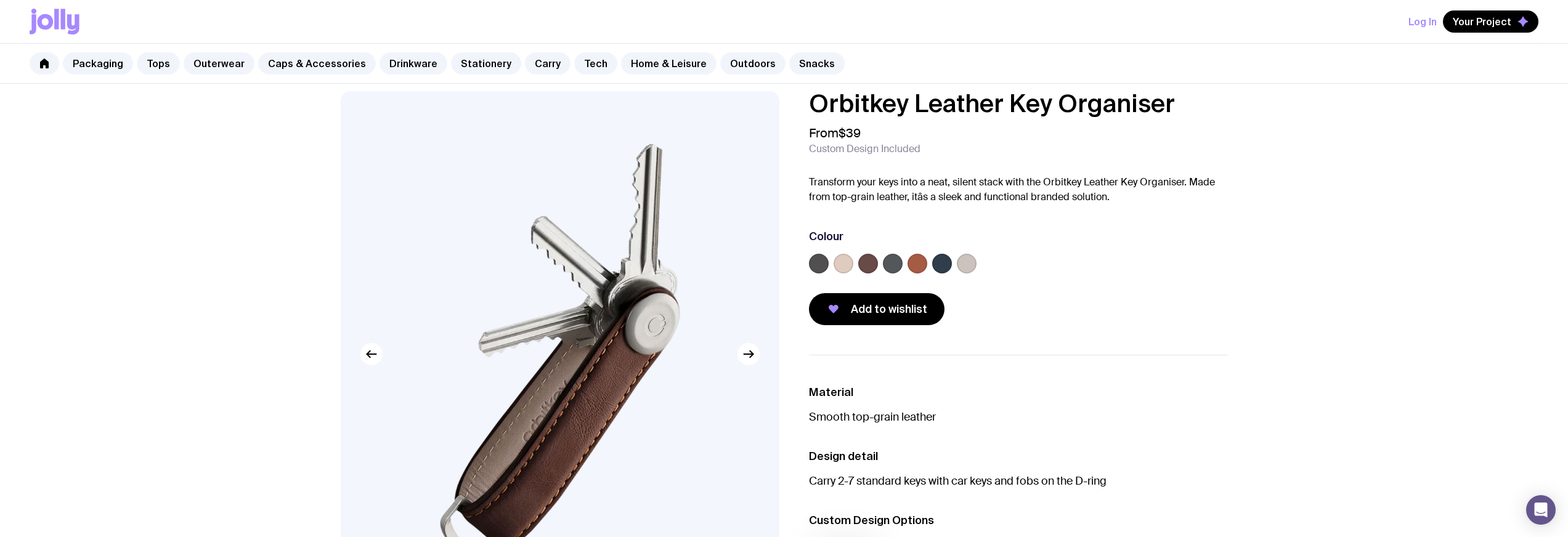
scroll to position [11, 0]
click at [839, 267] on label at bounding box center [843, 264] width 19 height 19
click at [0, 0] on input "radio" at bounding box center [0, 0] width 0 height 0
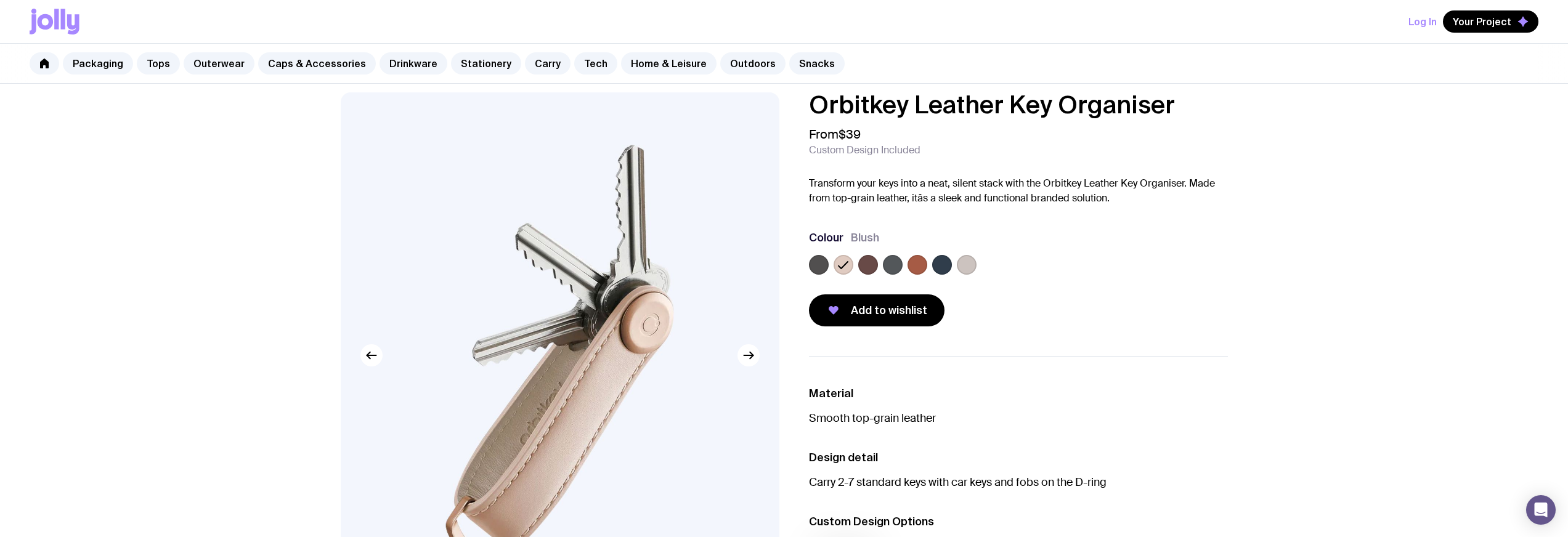
click at [863, 266] on label at bounding box center [868, 264] width 19 height 19
click at [0, 0] on input "radio" at bounding box center [0, 0] width 0 height 0
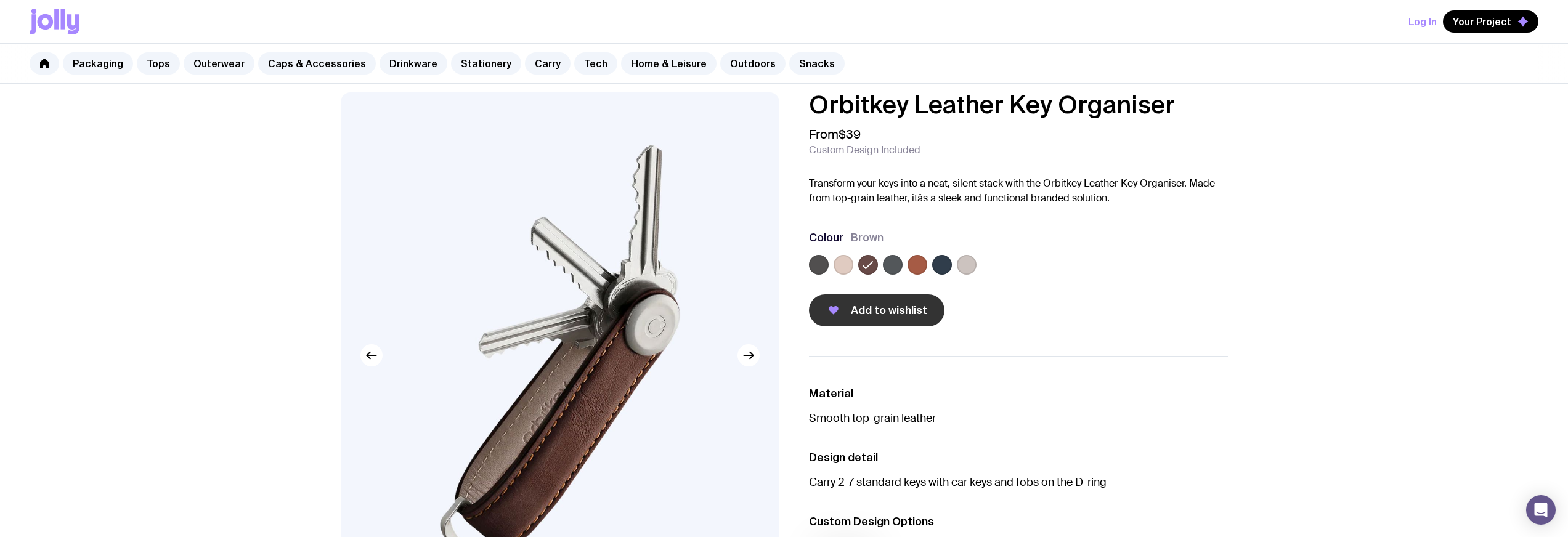
click at [861, 314] on span "Add to wishlist" at bounding box center [889, 310] width 77 height 15
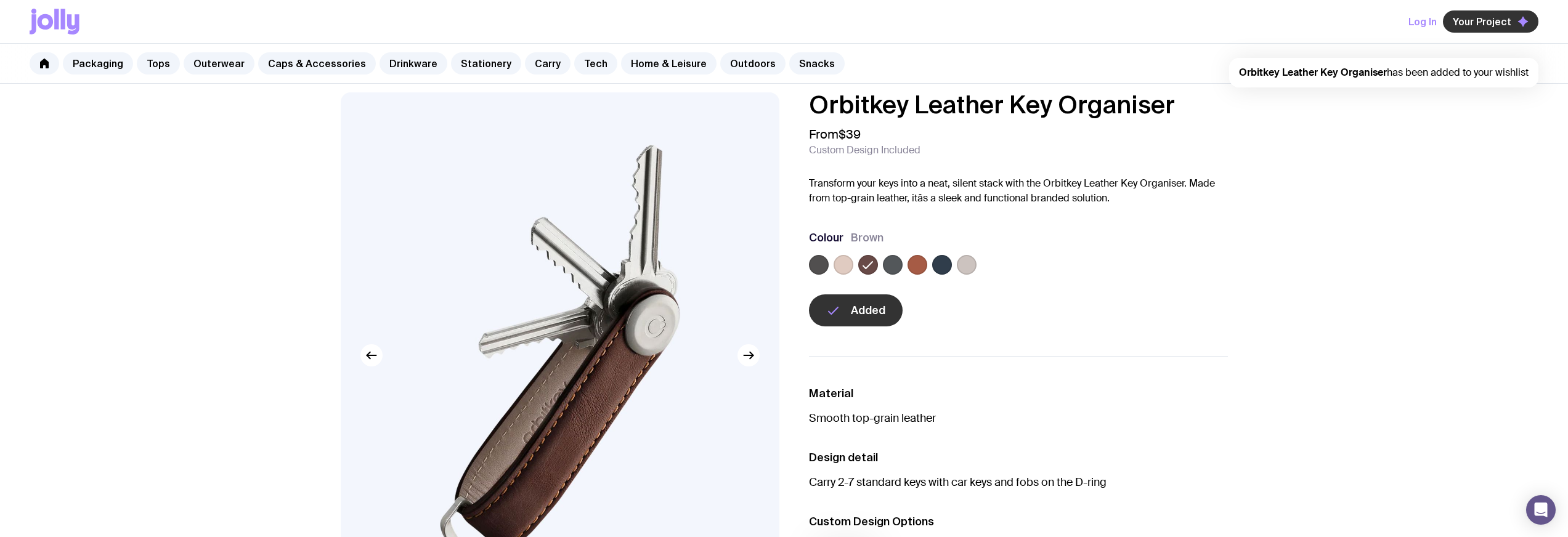
click at [1511, 19] on span "Your Project" at bounding box center [1482, 21] width 59 height 12
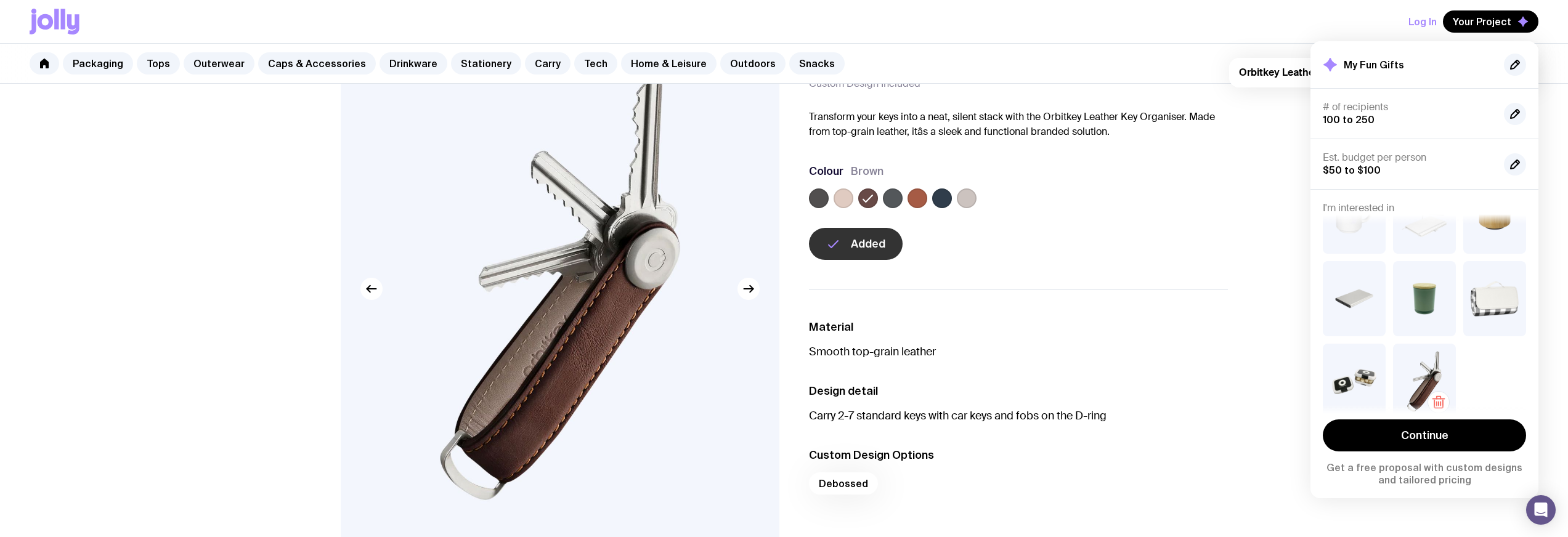
scroll to position [238, 0]
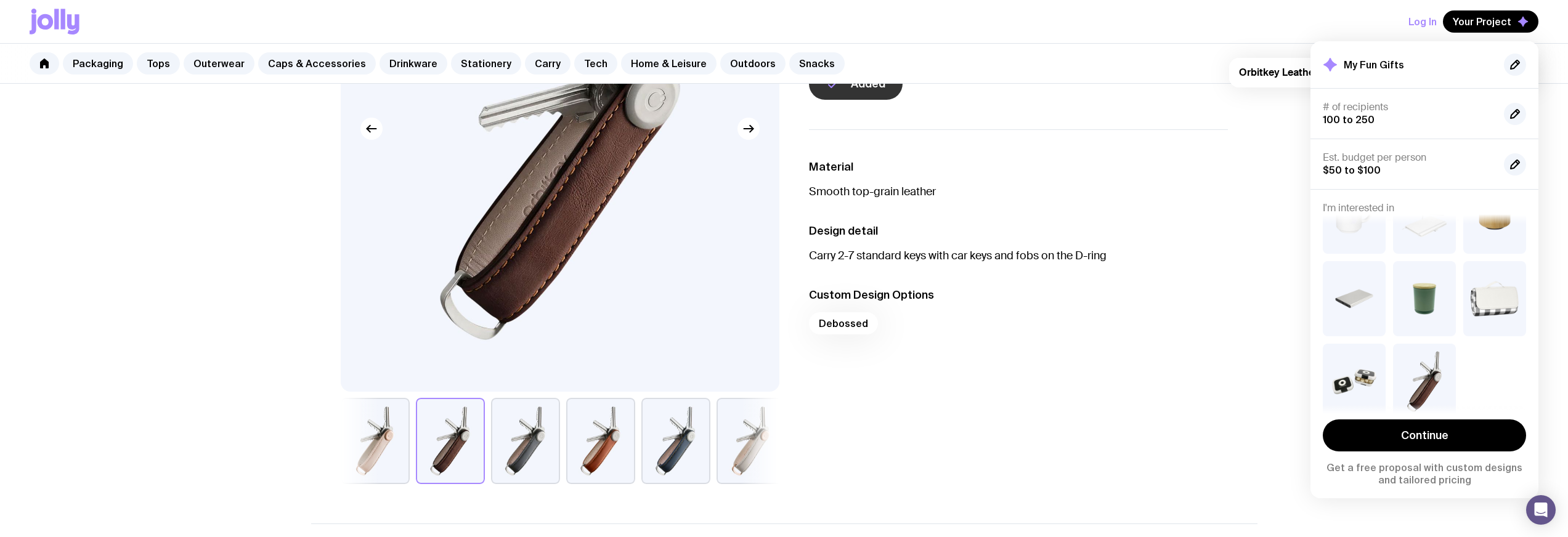
click at [1140, 310] on li "Custom Design Options Debossed" at bounding box center [1018, 314] width 419 height 54
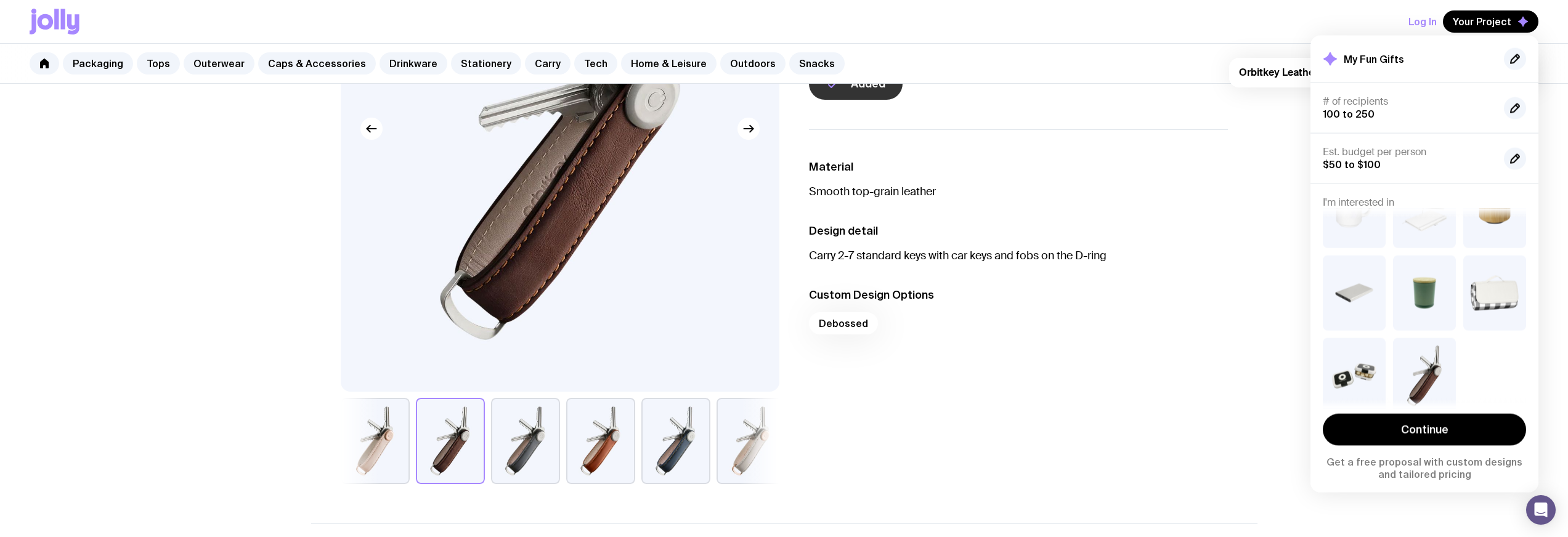
drag, startPoint x: 1126, startPoint y: 210, endPoint x: 1081, endPoint y: 225, distance: 47.4
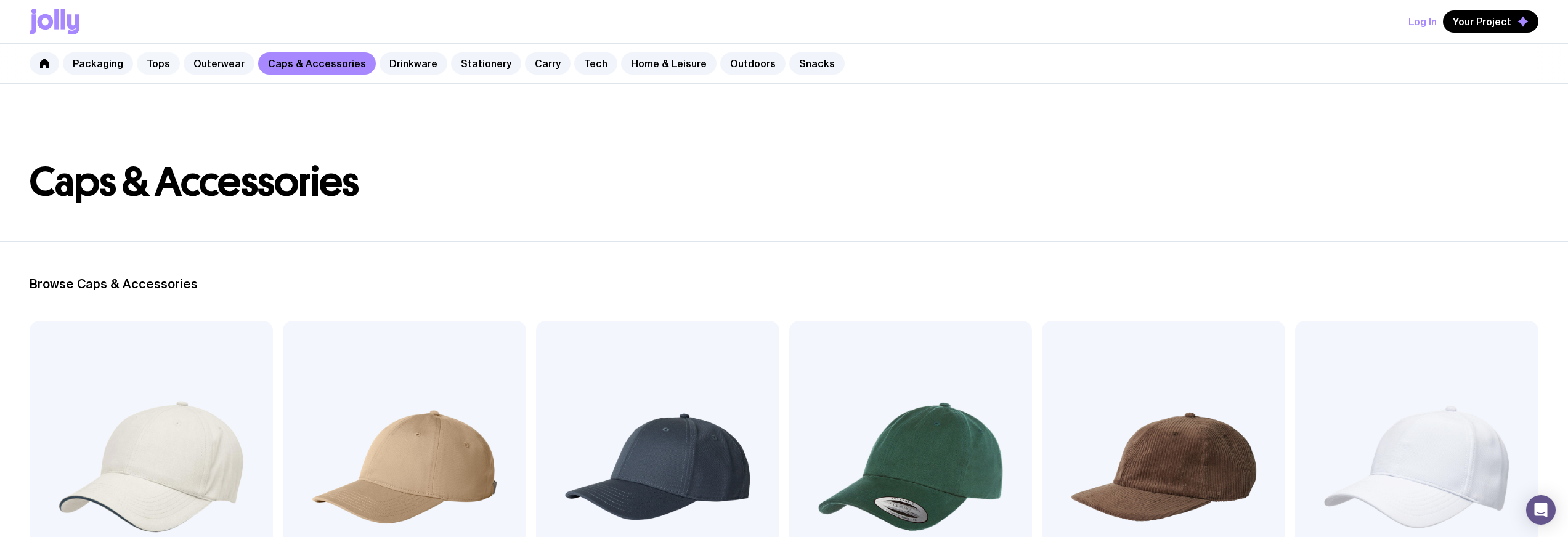
click at [148, 60] on link "Tops" at bounding box center [158, 63] width 43 height 22
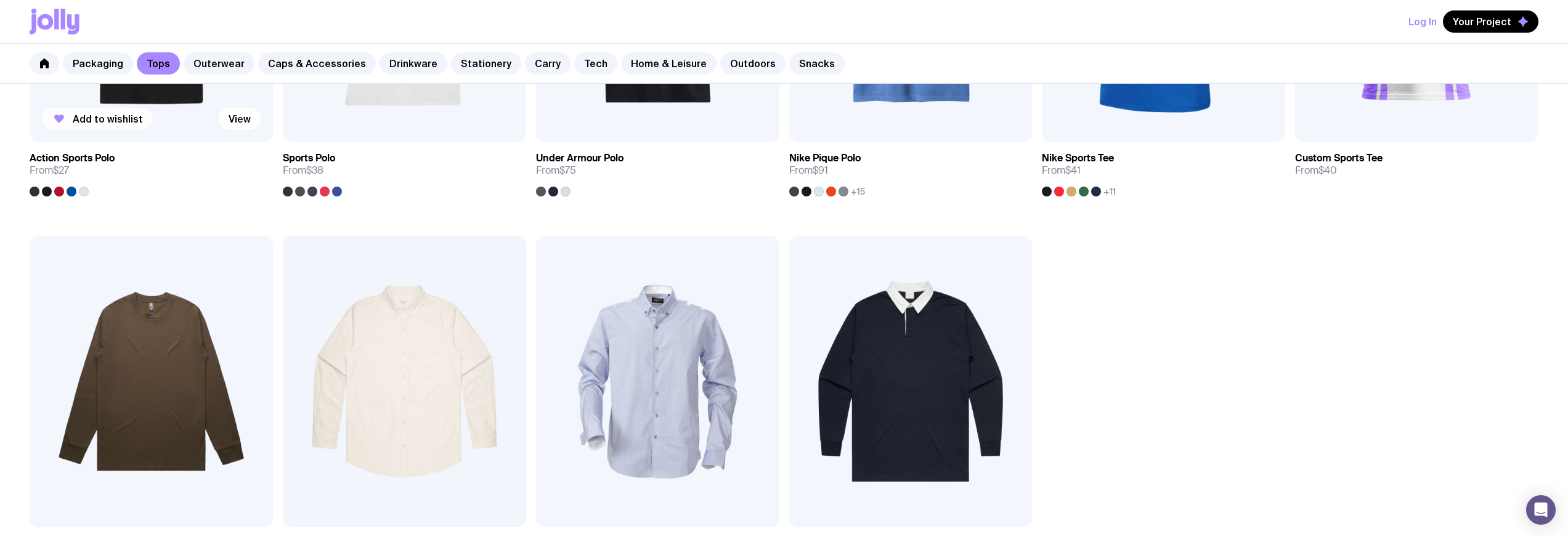
scroll to position [887, 0]
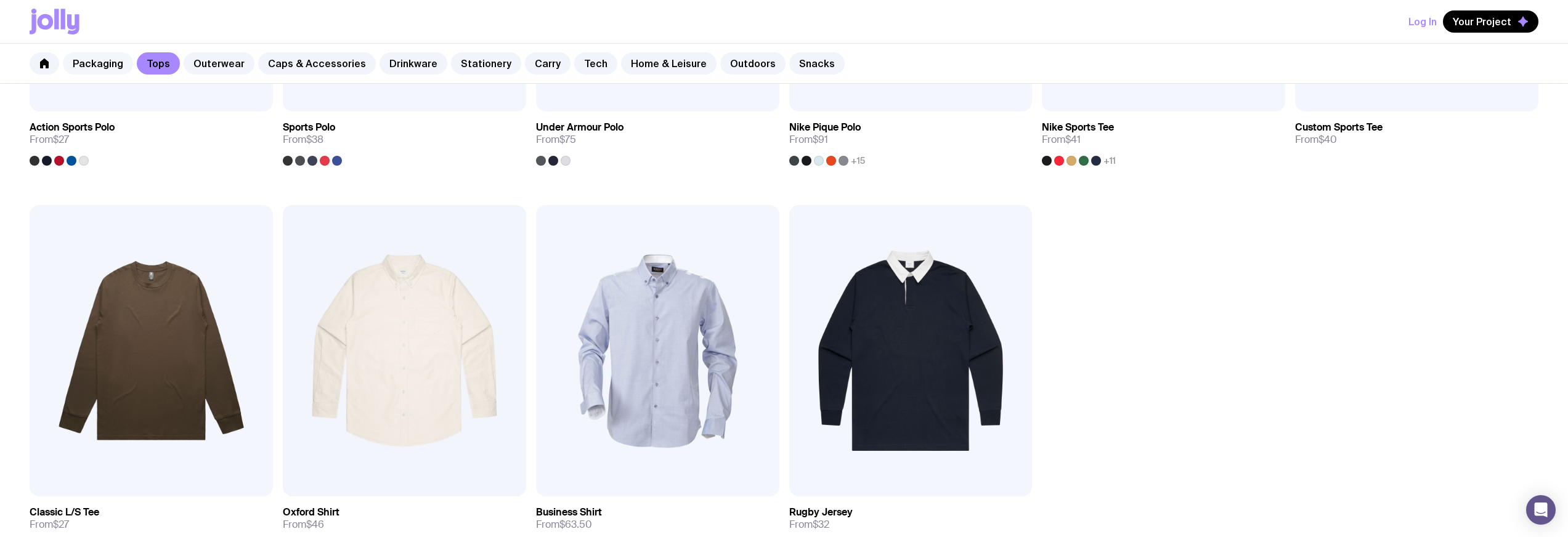
click at [100, 67] on link "Packaging" at bounding box center [98, 63] width 70 height 22
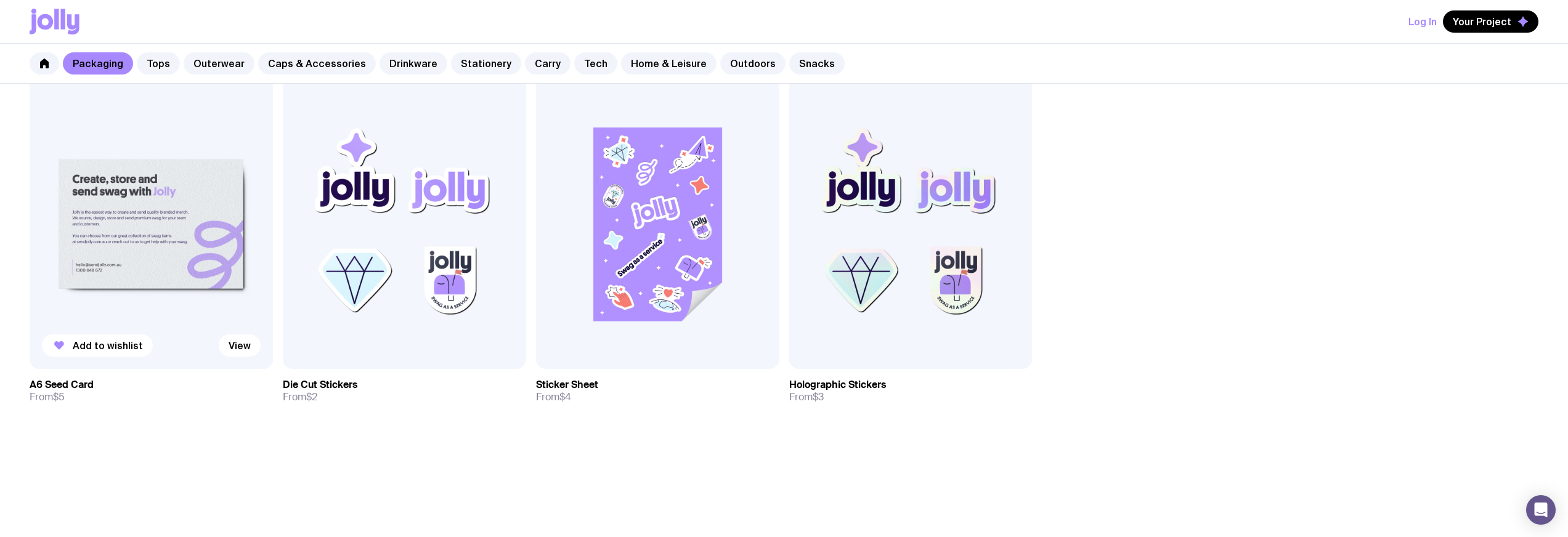
scroll to position [1090, 0]
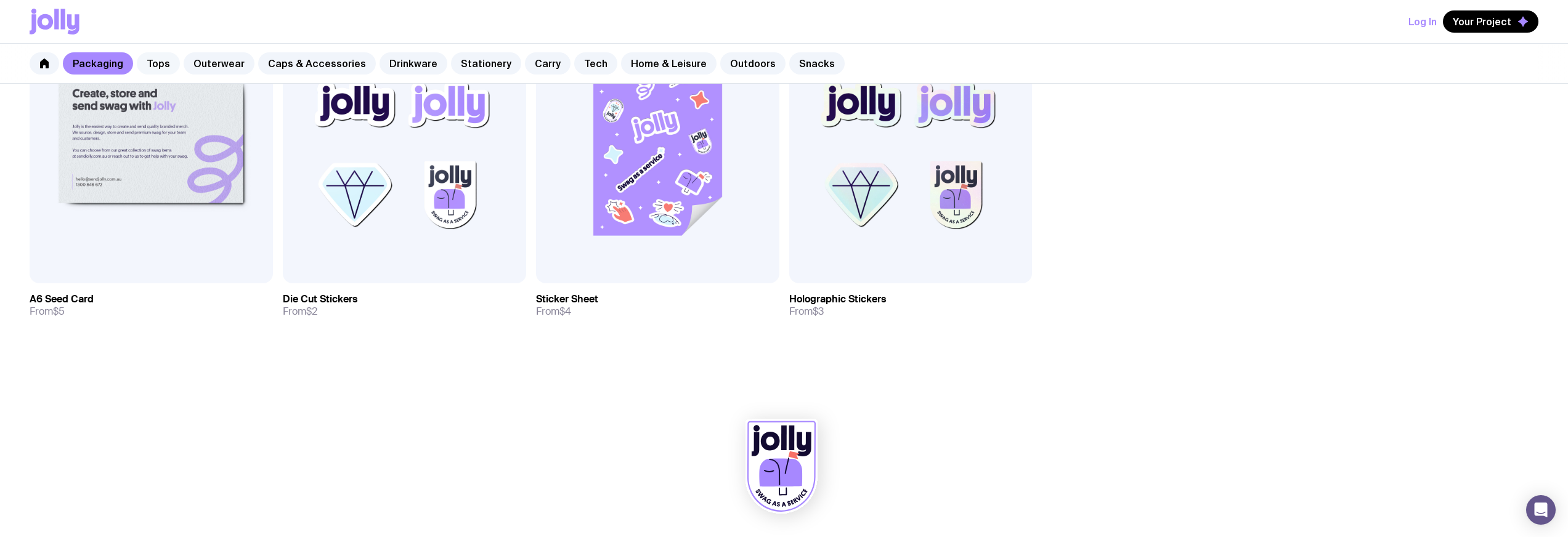
click at [157, 60] on link "Tops" at bounding box center [158, 63] width 43 height 22
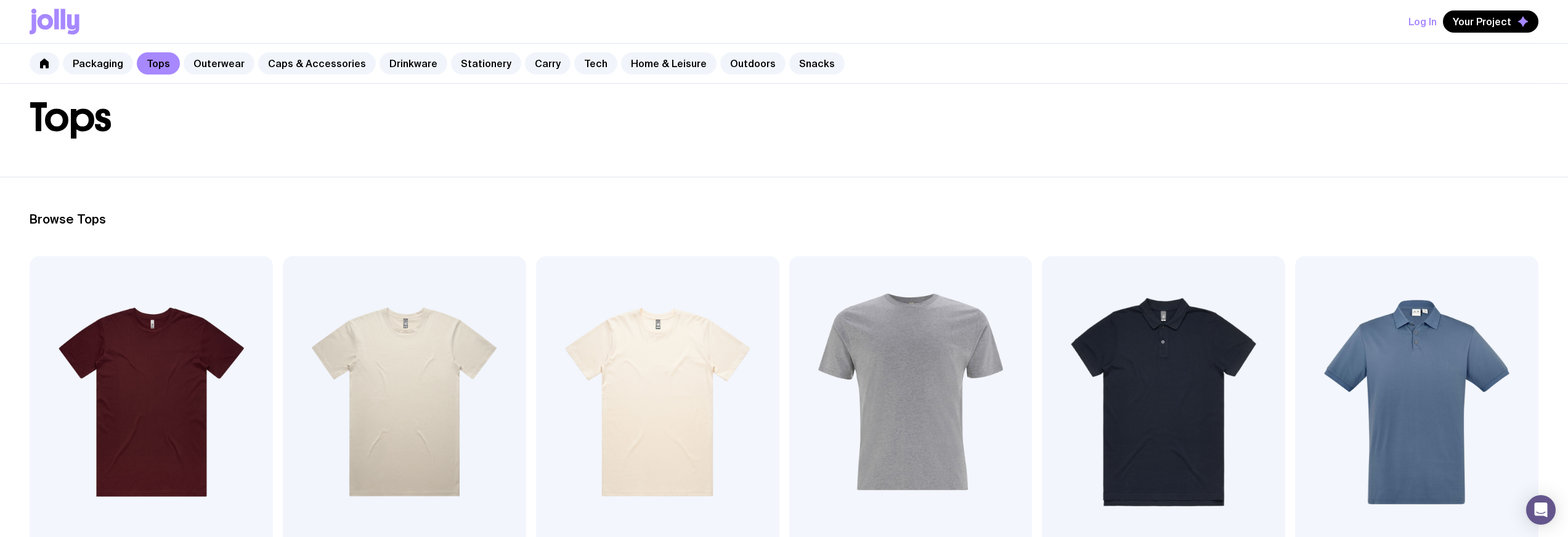
scroll to position [228, 0]
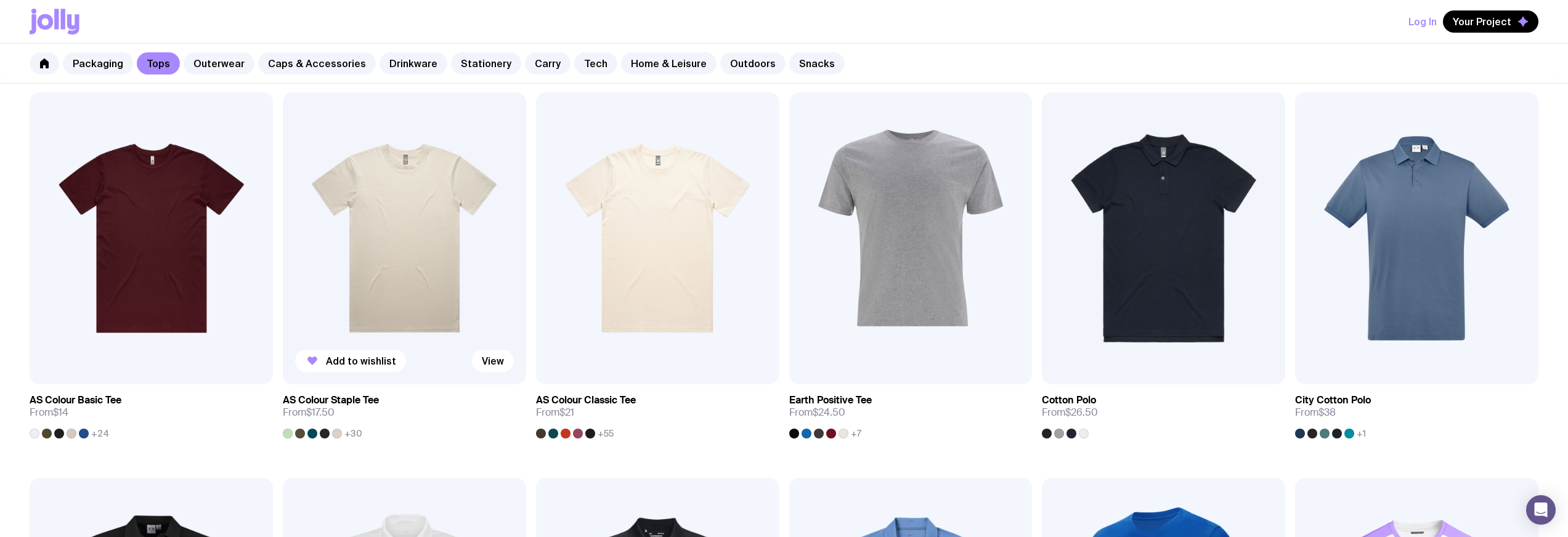
click at [448, 202] on img at bounding box center [405, 239] width 244 height 292
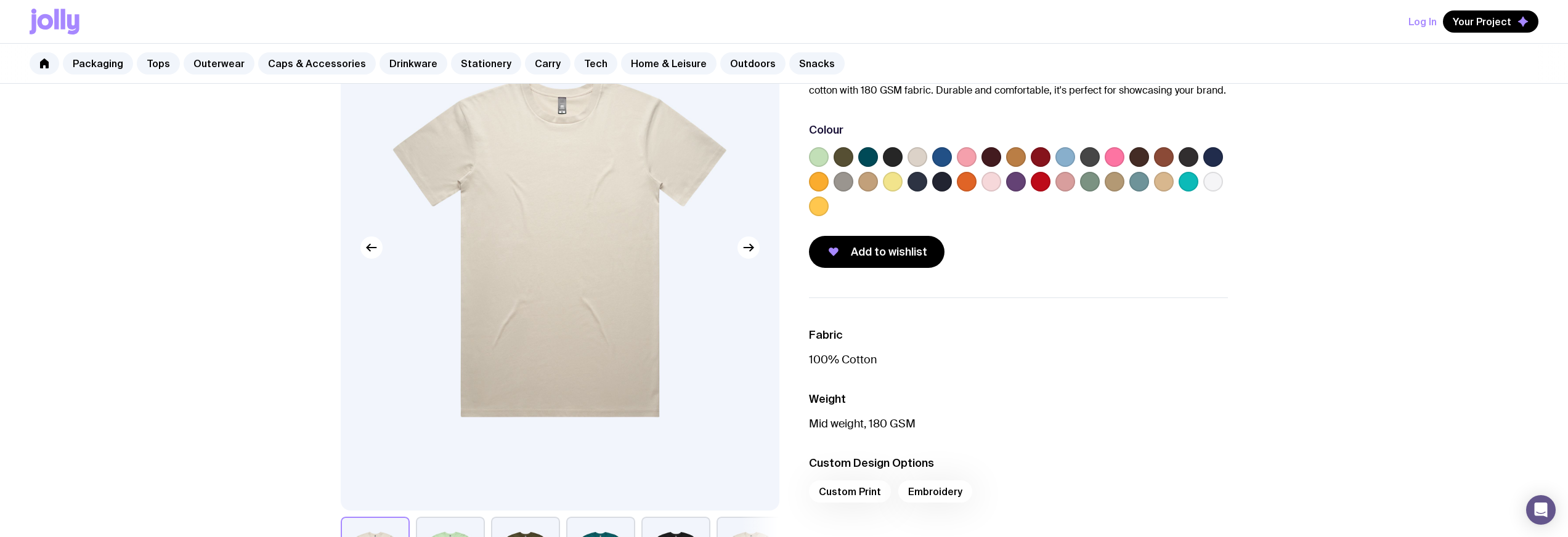
scroll to position [15, 0]
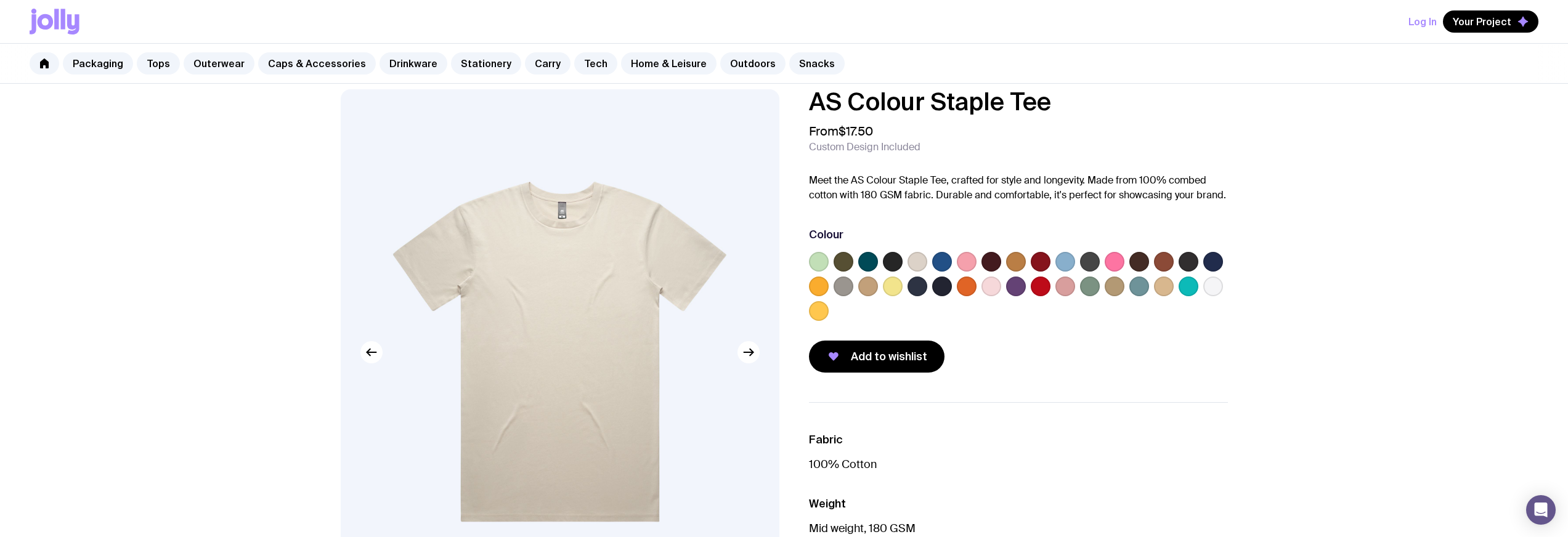
click at [933, 289] on label at bounding box center [942, 286] width 19 height 19
click at [0, 0] on input "radio" at bounding box center [0, 0] width 0 height 0
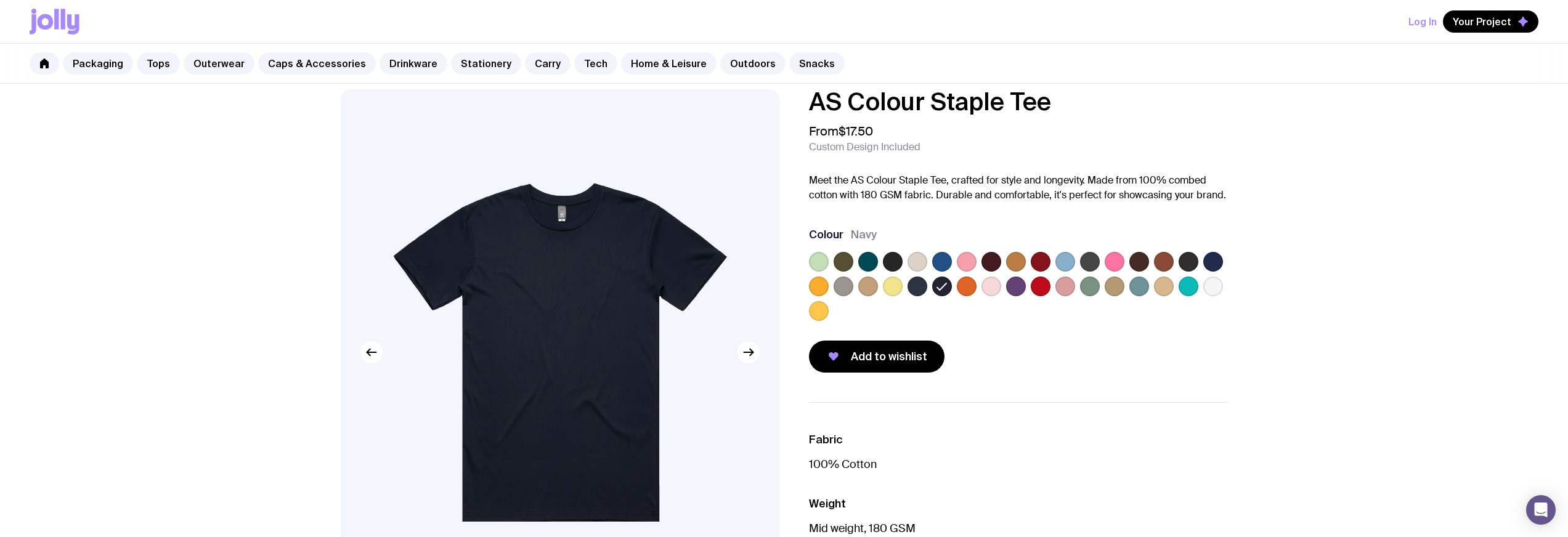
drag, startPoint x: 881, startPoint y: 263, endPoint x: 890, endPoint y: 262, distance: 9.1
click at [881, 263] on div at bounding box center [1018, 289] width 419 height 74
click at [890, 262] on label at bounding box center [893, 261] width 19 height 19
click at [0, 0] on input "radio" at bounding box center [0, 0] width 0 height 0
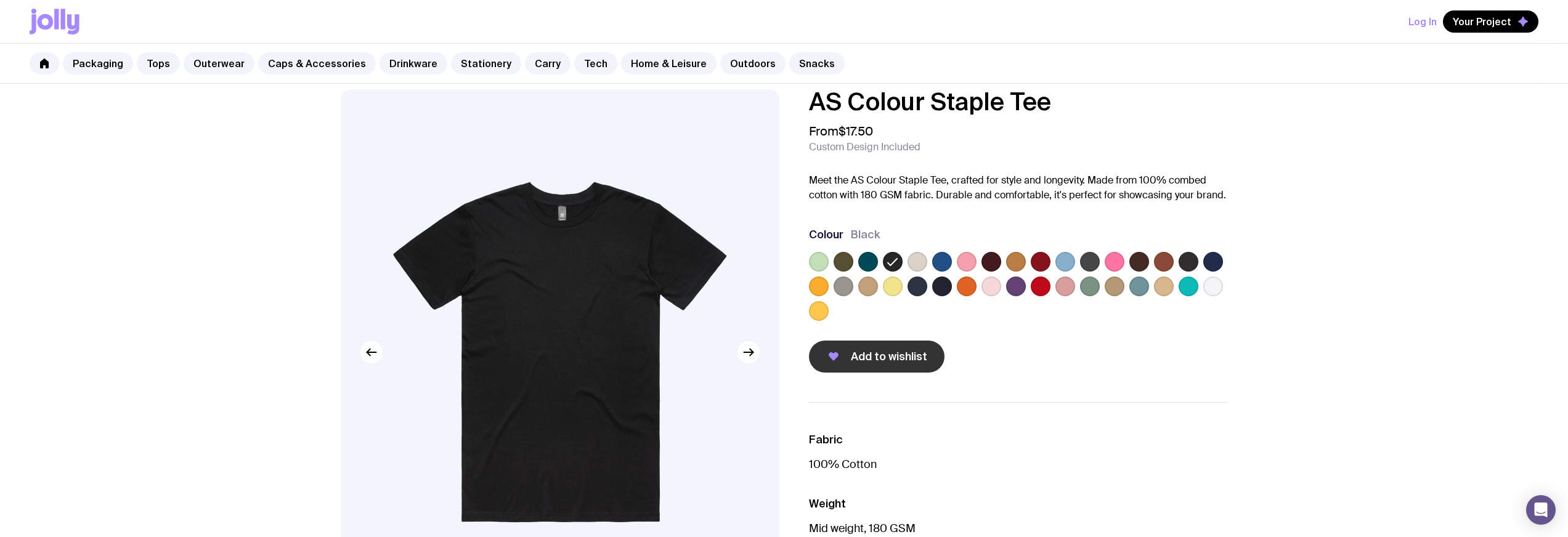
click at [885, 353] on span "Add to wishlist" at bounding box center [889, 356] width 77 height 15
click at [1491, 32] on div "Log In Your Project AS Colour Staple Tee has been added to your wishlist" at bounding box center [784, 21] width 1509 height 43
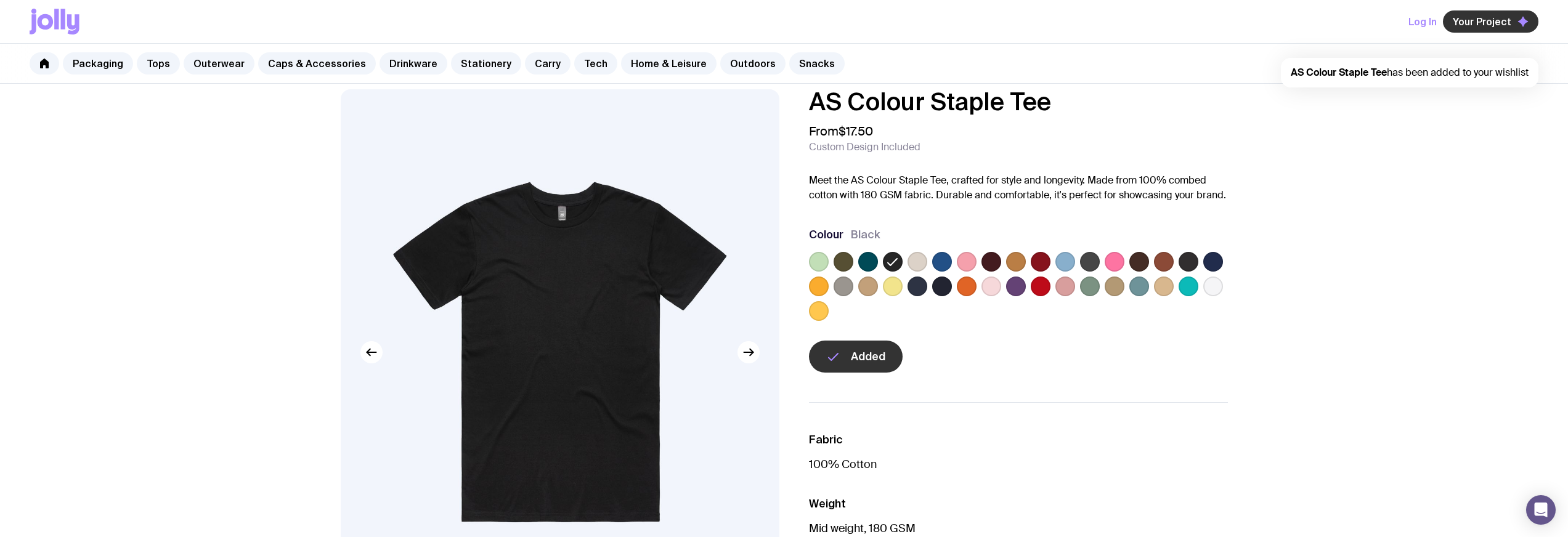
click at [1477, 15] on span "Your Project" at bounding box center [1482, 21] width 59 height 12
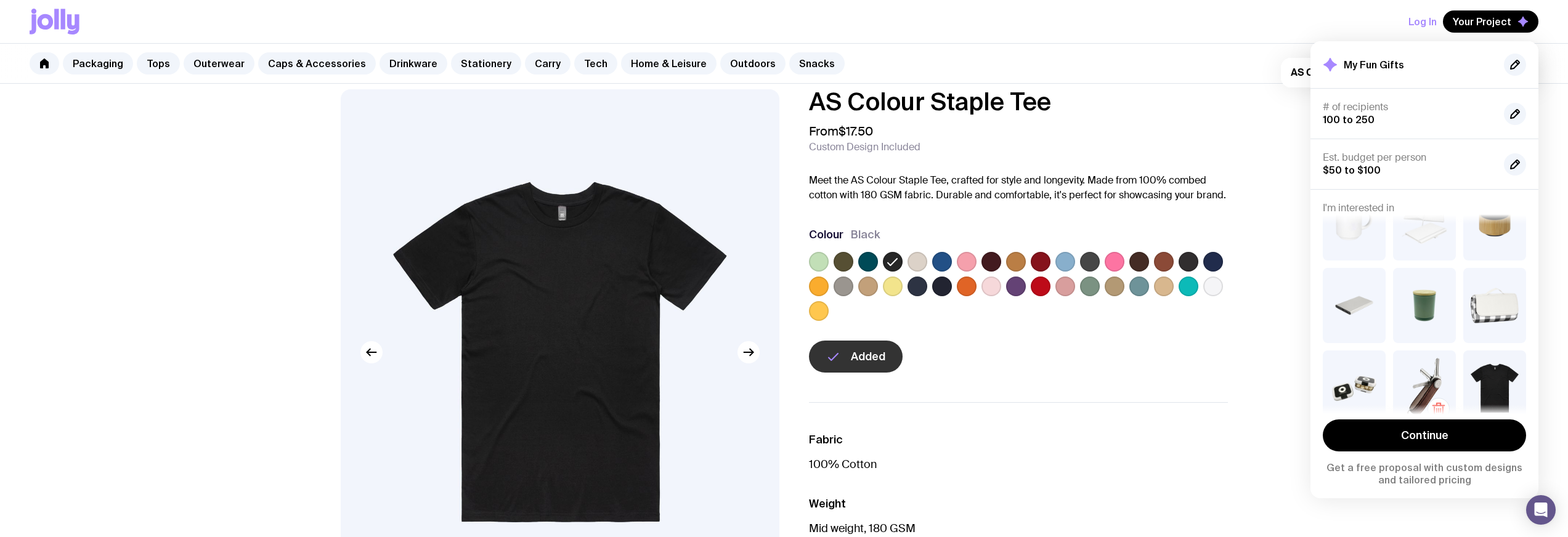
scroll to position [129, 0]
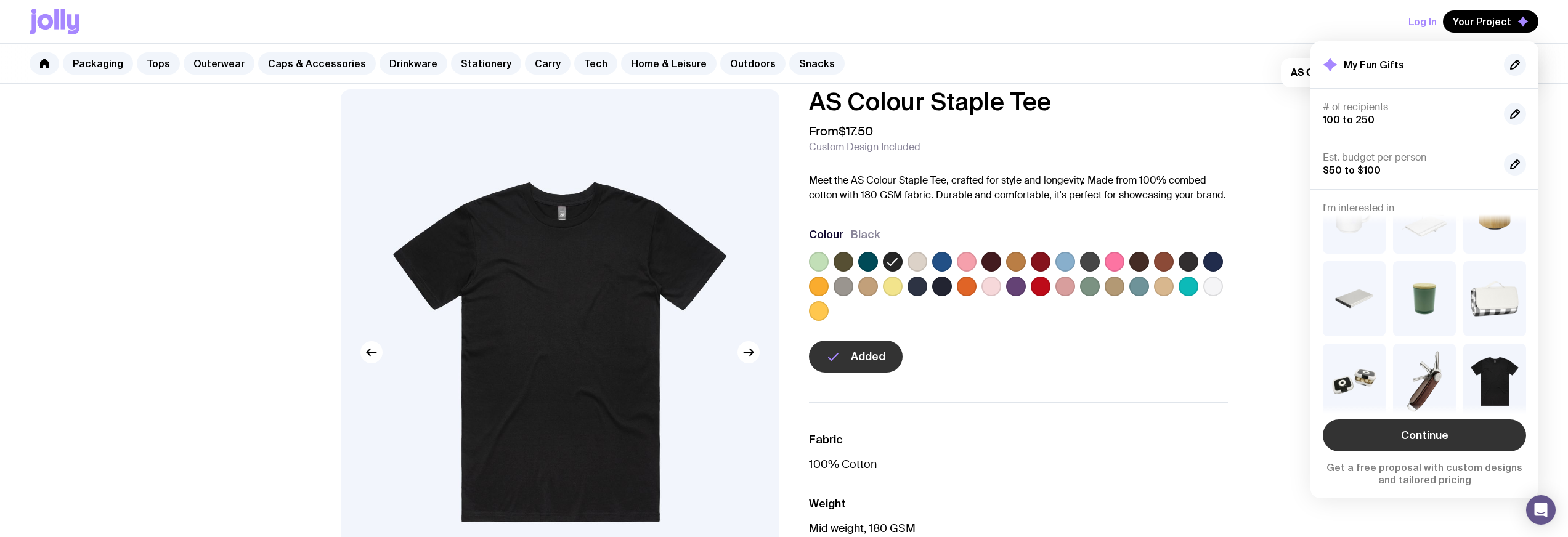
click at [1407, 436] on link "Continue" at bounding box center [1425, 435] width 203 height 32
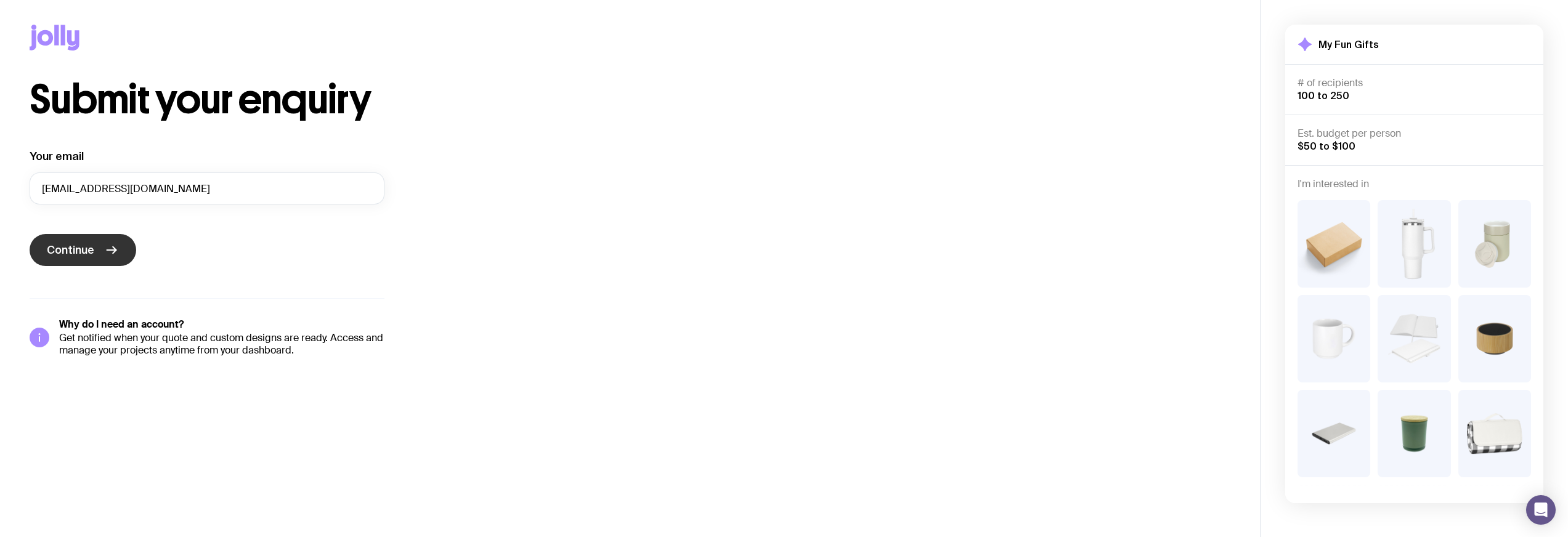
click at [86, 250] on span "Continue" at bounding box center [70, 250] width 48 height 15
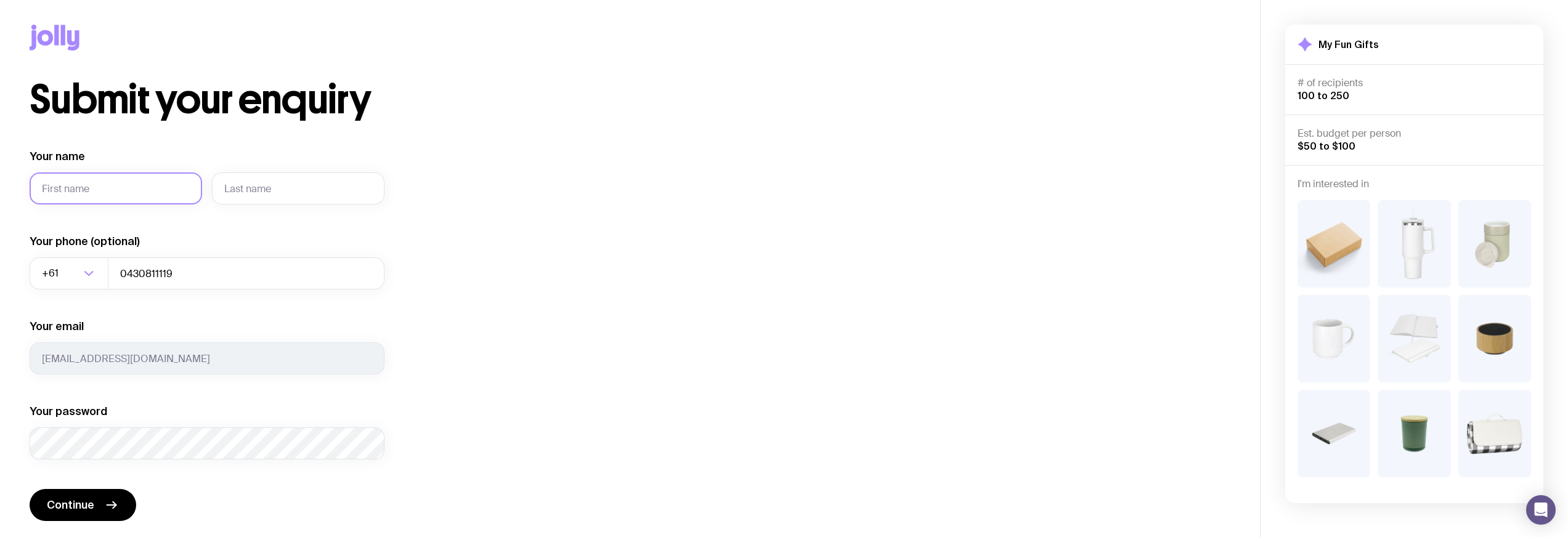
click at [100, 203] on input "Your name" at bounding box center [116, 189] width 173 height 32
type input "[PERSON_NAME]"
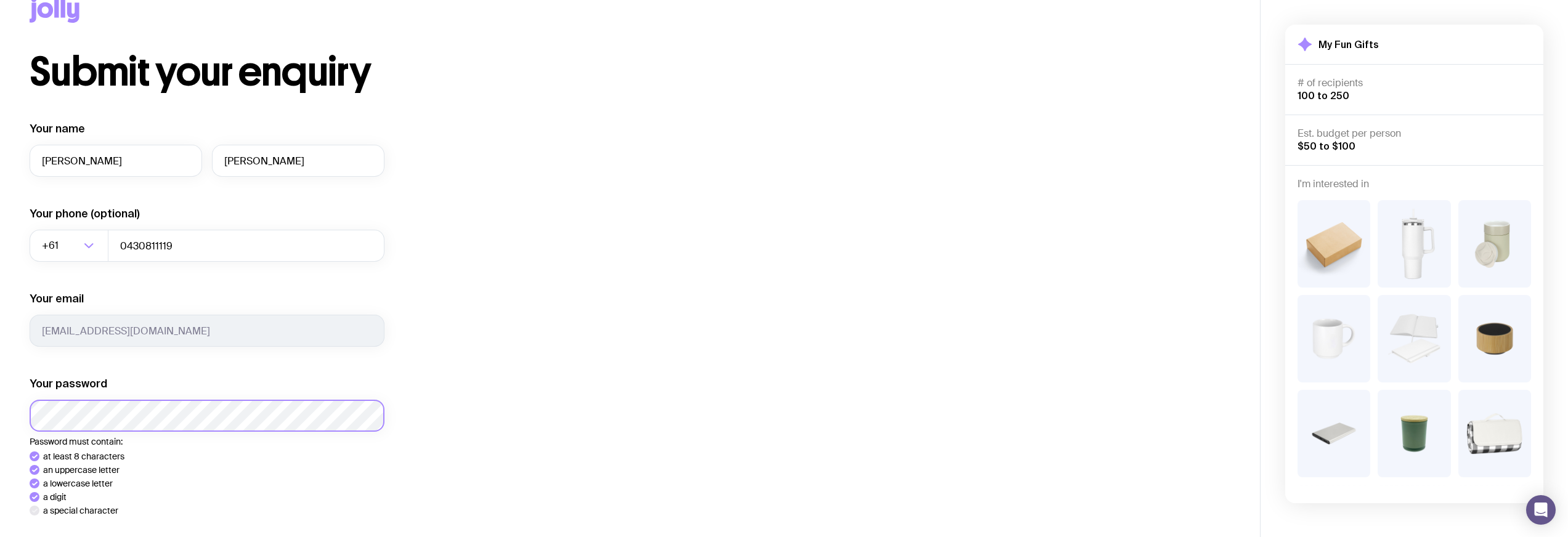
scroll to position [127, 0]
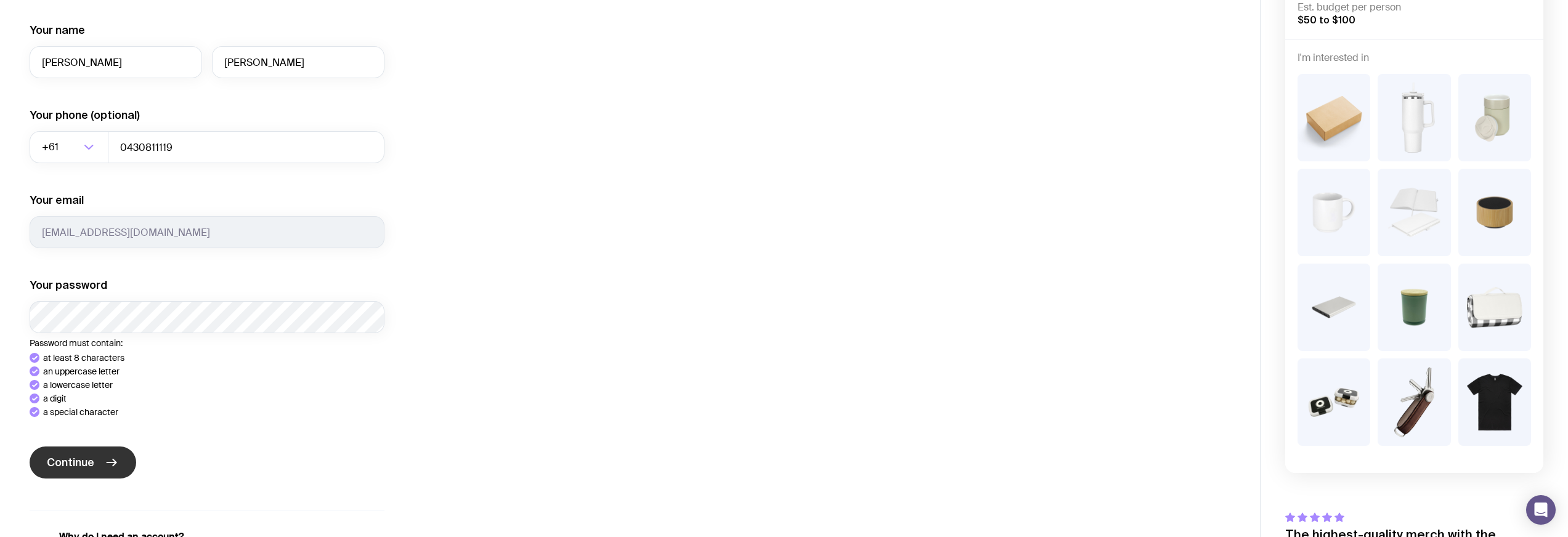
click at [84, 465] on div "Your name [PERSON_NAME] Your phone (optional) +61 Loading... 0430811119 Your em…" at bounding box center [207, 295] width 355 height 546
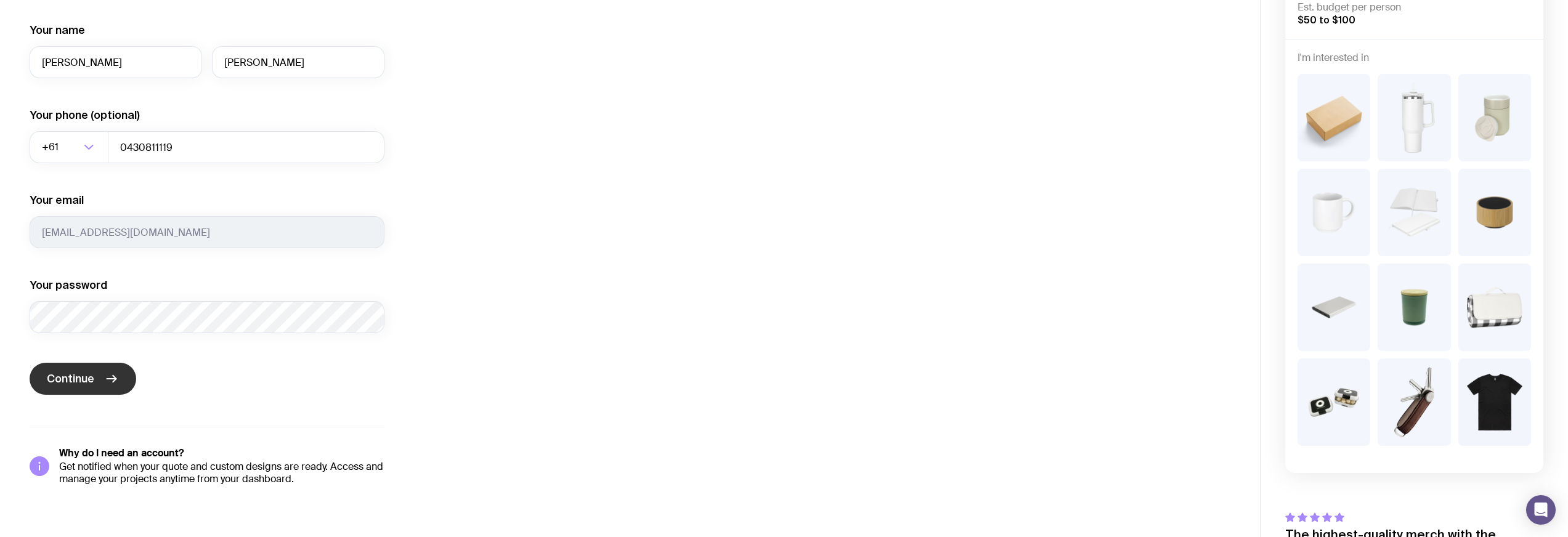
click at [89, 385] on span "Continue" at bounding box center [70, 378] width 48 height 15
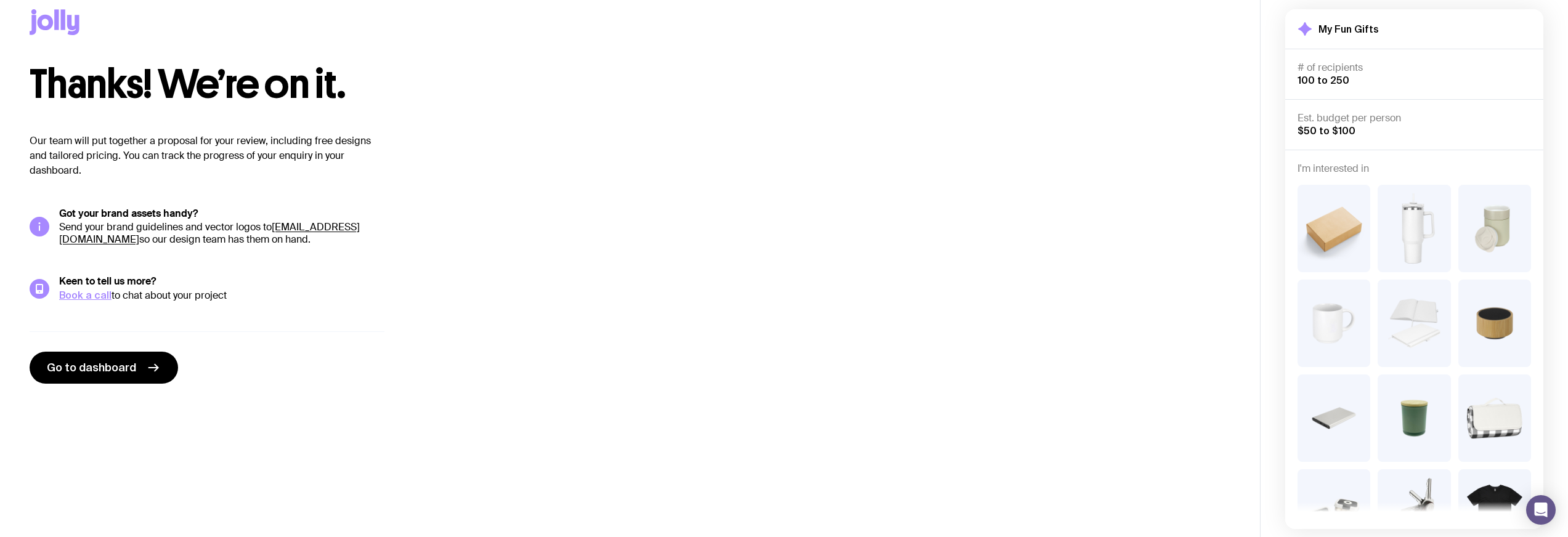
scroll to position [0, 0]
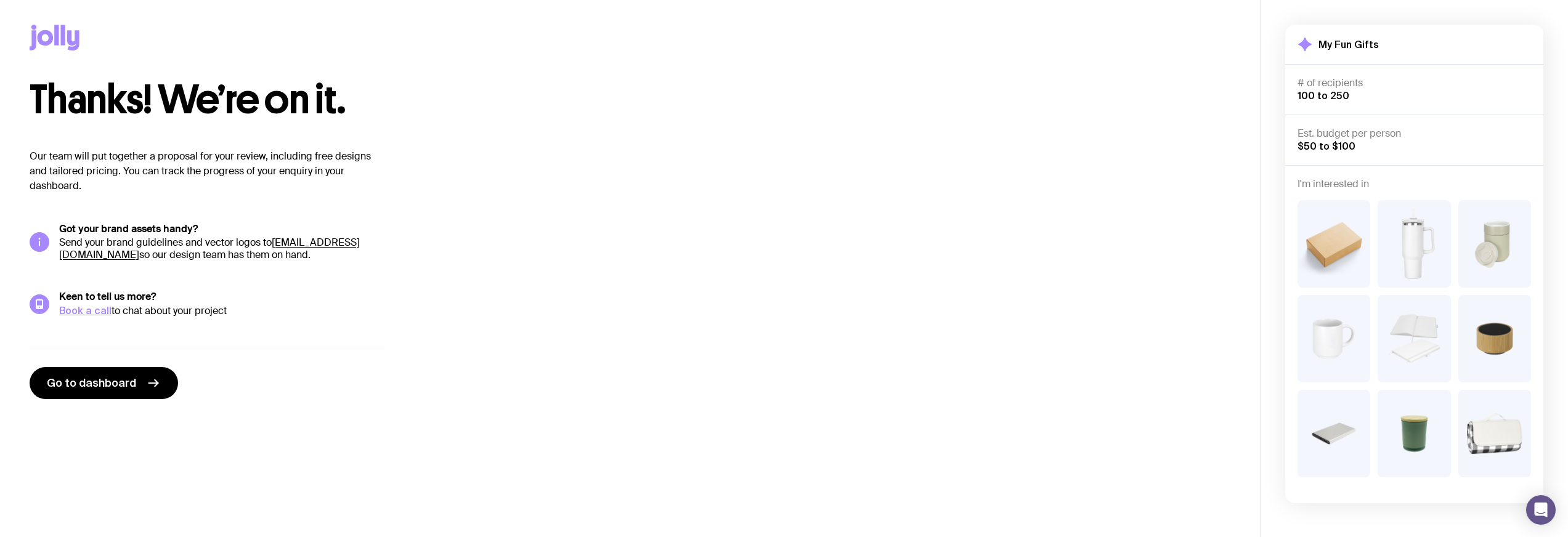
drag, startPoint x: 119, startPoint y: 190, endPoint x: 141, endPoint y: 205, distance: 26.6
click at [119, 191] on p "Our team will put together a proposal for your review, including free designs a…" at bounding box center [207, 171] width 355 height 44
click at [130, 255] on link "[EMAIL_ADDRESS][DOMAIN_NAME]" at bounding box center [209, 248] width 301 height 25
click at [115, 375] on link "Go to dashboard" at bounding box center [104, 383] width 148 height 32
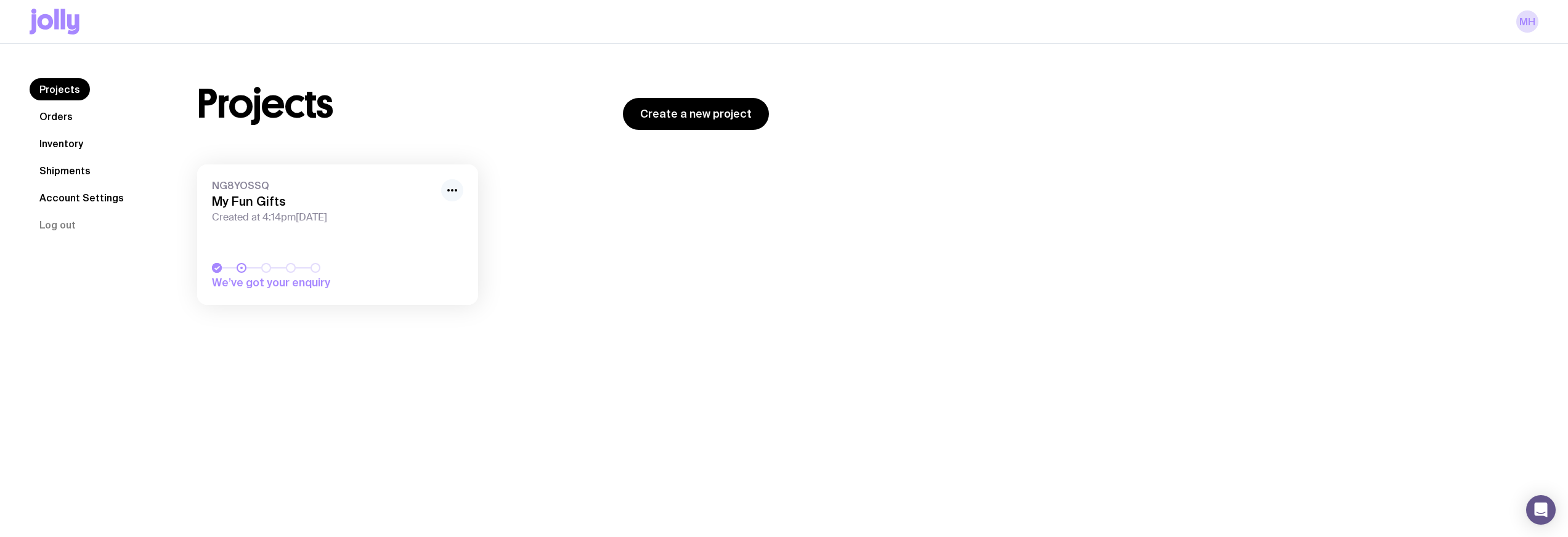
click at [451, 184] on icon "button" at bounding box center [452, 190] width 15 height 15
click at [442, 217] on button "Rename" at bounding box center [424, 217] width 59 height 12
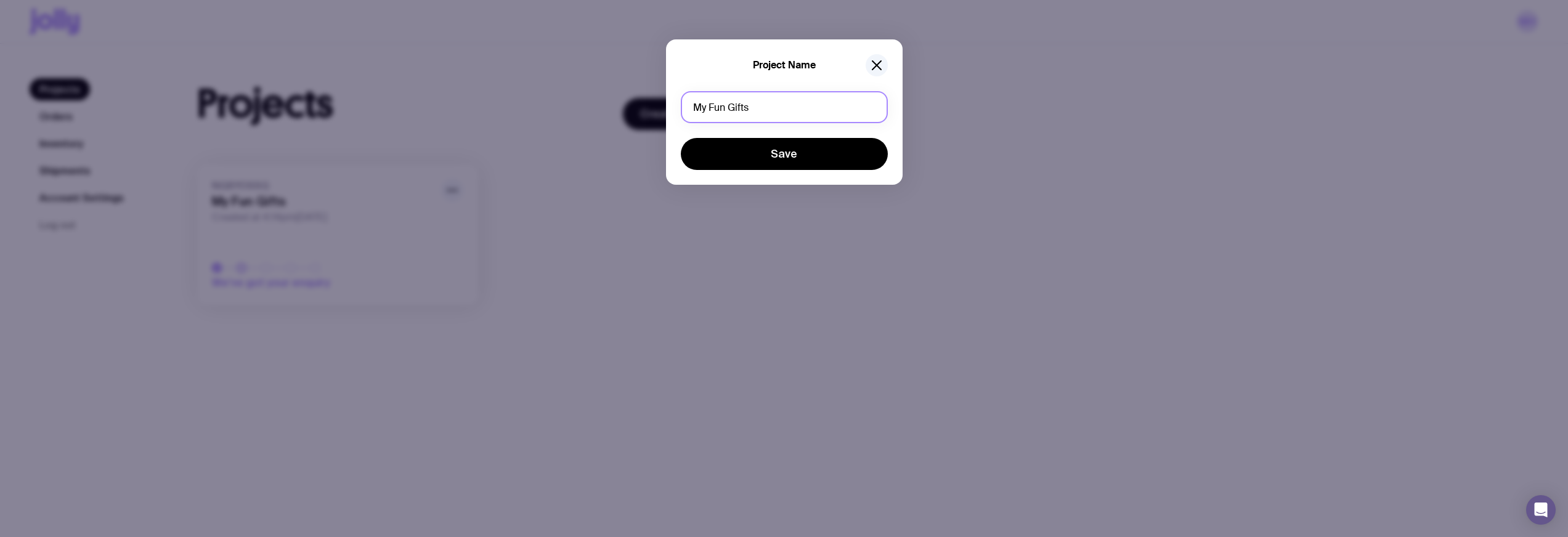
click at [774, 108] on input "My Fun Gifts" at bounding box center [784, 107] width 207 height 32
type input "Christmas Gifts"
click at [681, 138] on button "Save" at bounding box center [784, 154] width 207 height 32
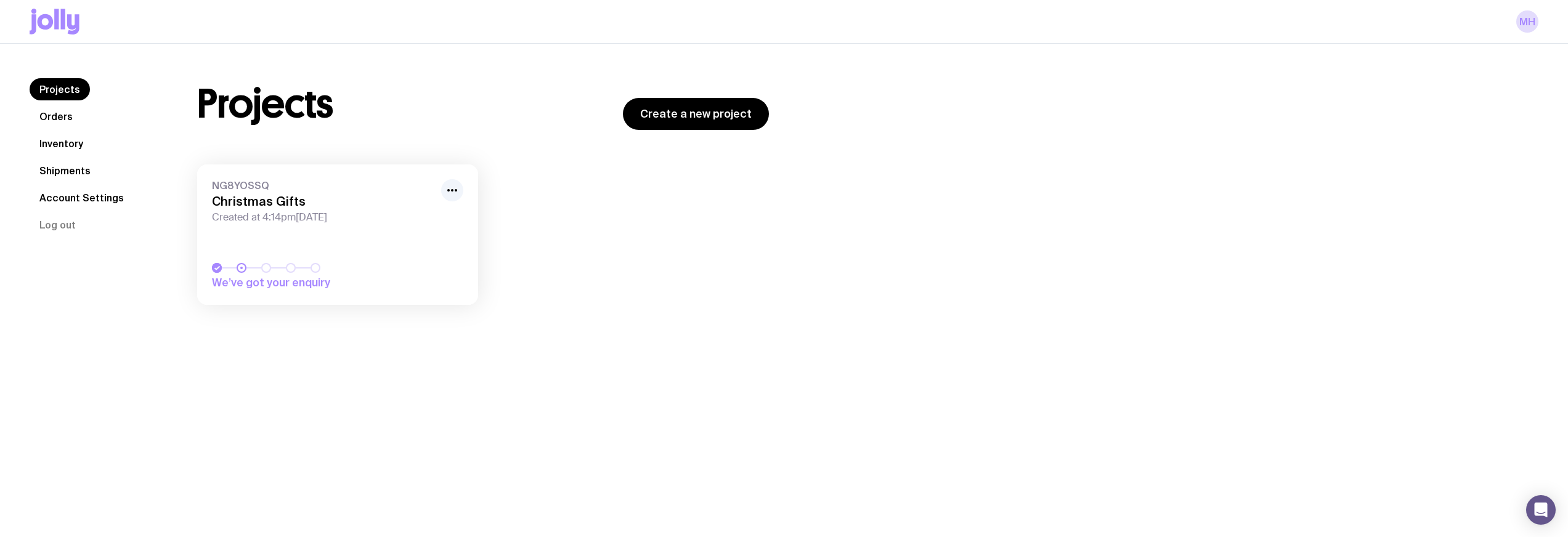
click at [433, 219] on span "Created at 4:14pm[DATE]" at bounding box center [323, 217] width 222 height 12
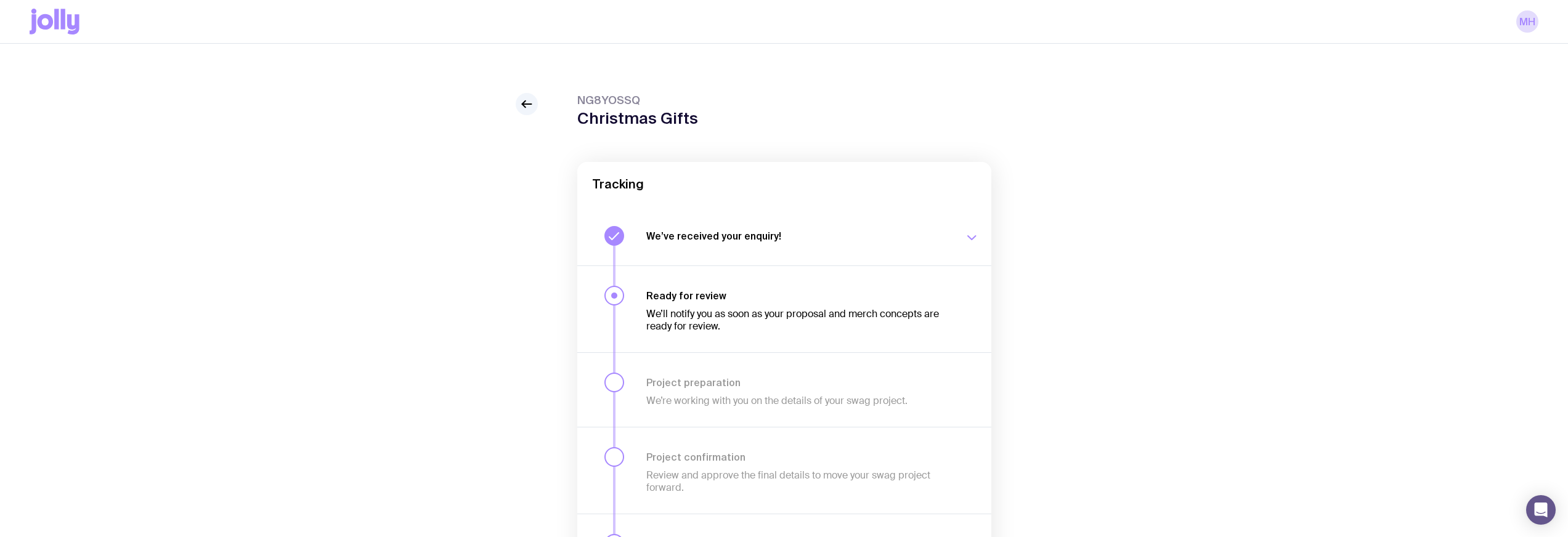
click at [857, 304] on div "We’ll notify you as soon as your proposal and merch concepts are ready for revi…" at bounding box center [798, 317] width 303 height 31
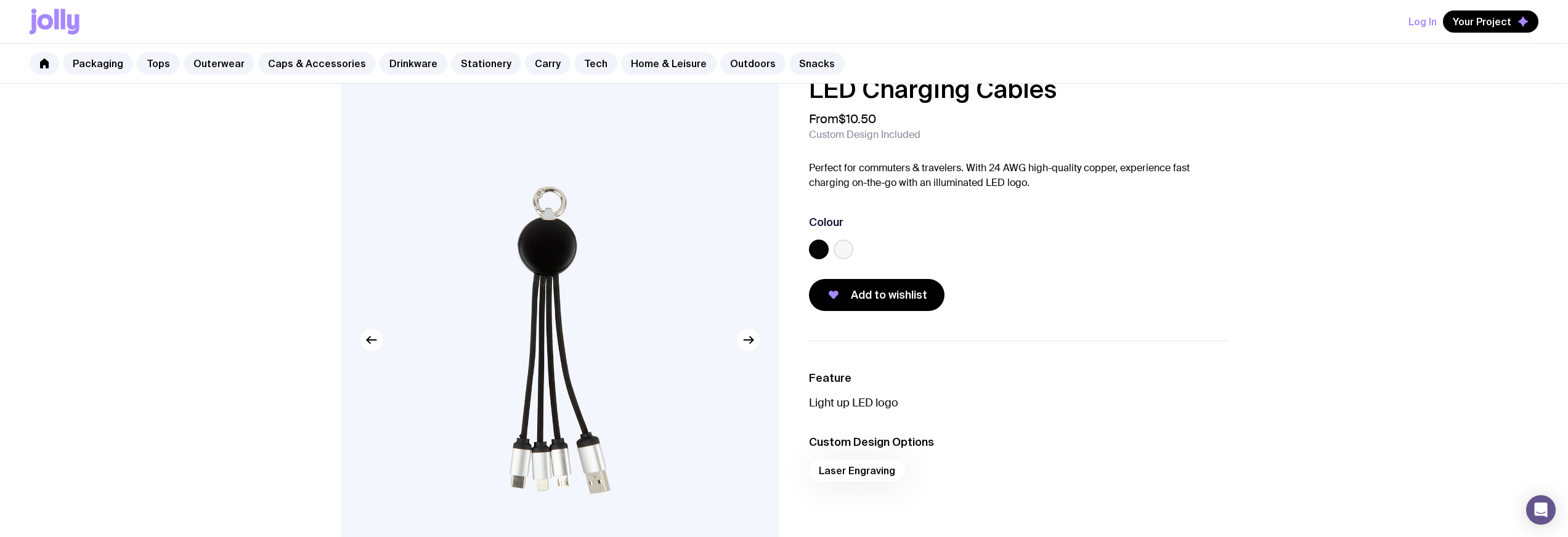
scroll to position [29, 0]
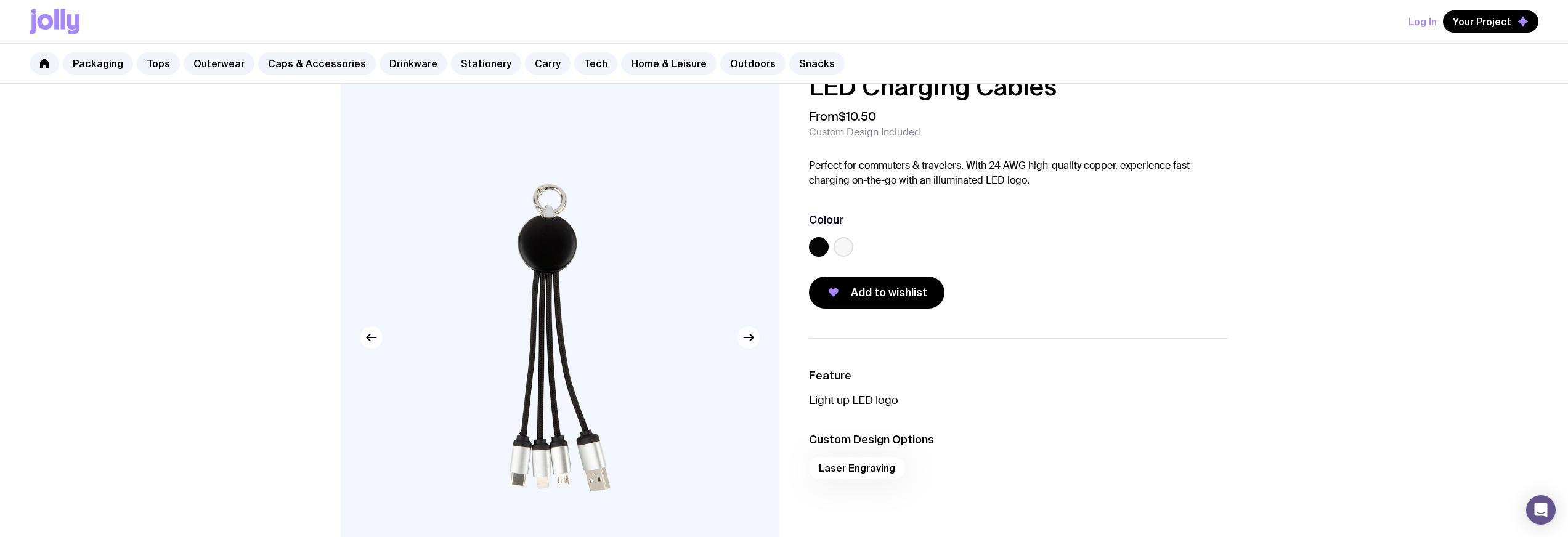
click at [759, 339] on button "button" at bounding box center [748, 337] width 22 height 22
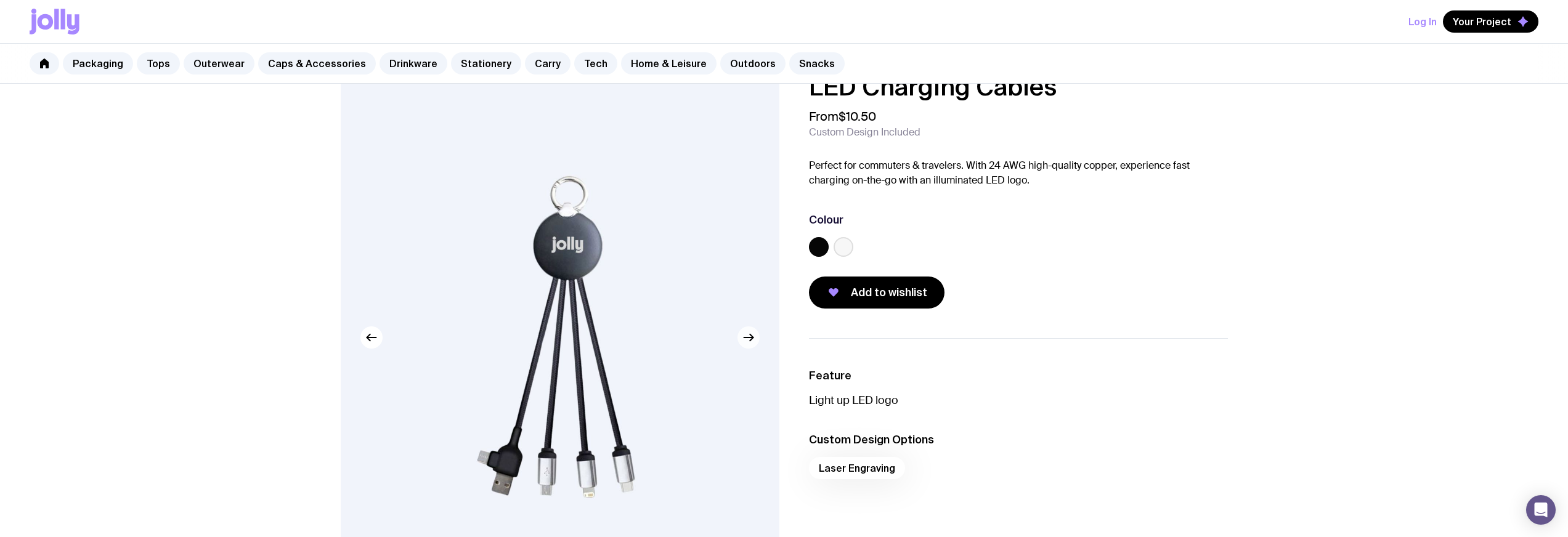
click at [759, 339] on button "button" at bounding box center [748, 337] width 22 height 22
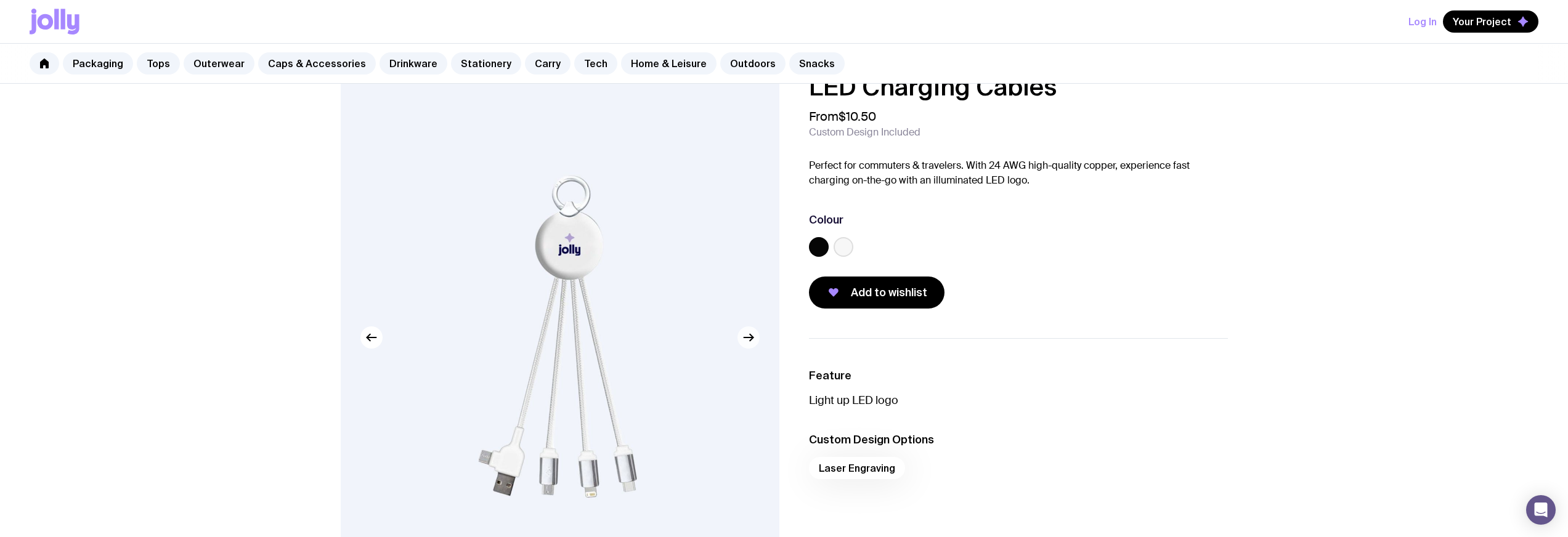
click at [759, 339] on button "button" at bounding box center [748, 337] width 22 height 22
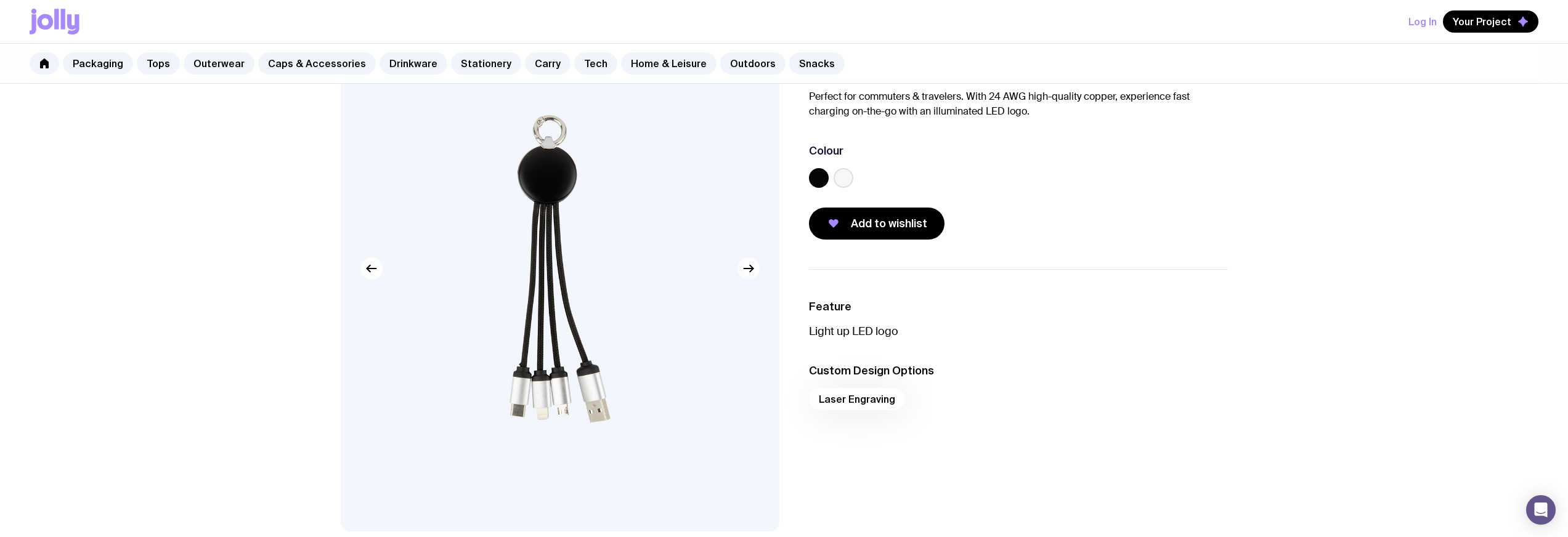
scroll to position [7, 0]
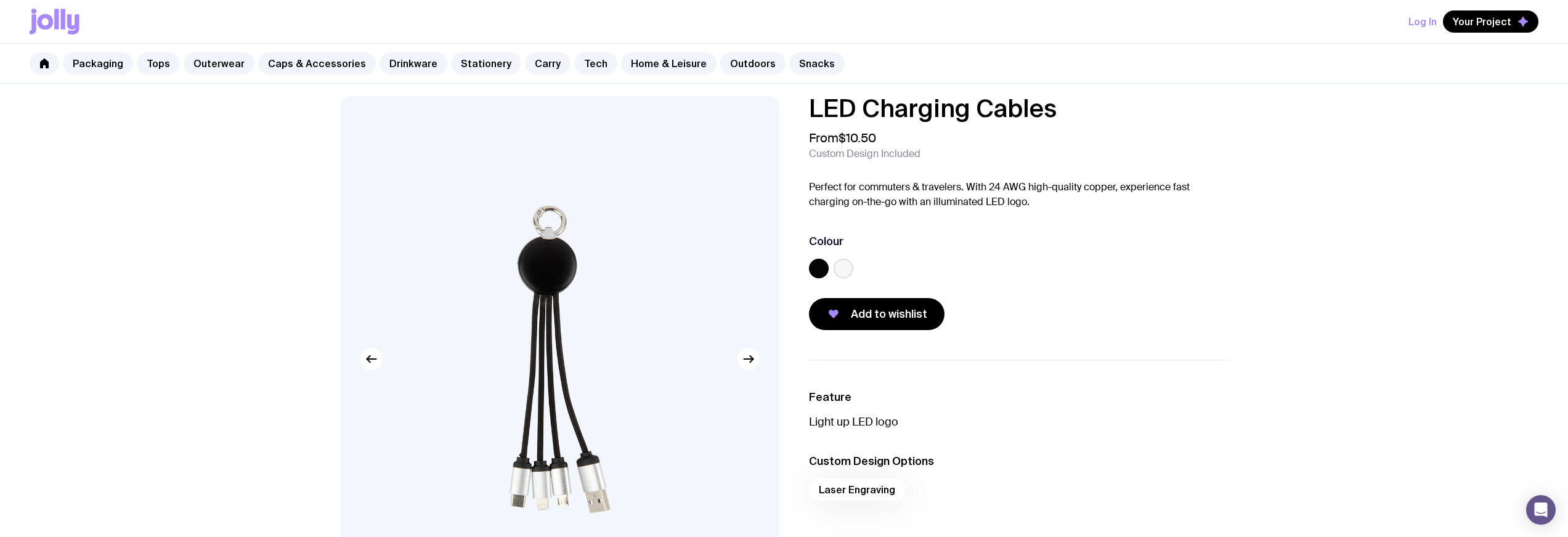
click at [834, 103] on h1 "LED Charging Cables" at bounding box center [1018, 108] width 419 height 25
drag, startPoint x: 834, startPoint y: 103, endPoint x: 996, endPoint y: 108, distance: 162.1
click at [996, 108] on h1 "LED Charging Cables" at bounding box center [1018, 108] width 419 height 25
copy h1 "LED Charging Cables"
